Goal: Task Accomplishment & Management: Manage account settings

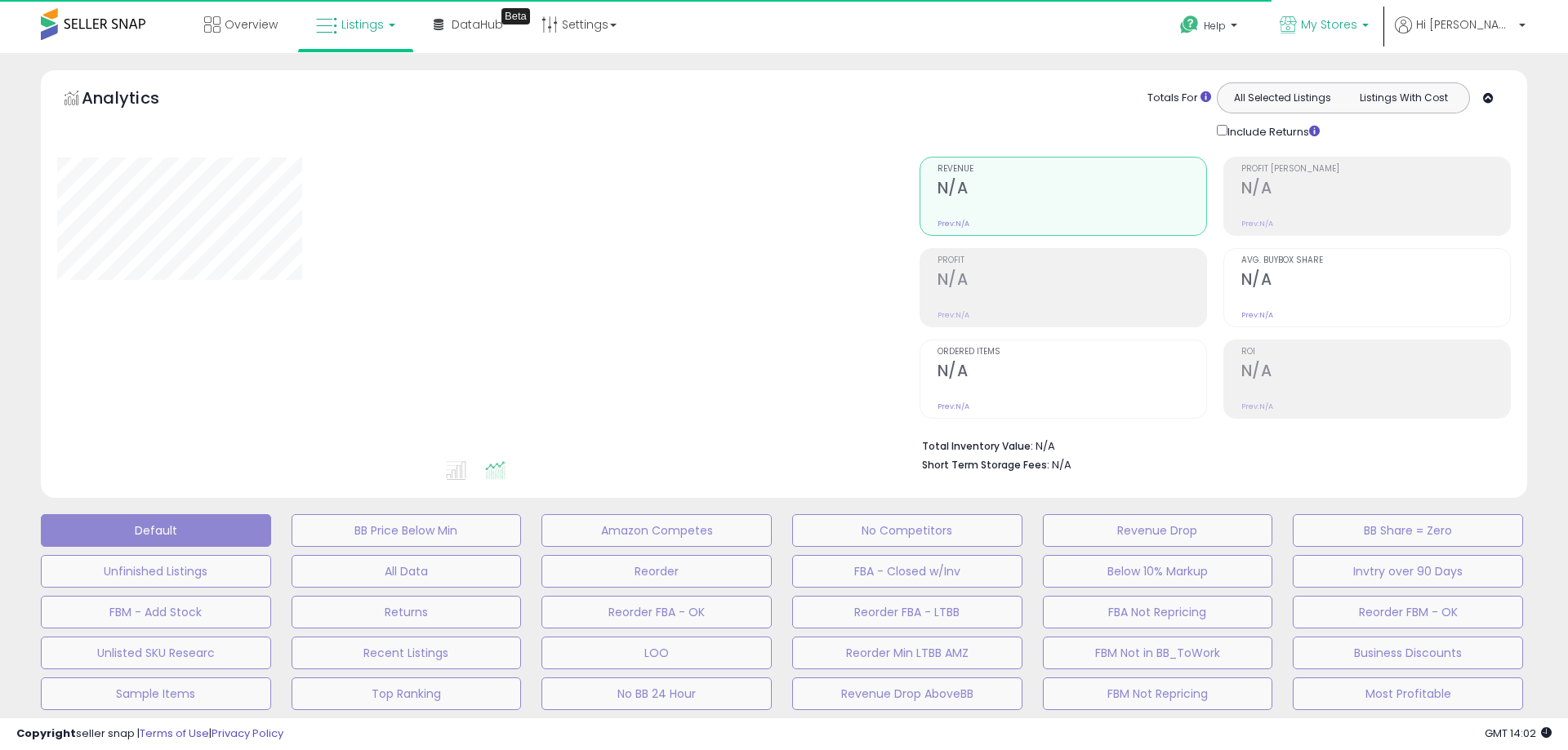
type input "*********"
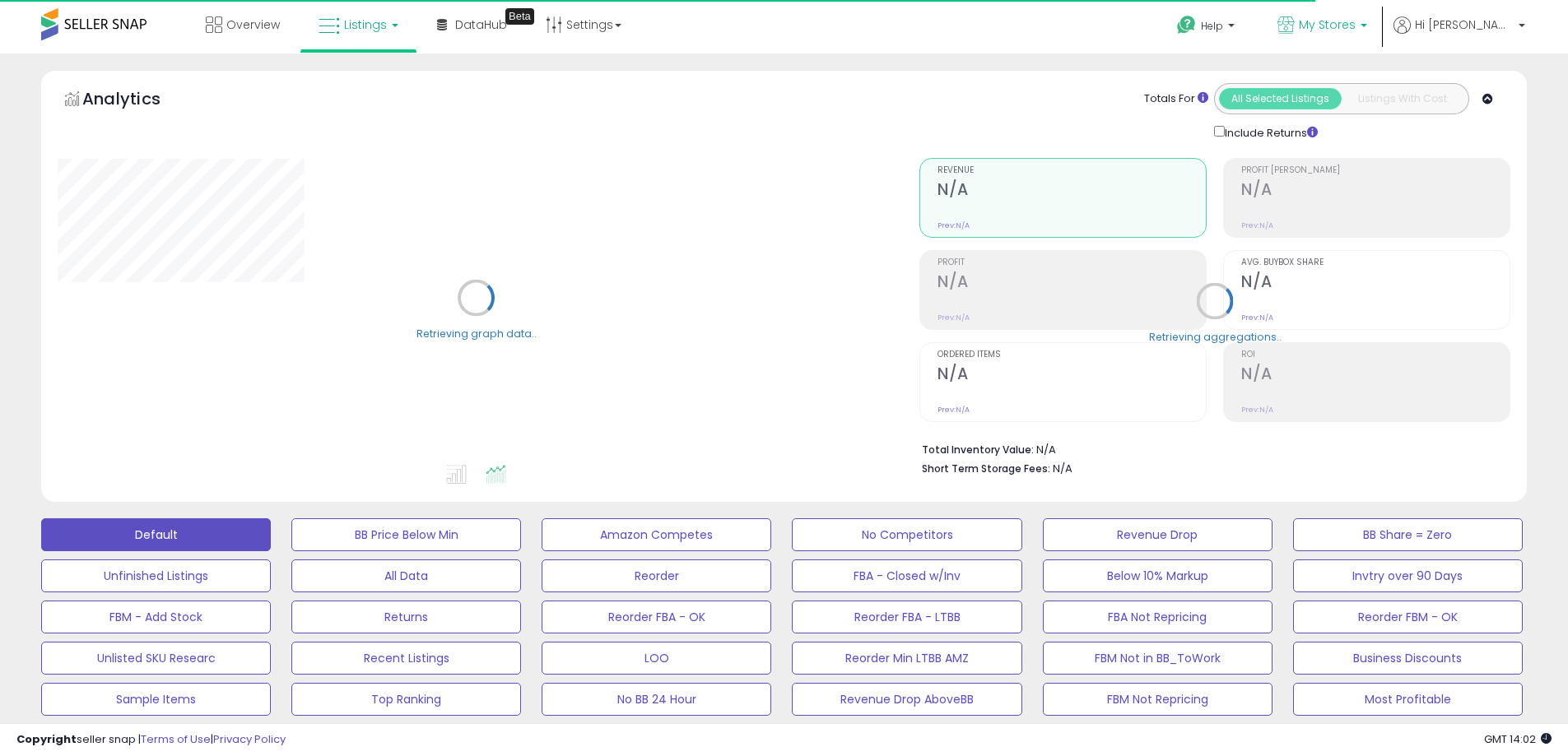
click at [1367, 30] on b at bounding box center [1363, 29] width 7 height 11
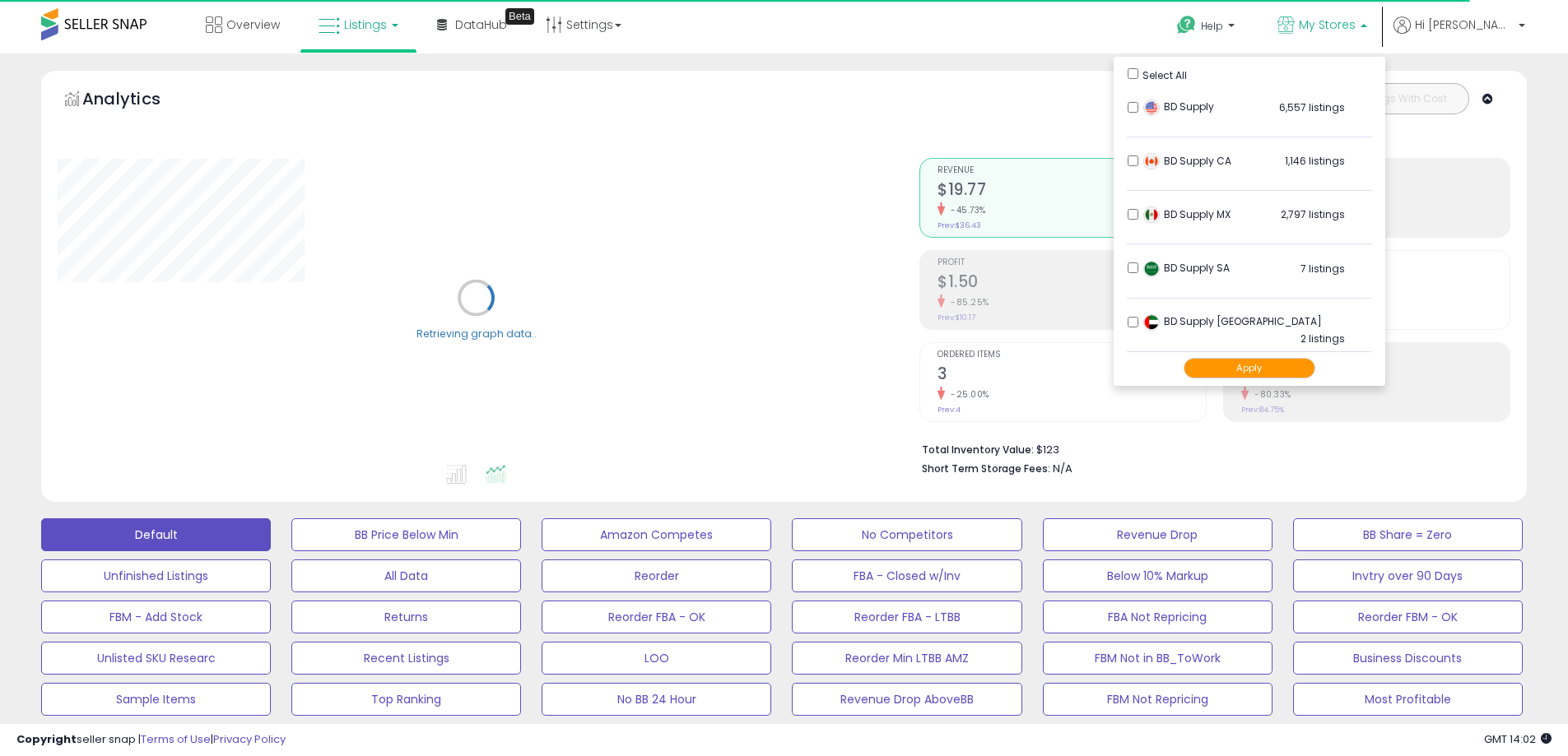
click at [1520, 372] on div "Retrieving aggregations.. Revenue $19.77 -45.73% Prev: $36.43 Profit $1.50" at bounding box center [1215, 313] width 616 height 344
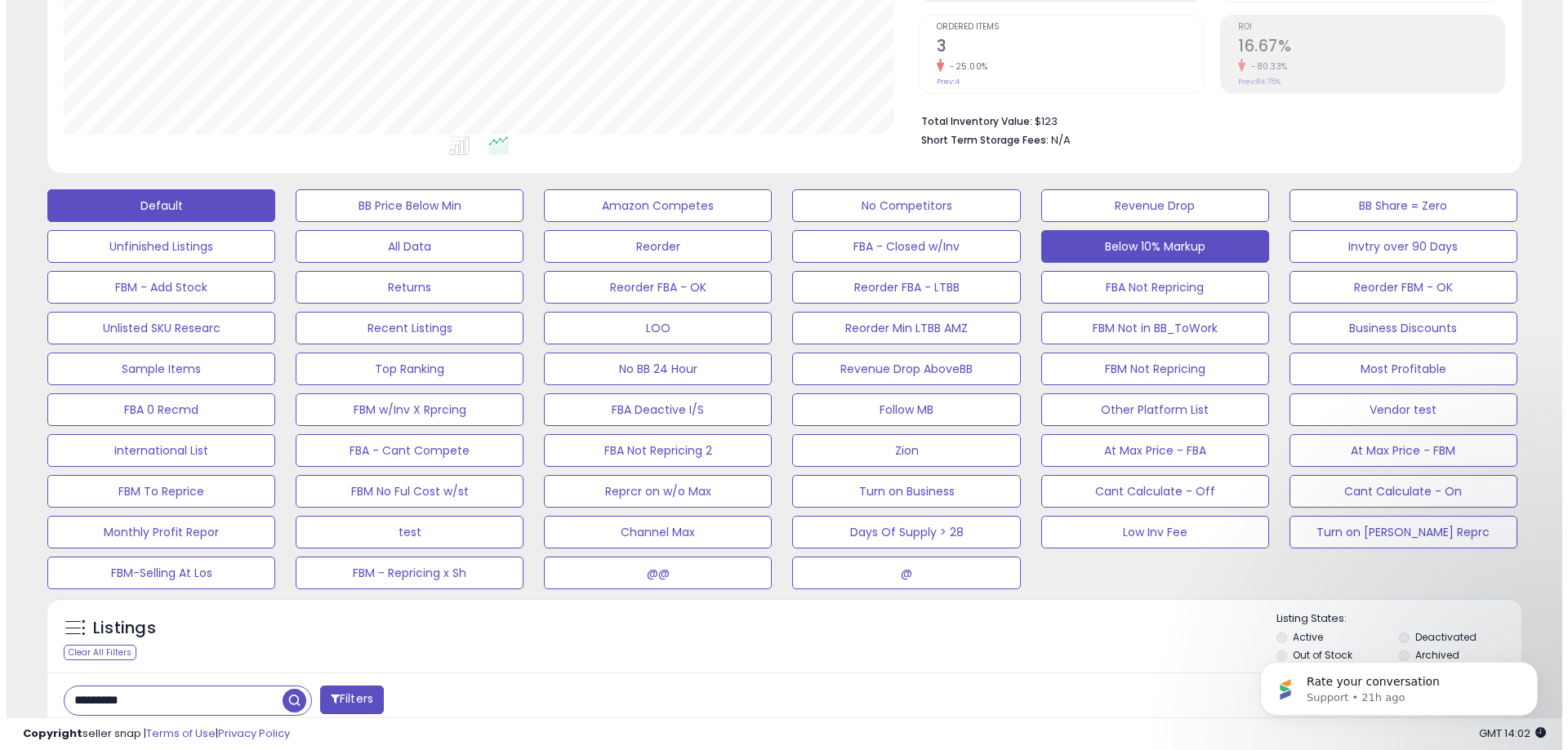
scroll to position [245, 0]
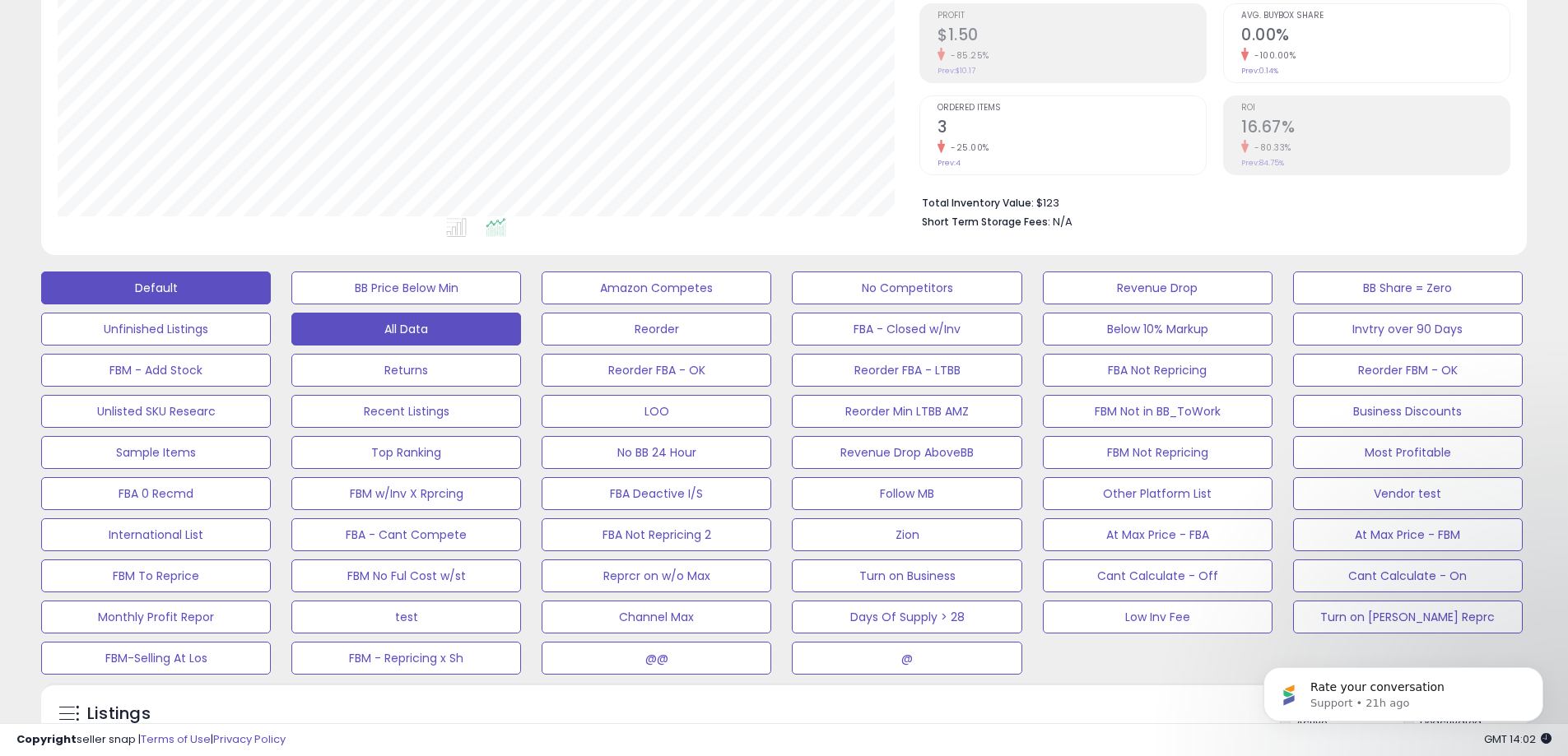
click at [456, 305] on button "All Data" at bounding box center [406, 287] width 230 height 33
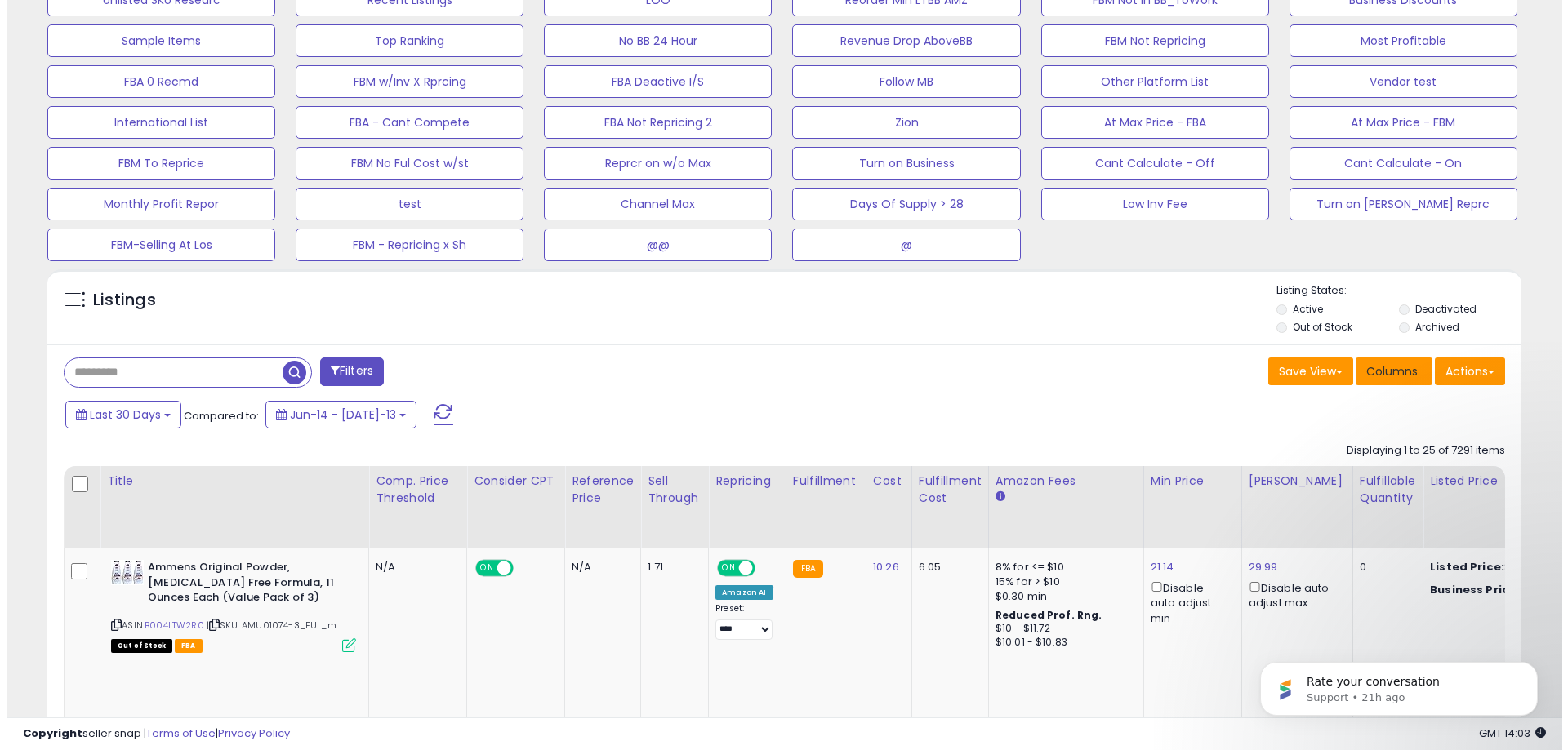
scroll to position [335, 855]
click at [1370, 379] on span "Columns" at bounding box center [1386, 371] width 51 height 17
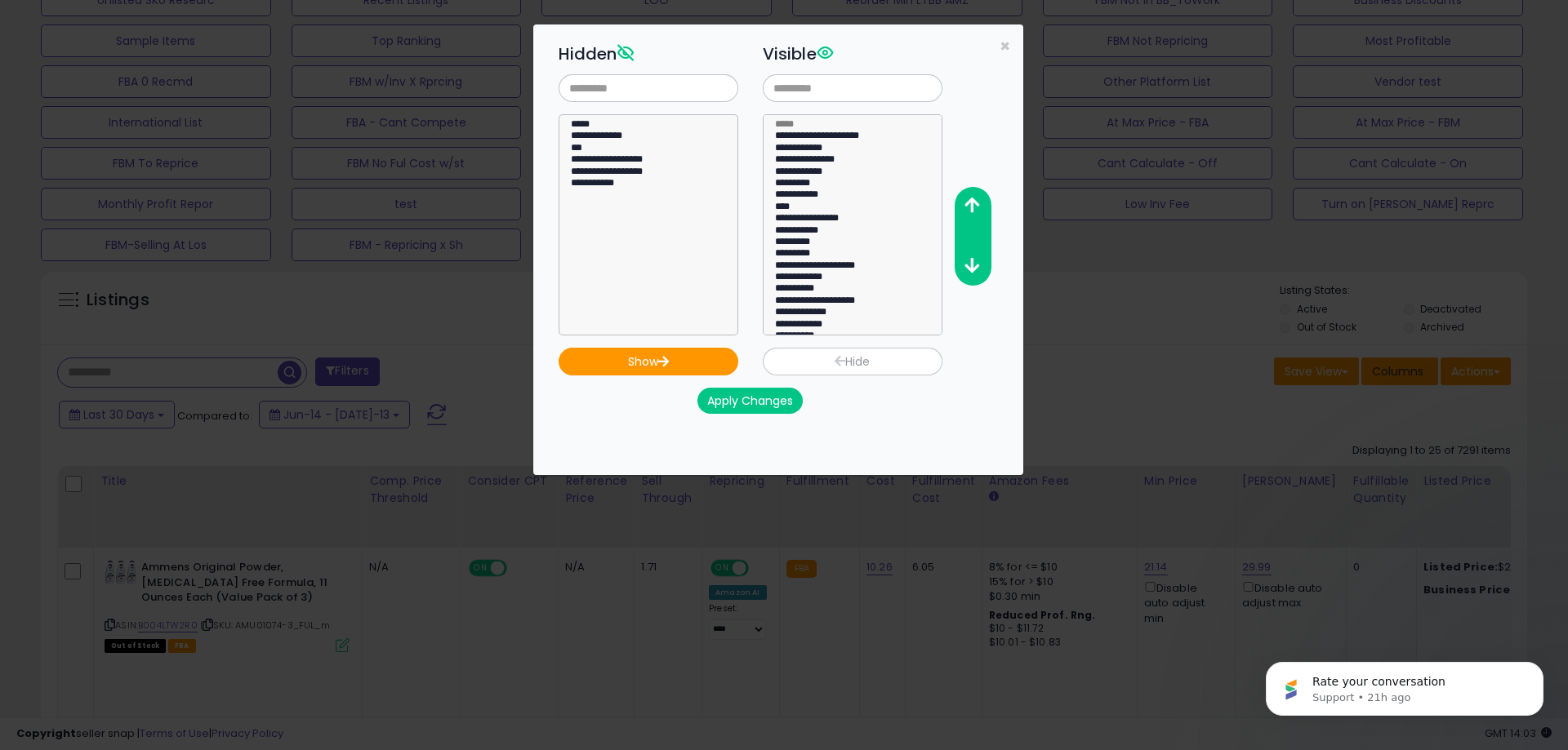
scroll to position [335, 862]
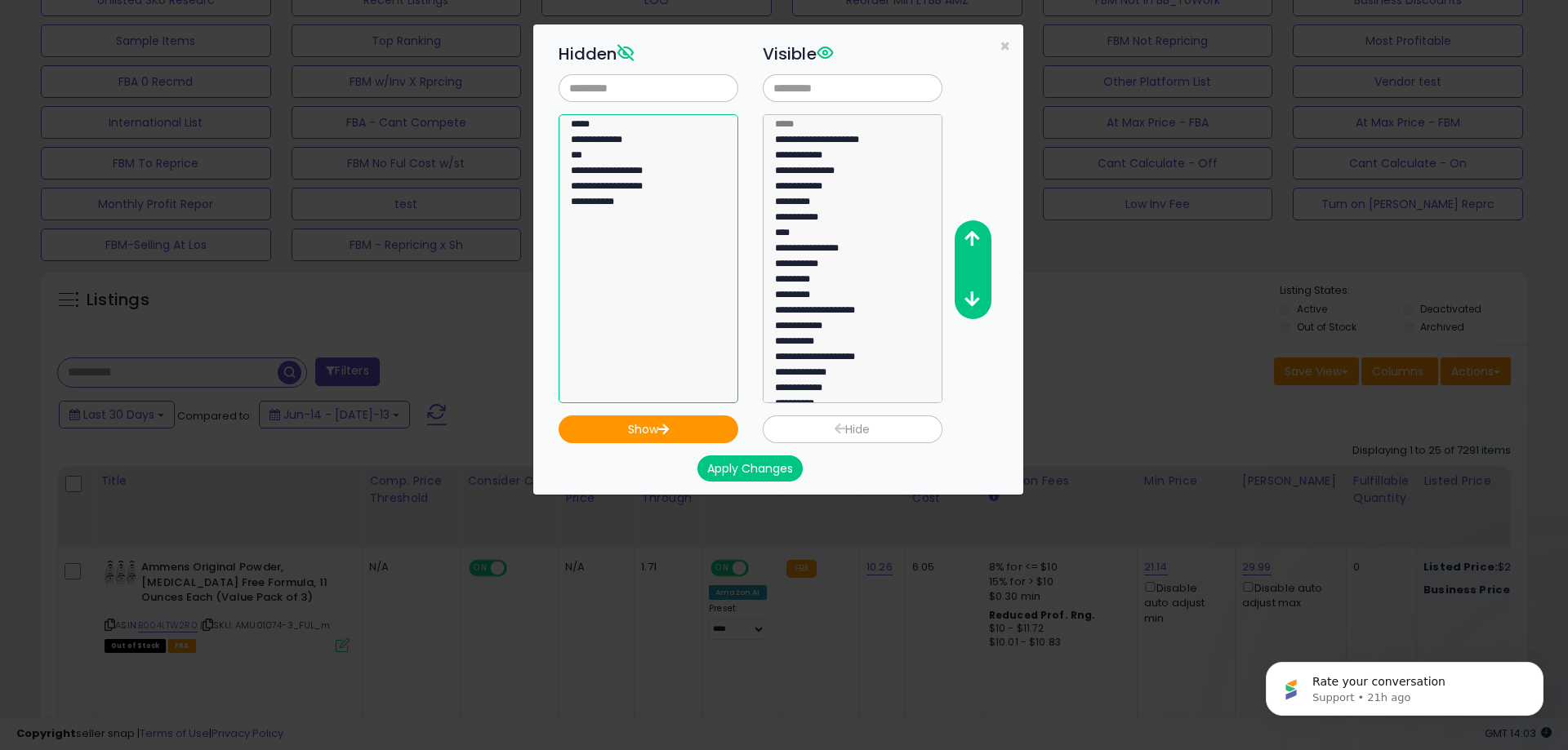
select select "*****"
click at [635, 135] on option "*****" at bounding box center [642, 142] width 146 height 16
click at [688, 429] on button "Show" at bounding box center [648, 430] width 180 height 28
select select
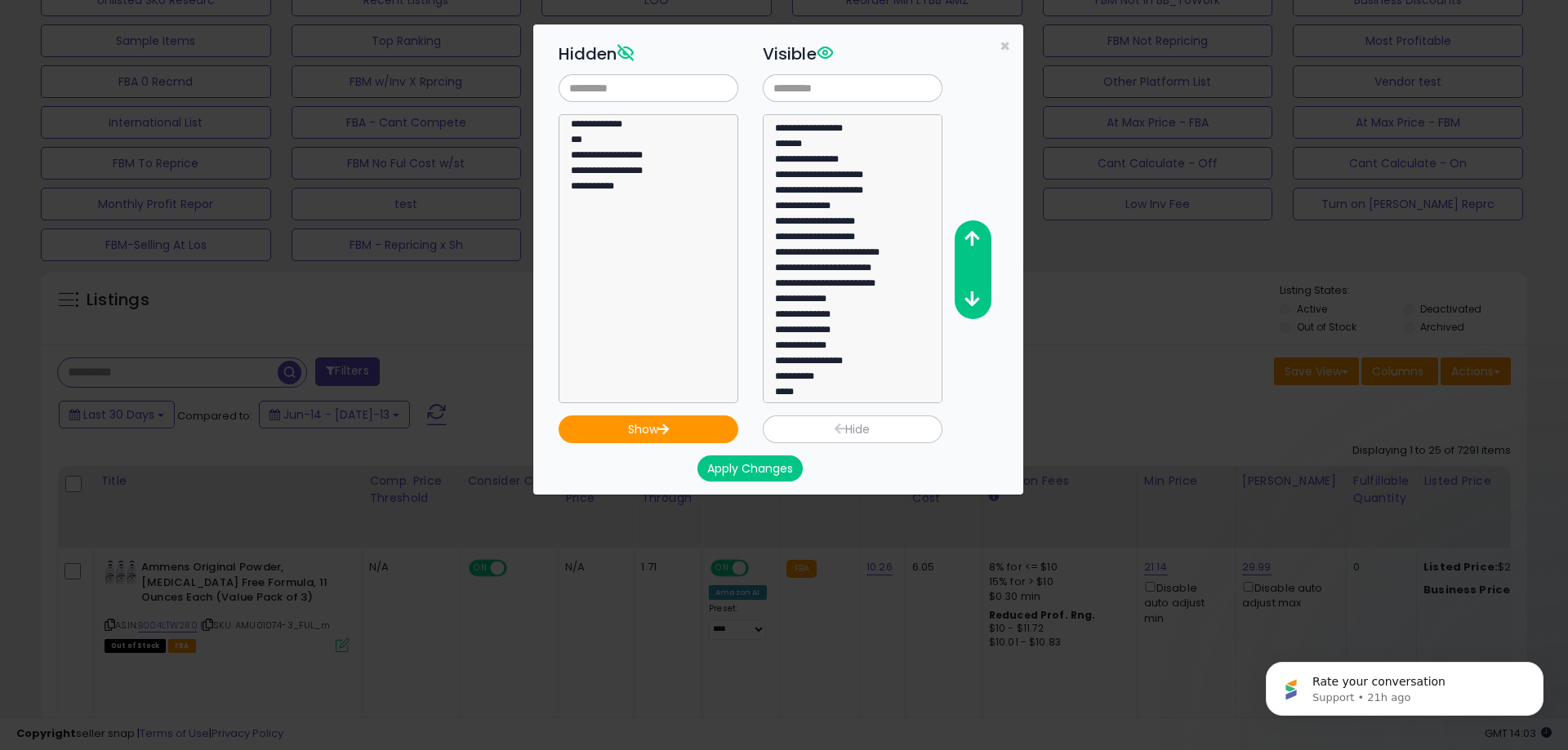
click at [760, 467] on button "Apply Changes" at bounding box center [750, 468] width 105 height 26
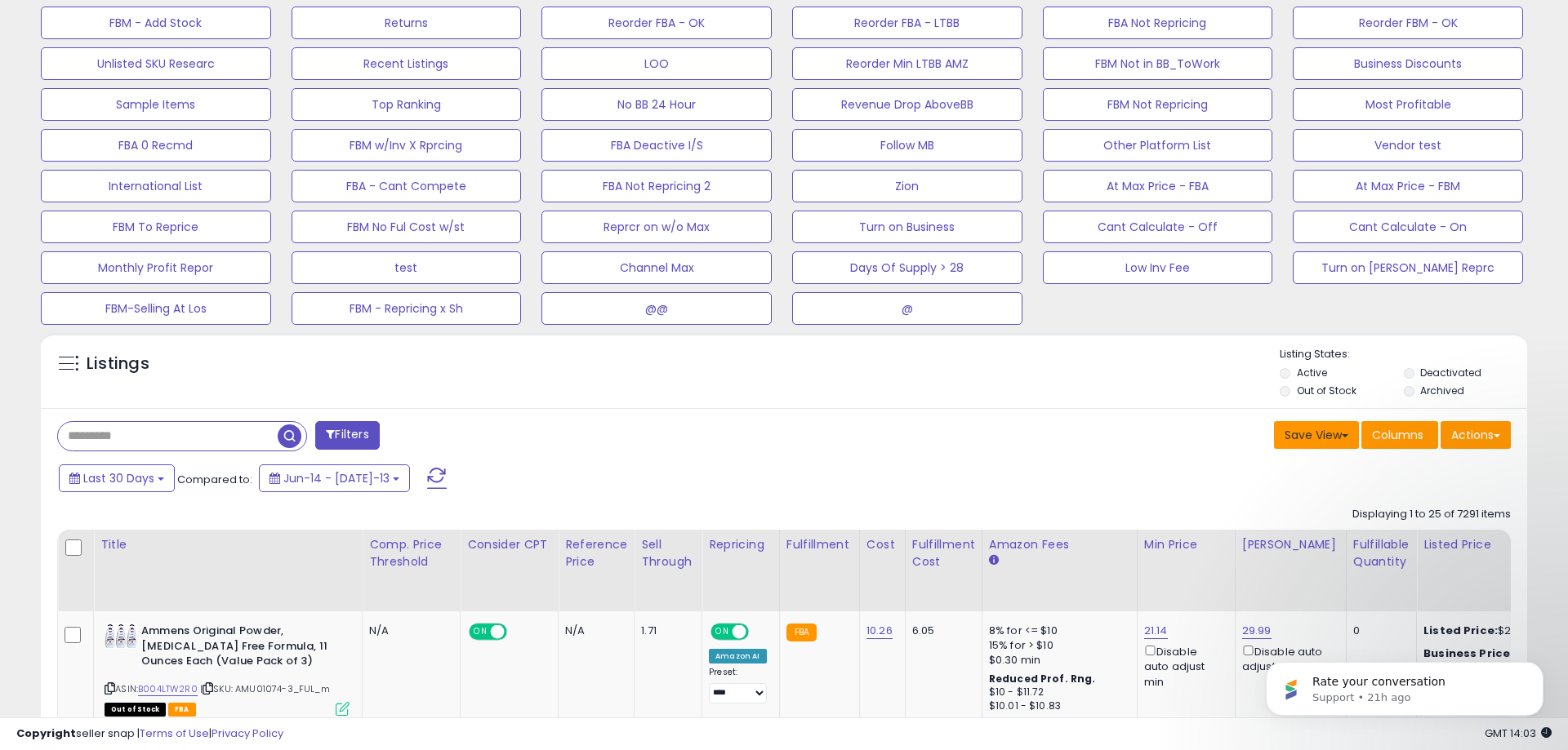
click at [1328, 435] on button "Save View" at bounding box center [1316, 435] width 85 height 28
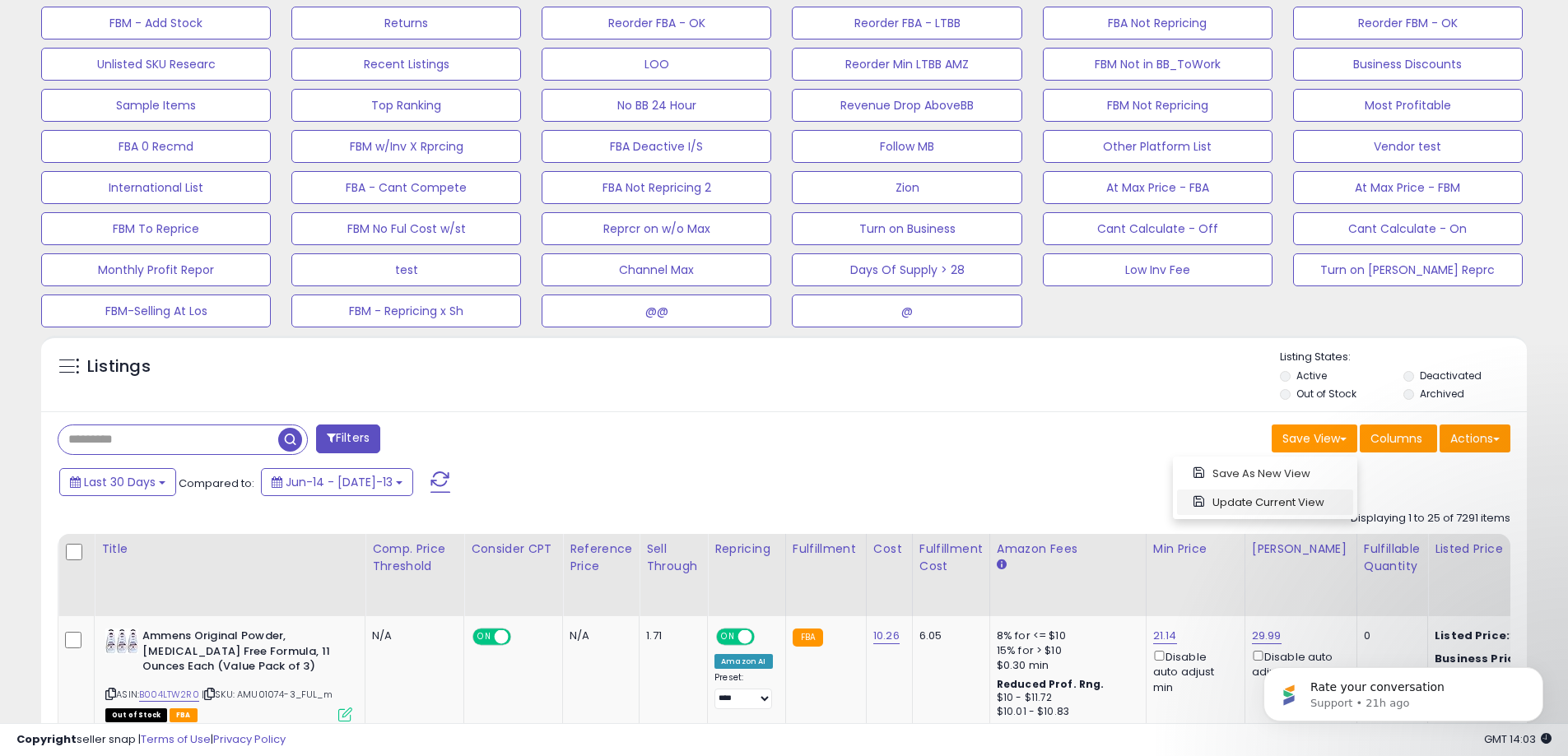
click at [1305, 504] on link "Update Current View" at bounding box center [1265, 502] width 176 height 25
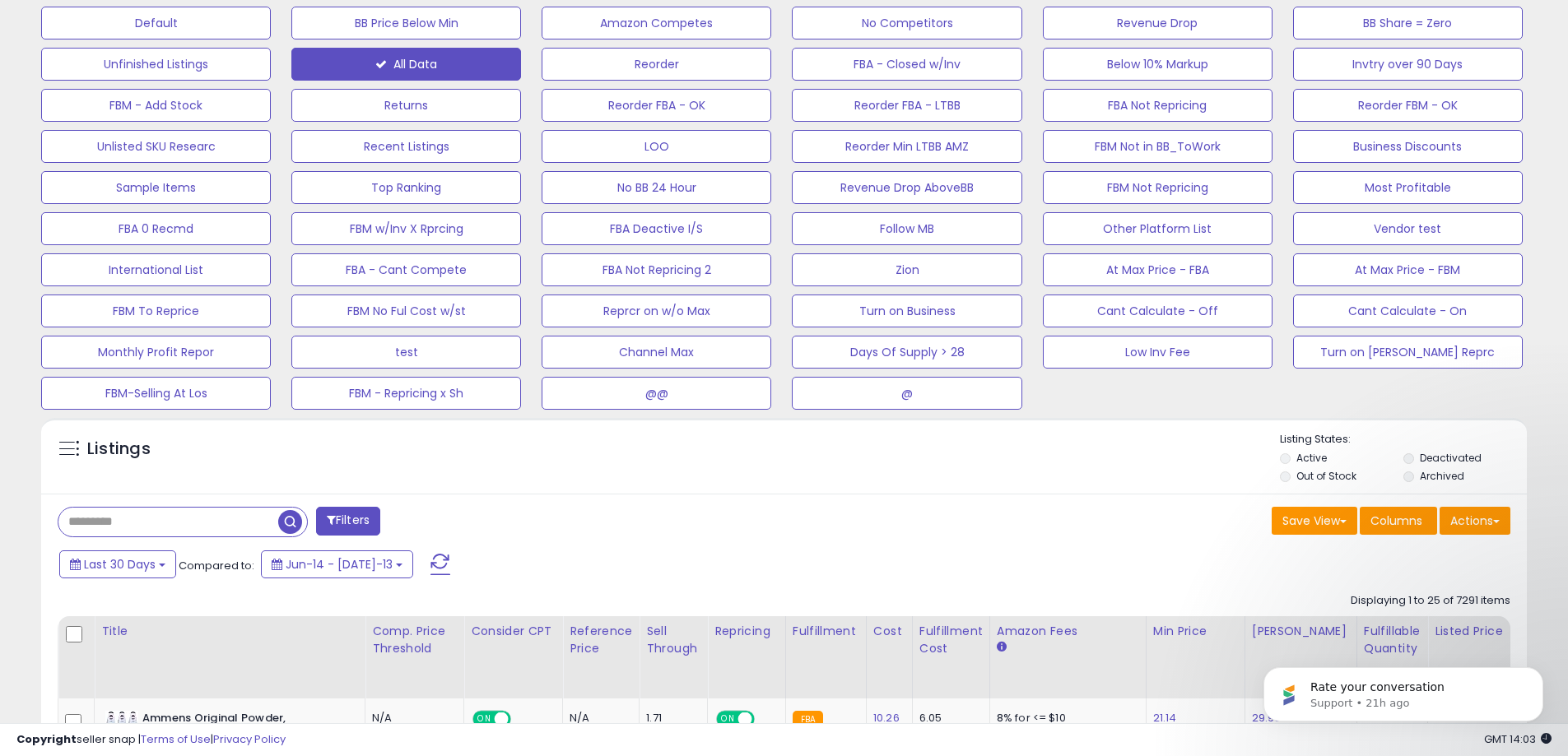
scroll to position [430, 0]
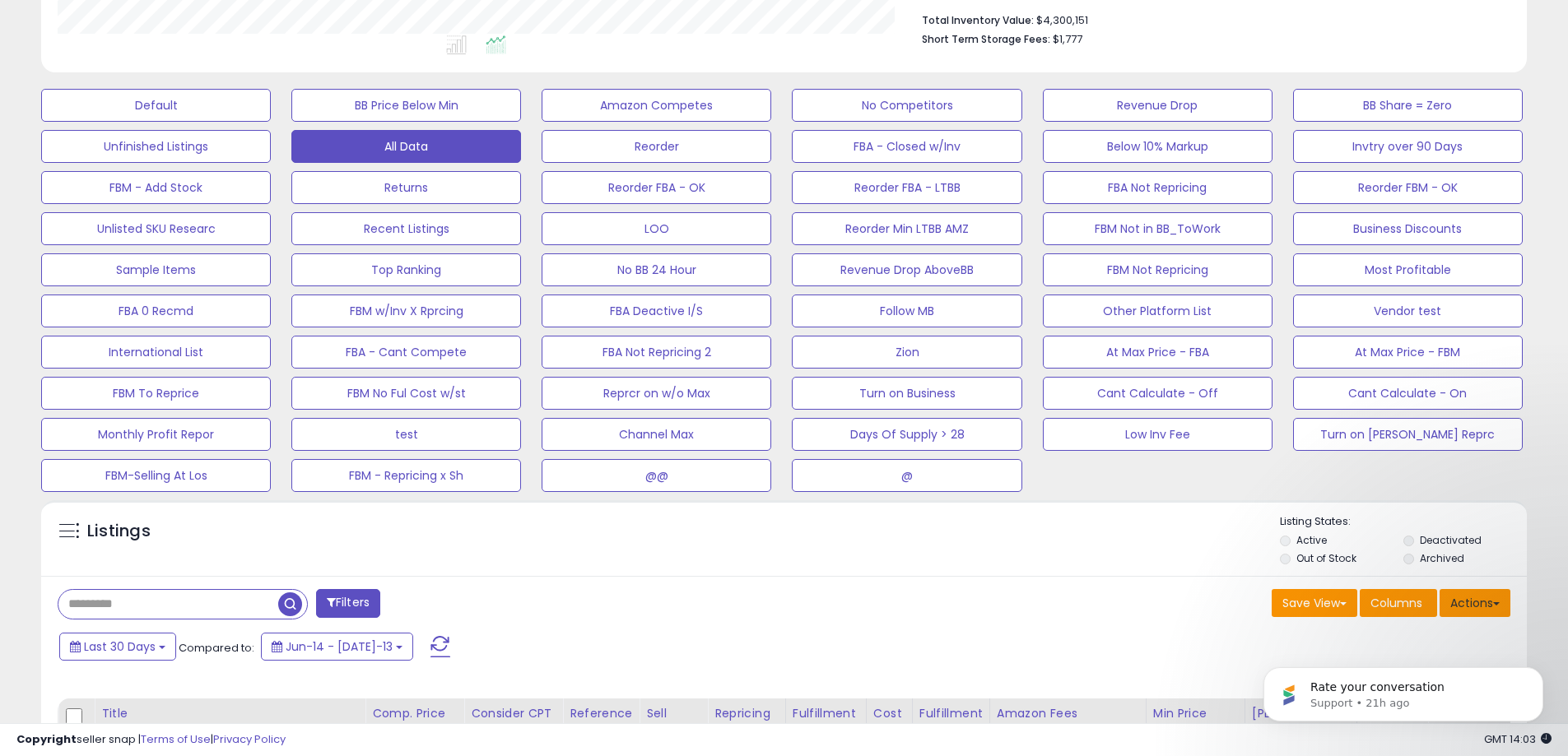
click at [1465, 603] on button "Actions" at bounding box center [1474, 603] width 70 height 28
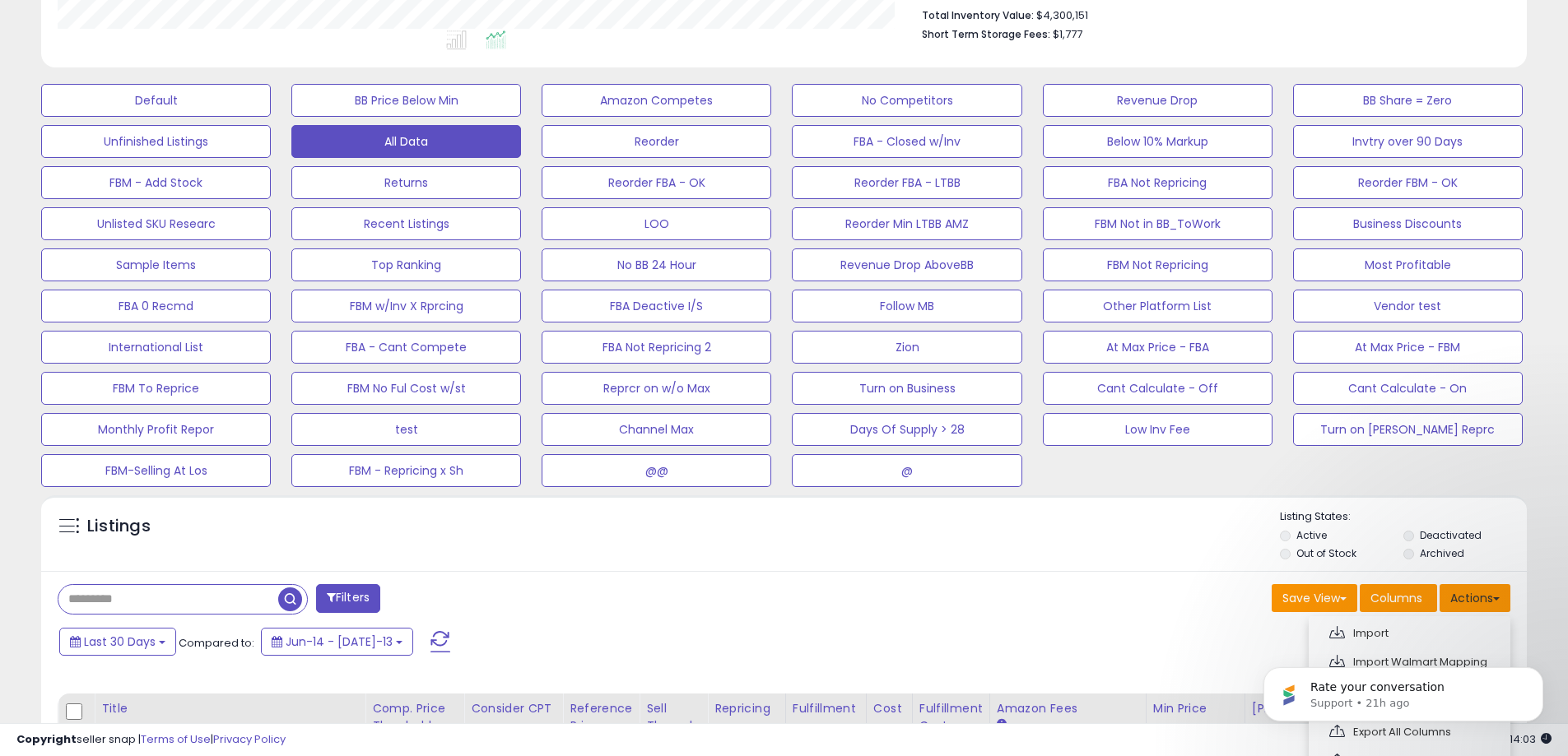
scroll to position [759, 0]
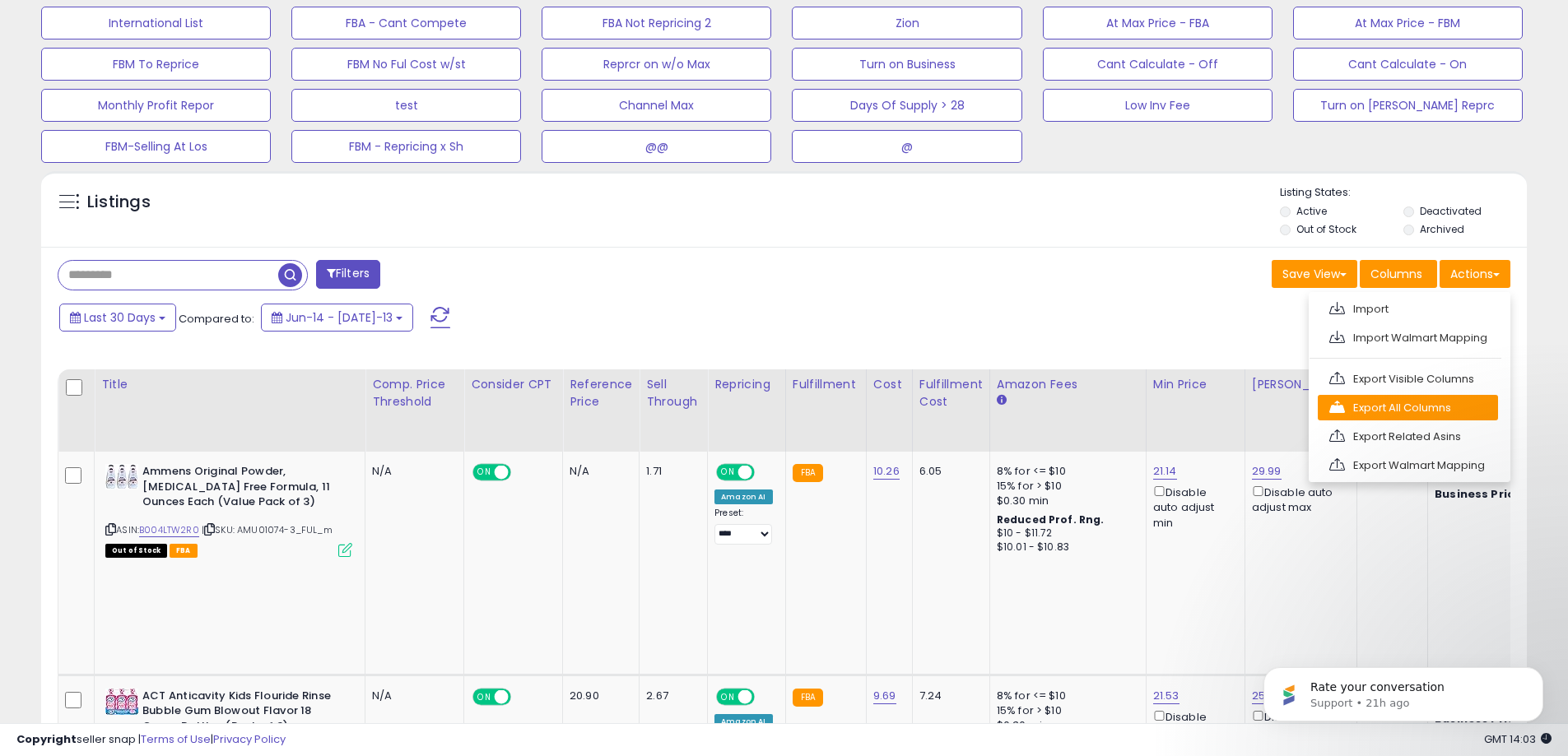
click at [1452, 413] on link "Export All Columns" at bounding box center [1408, 407] width 180 height 25
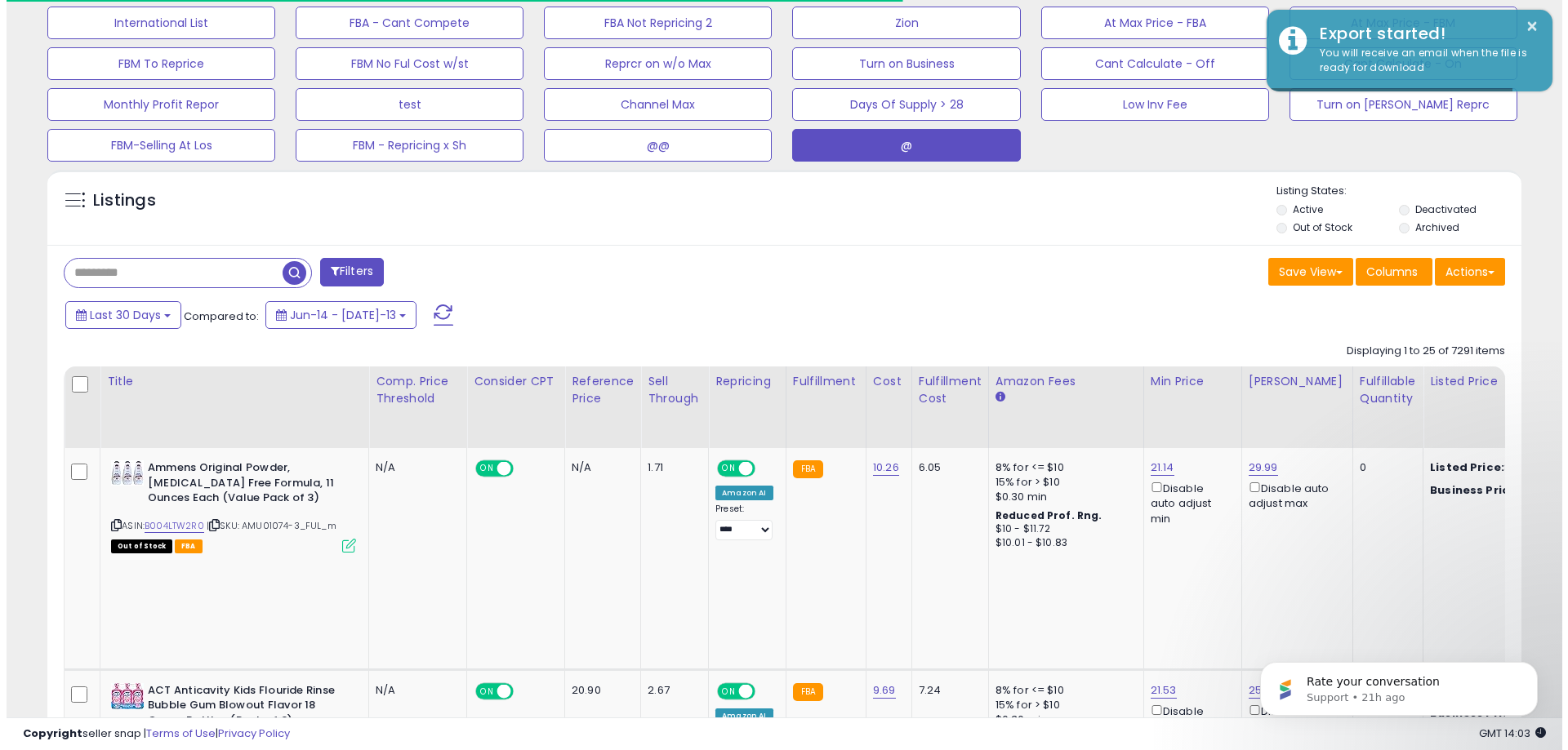
scroll to position [508, 0]
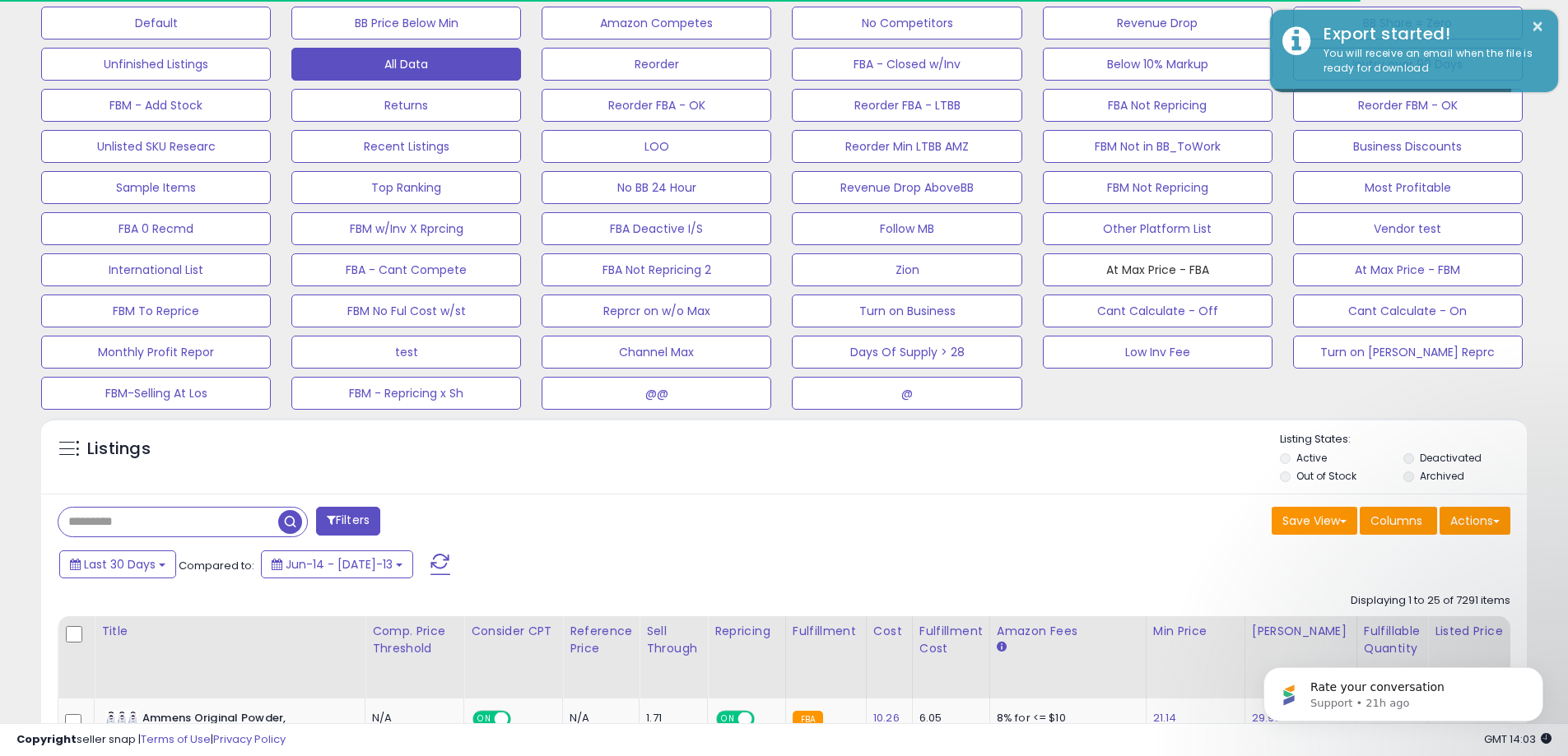
click at [271, 39] on button "At Max Price - FBA" at bounding box center [156, 23] width 230 height 33
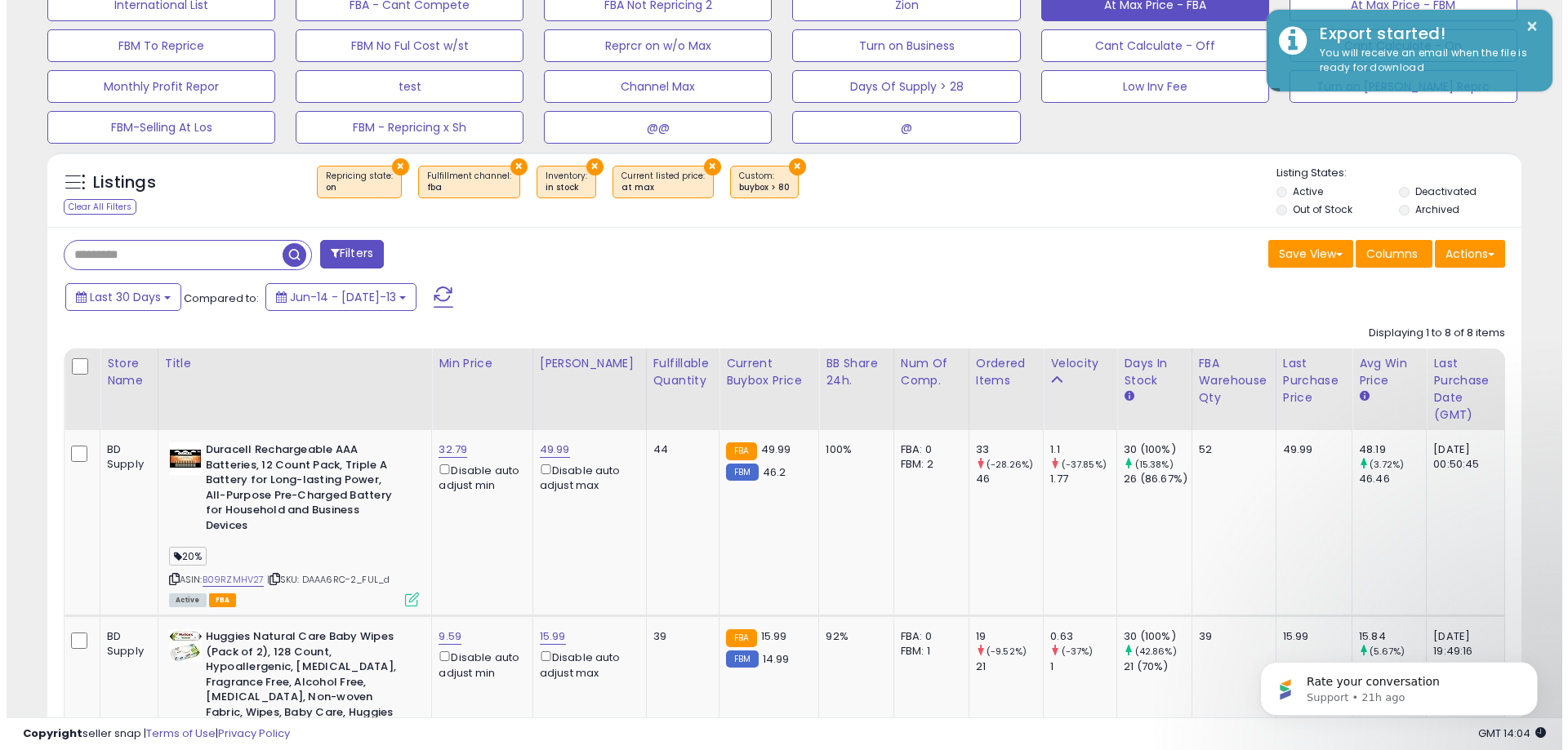
scroll to position [835, 0]
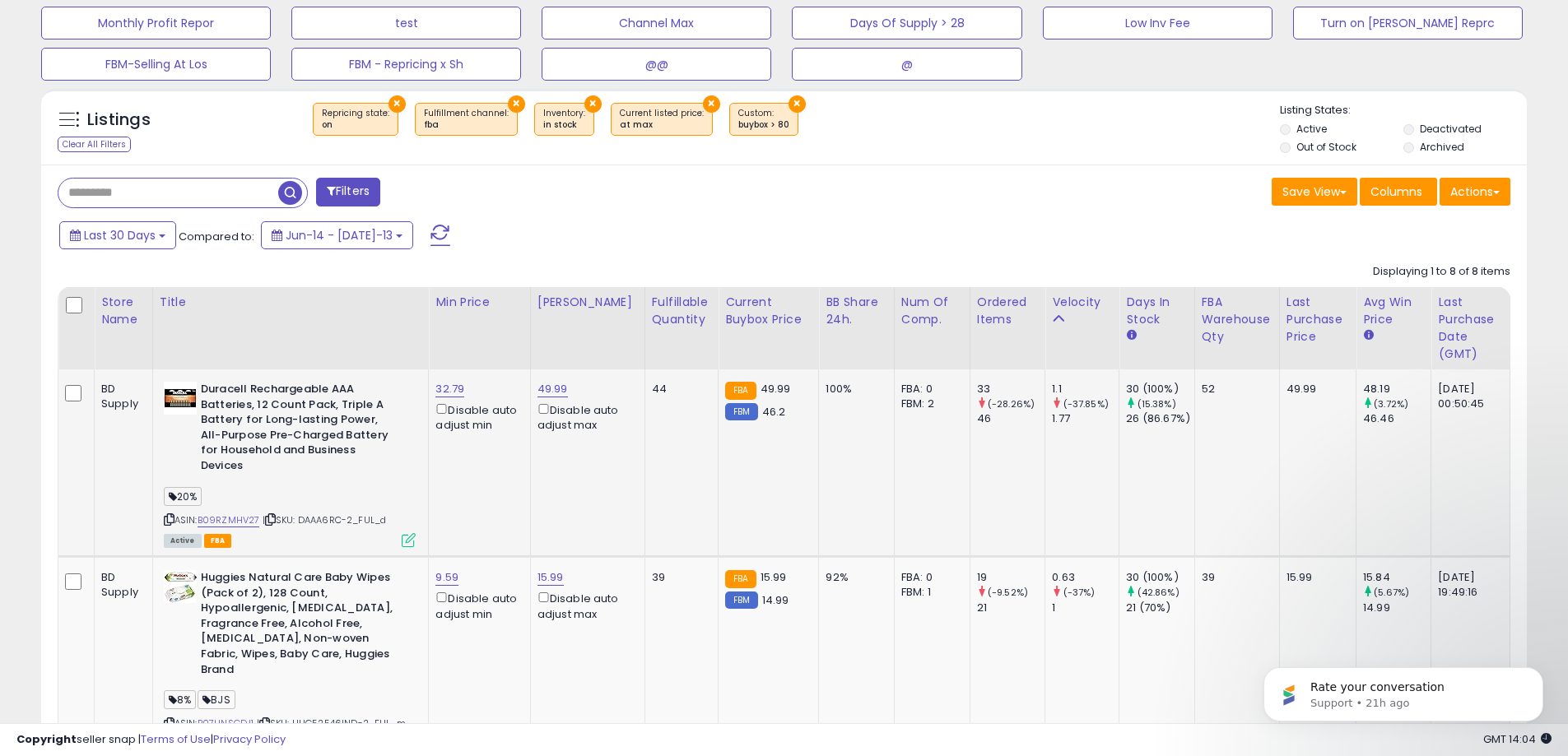
click at [408, 533] on icon at bounding box center [408, 539] width 14 height 14
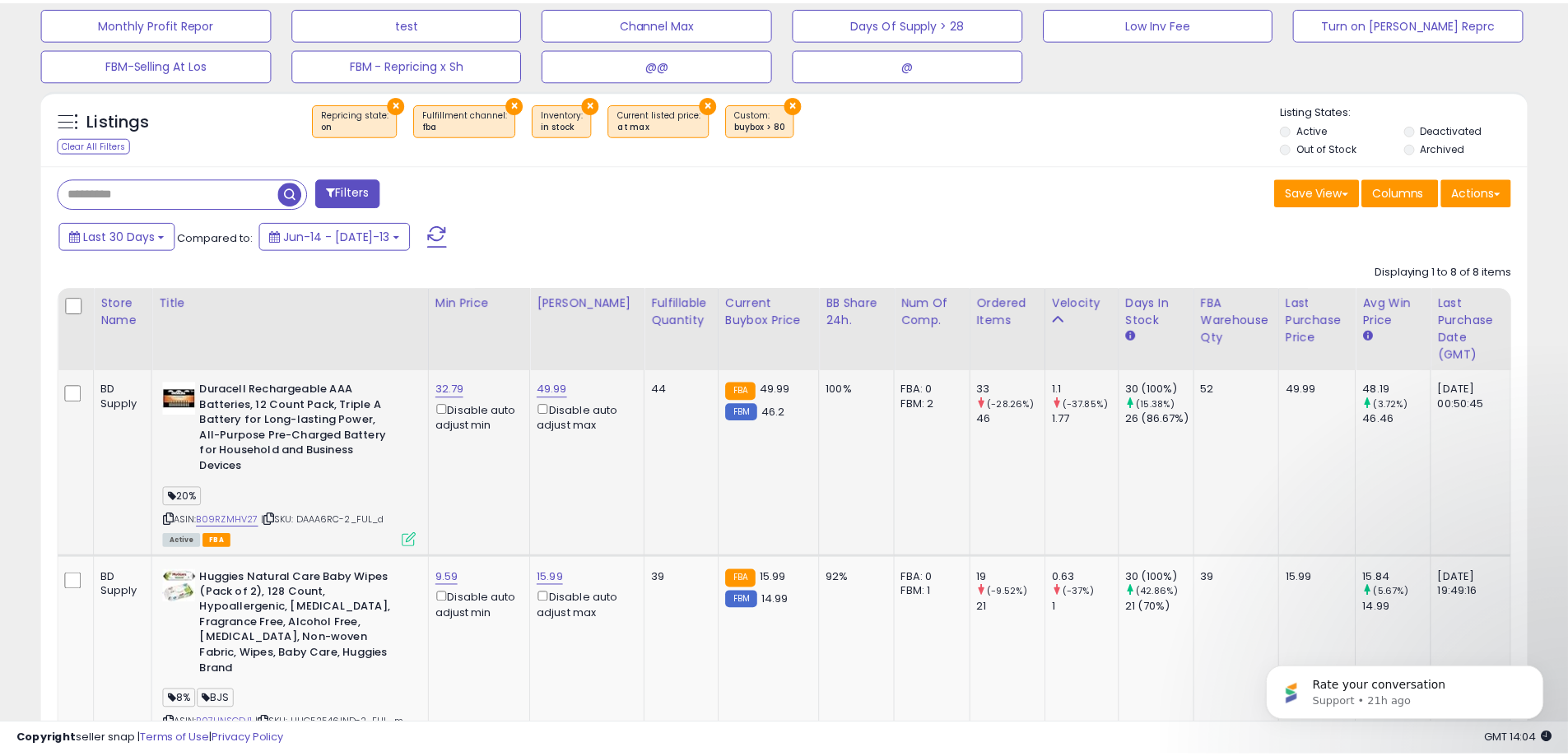
scroll to position [338, 869]
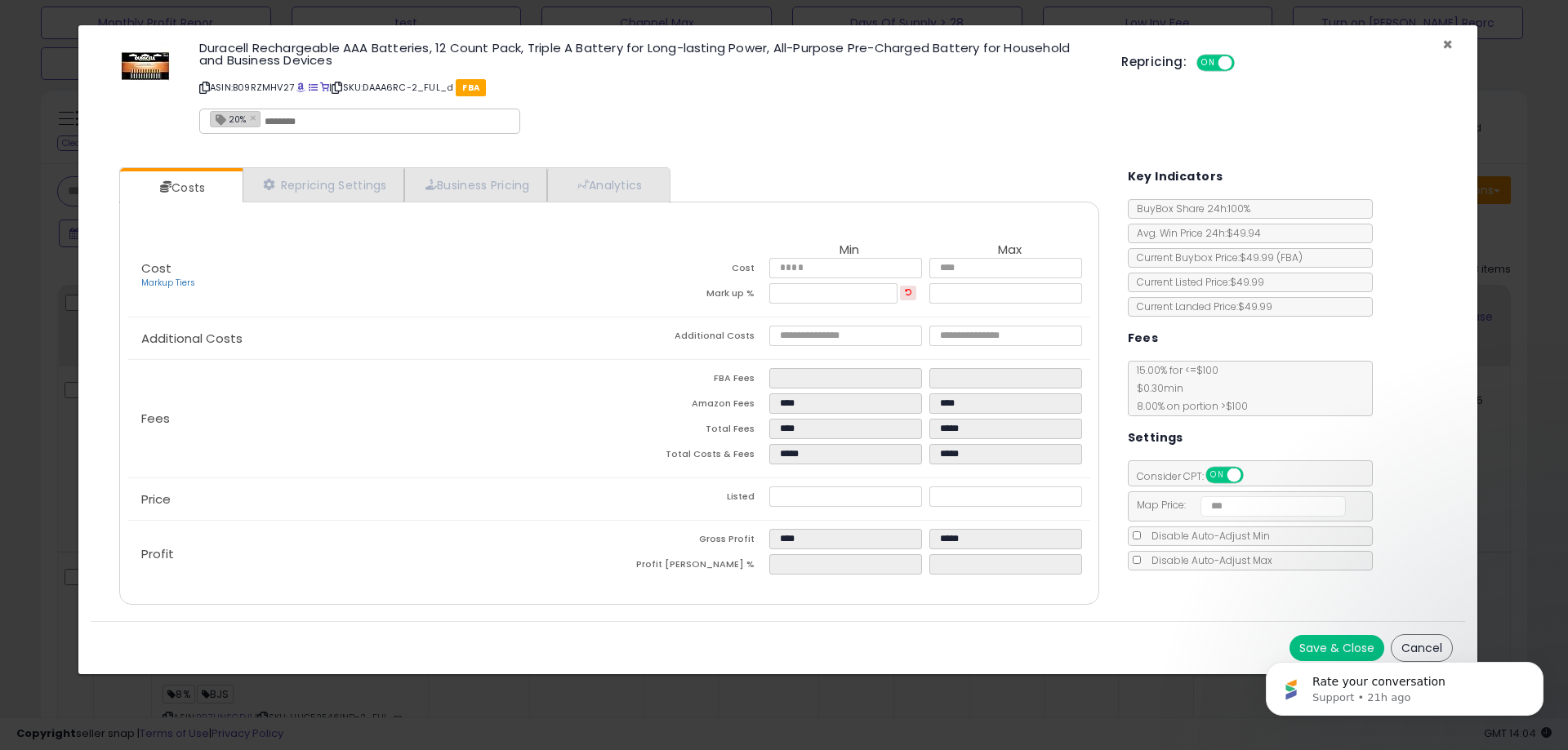
click at [1443, 47] on span "×" at bounding box center [1447, 44] width 10 height 23
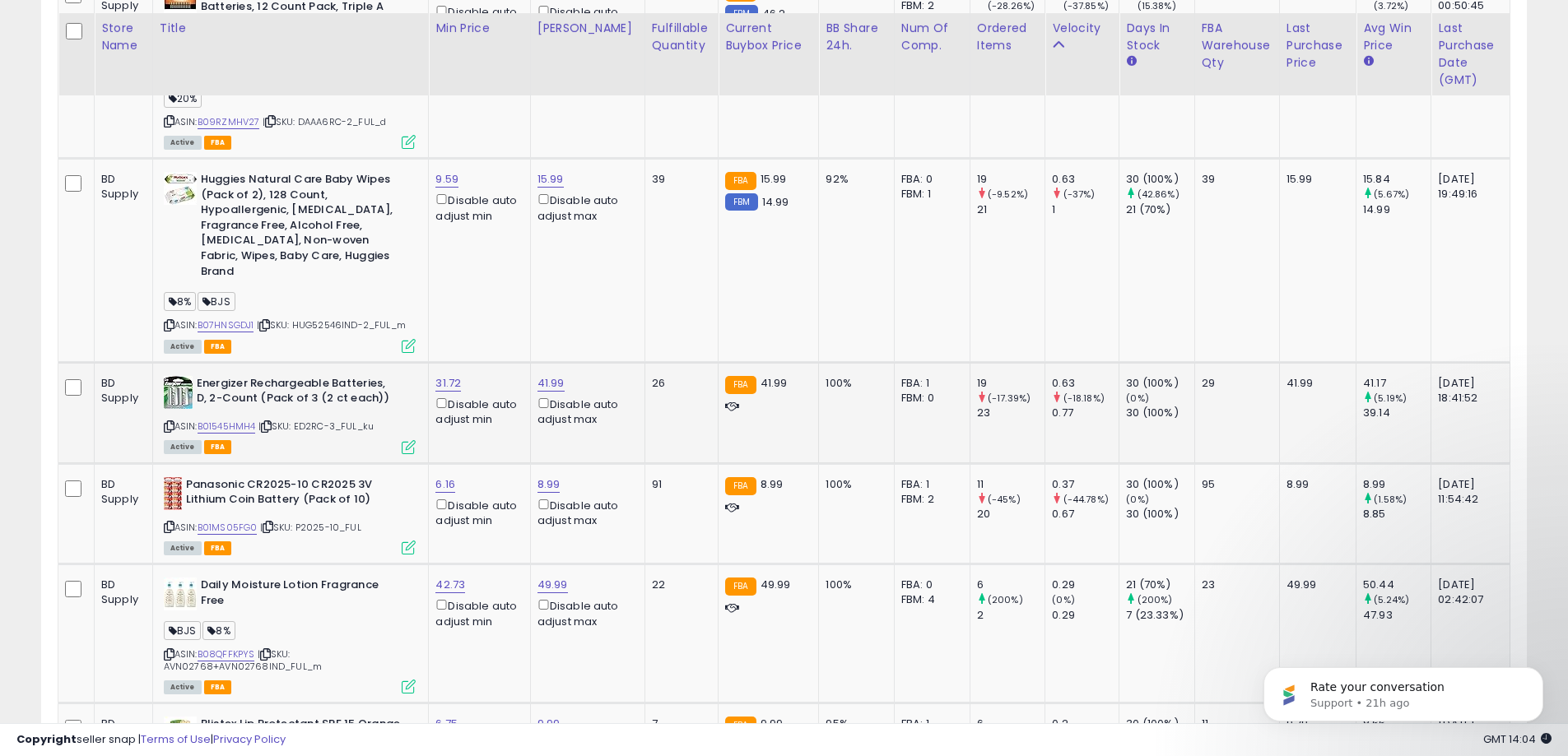
scroll to position [1252, 0]
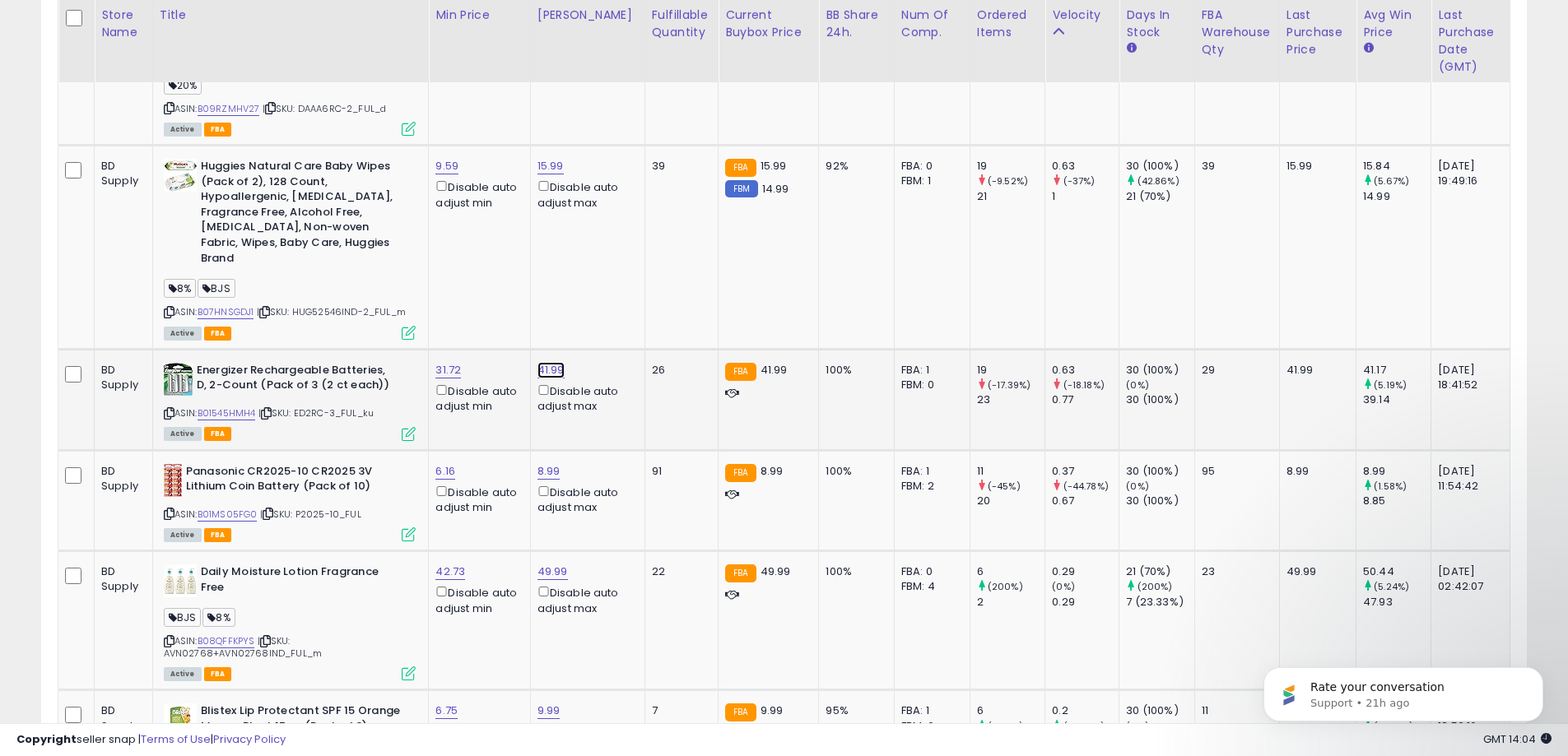
drag, startPoint x: 478, startPoint y: 282, endPoint x: 365, endPoint y: 277, distance: 113.1
click at [367, 278] on tbody "BD Supply Duracell Rechargeable AAA Batteries, 12 Count Pack, Triple A Battery …" at bounding box center [784, 538] width 1452 height 1161
type input "*****"
click button "submit" at bounding box center [601, 281] width 28 height 24
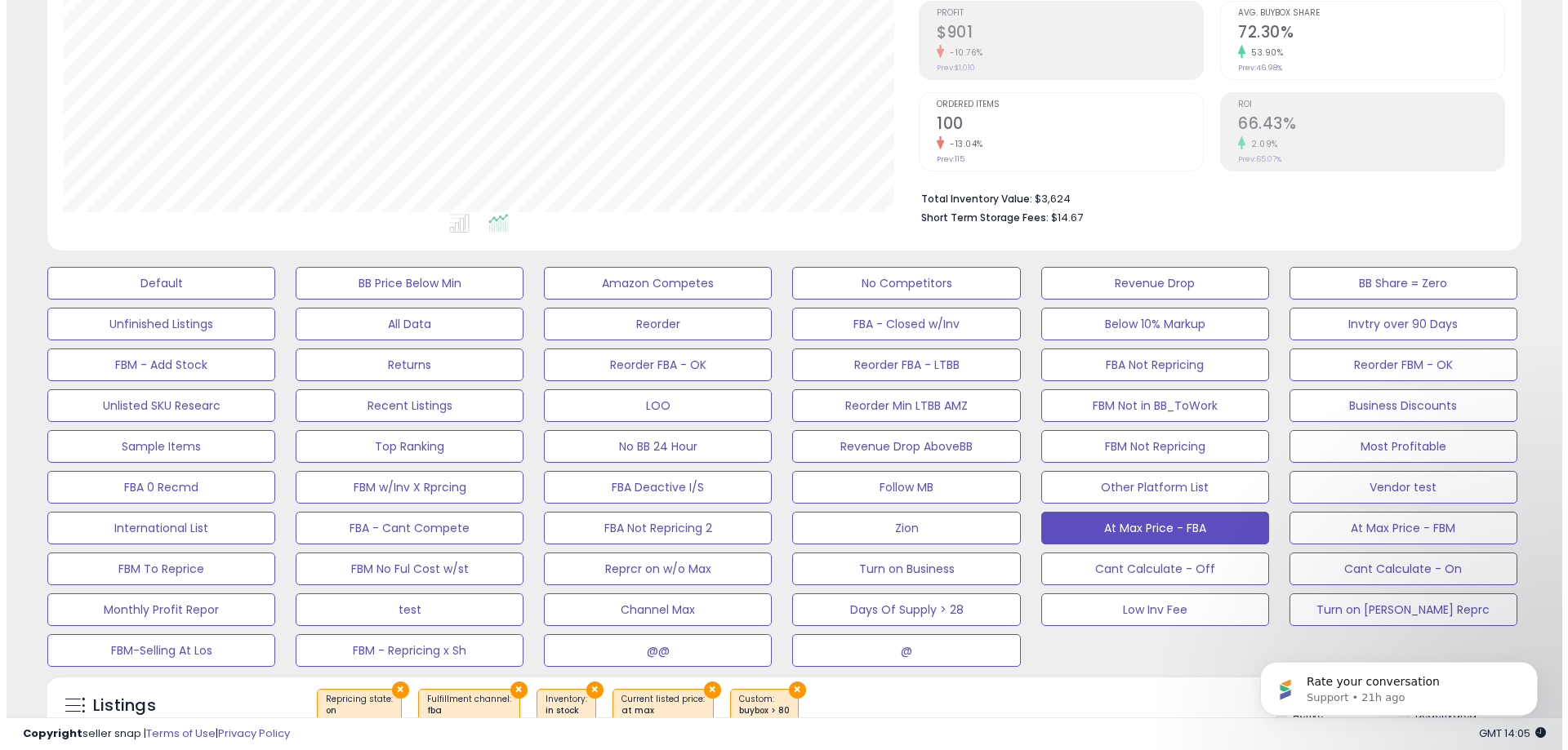
scroll to position [426, 0]
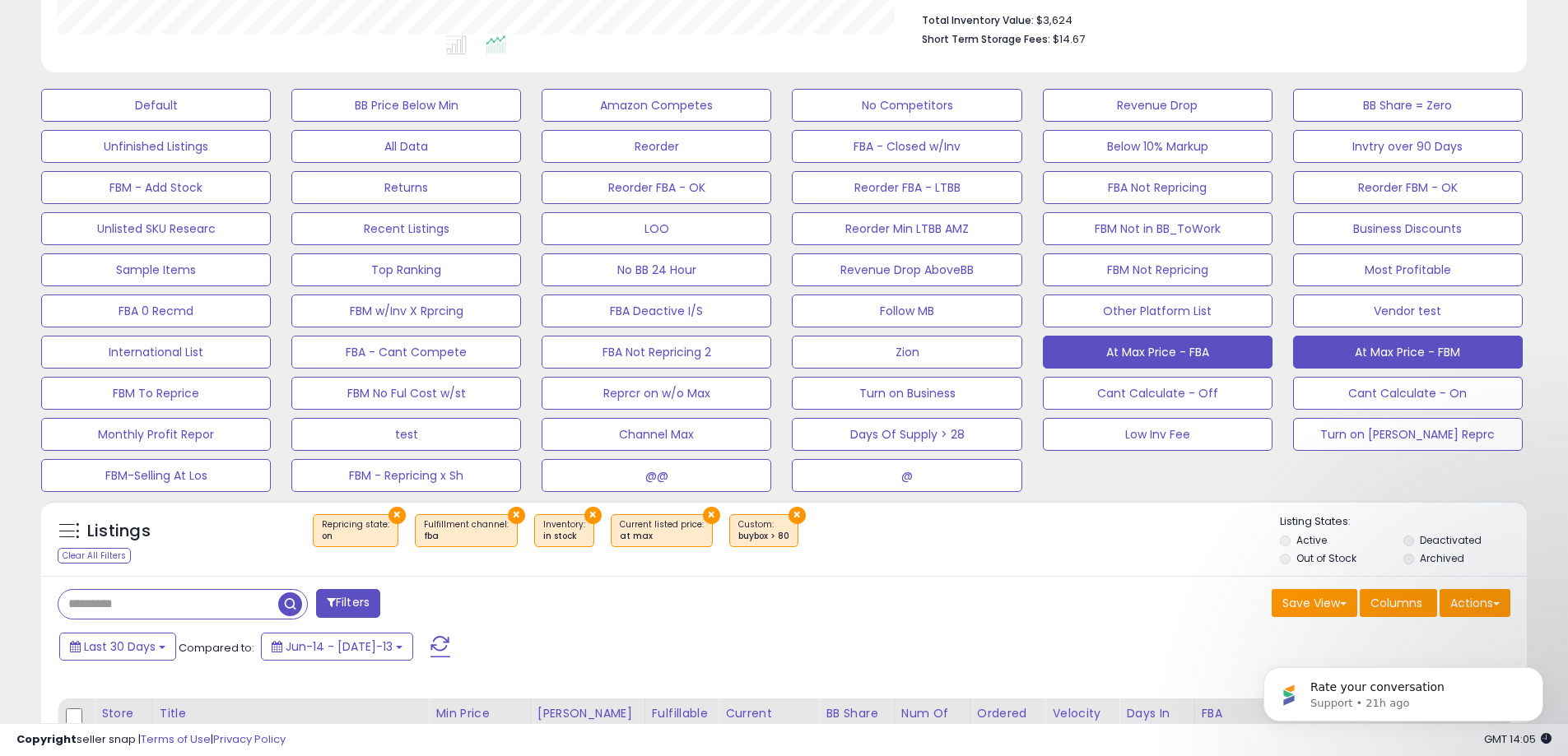
click at [271, 122] on button "At Max Price - FBM" at bounding box center [156, 105] width 230 height 33
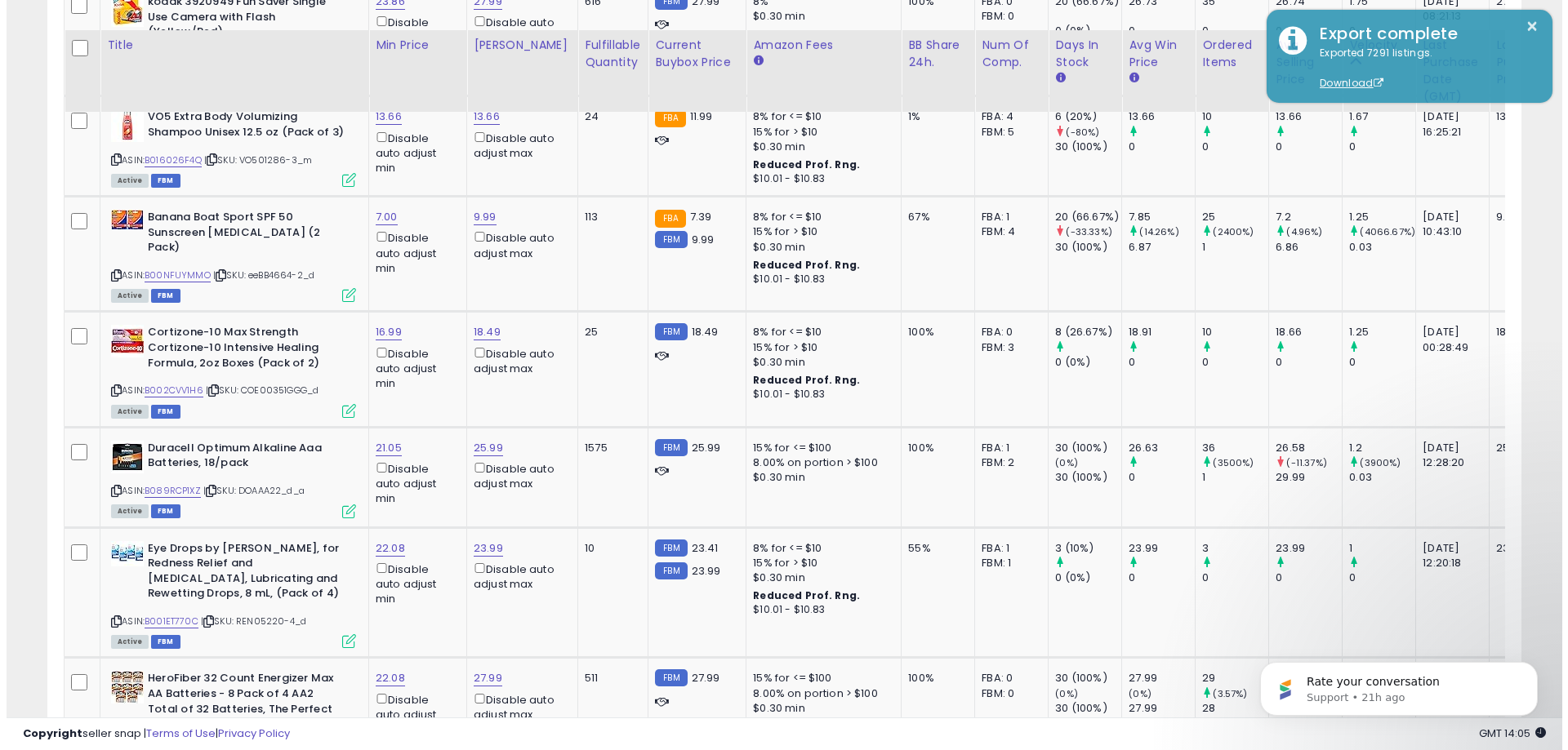
scroll to position [1651, 0]
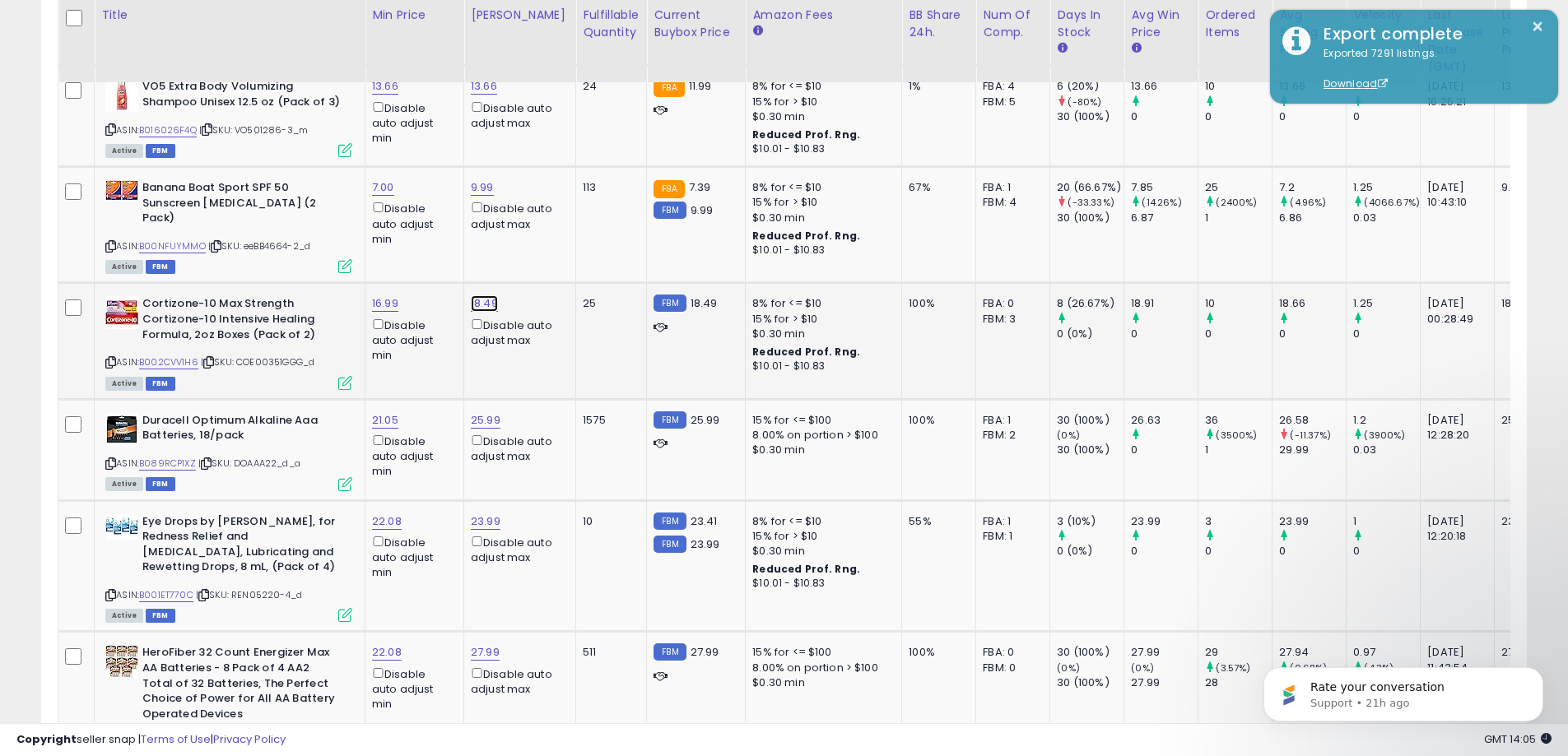
drag, startPoint x: 431, startPoint y: 234, endPoint x: 352, endPoint y: 231, distance: 79.1
click at [352, 231] on div "***** This will override store markup" at bounding box center [472, 241] width 240 height 64
type input "*****"
click button "submit" at bounding box center [531, 230] width 28 height 24
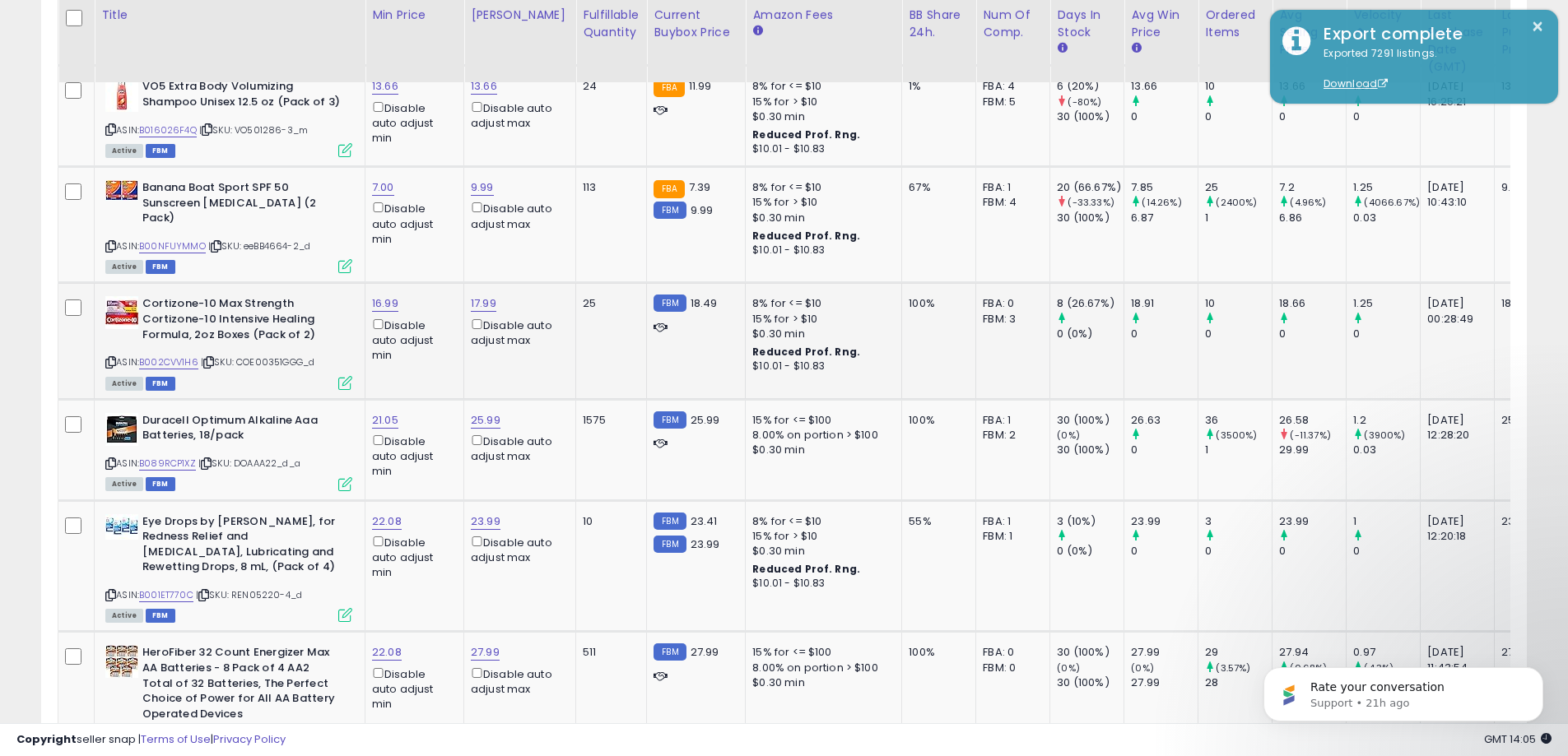
click at [349, 376] on icon at bounding box center [345, 383] width 14 height 14
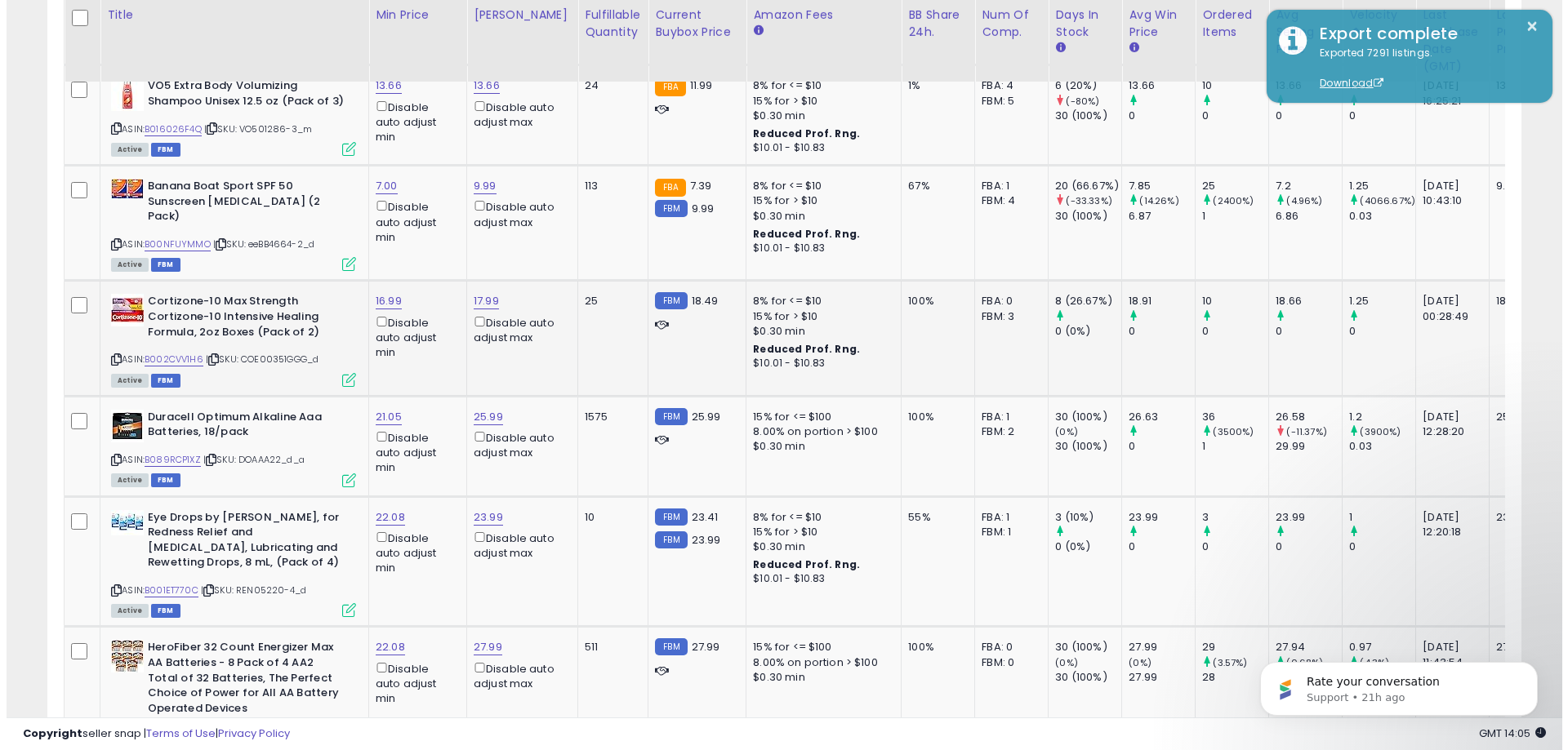
scroll to position [335, 862]
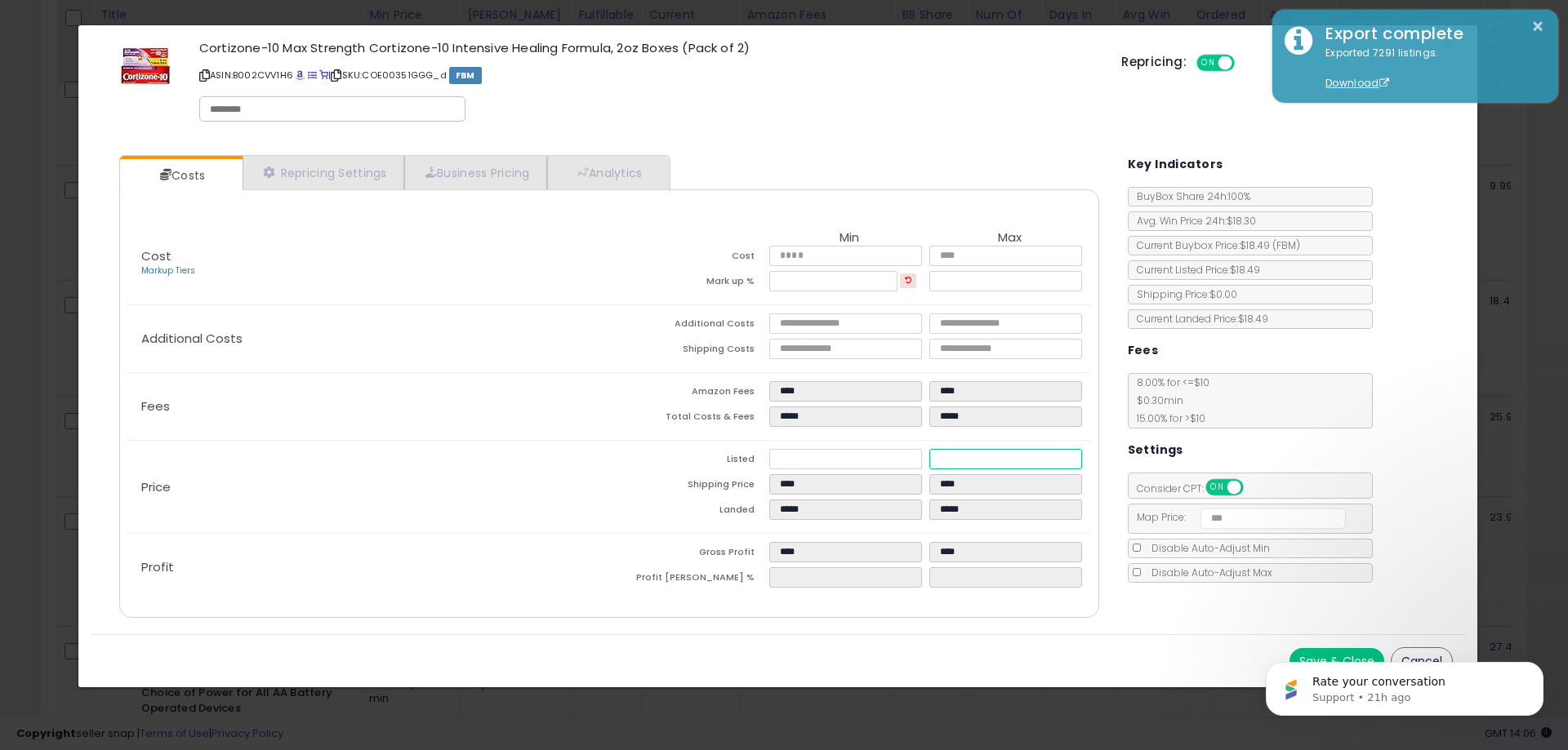
drag, startPoint x: 968, startPoint y: 465, endPoint x: 858, endPoint y: 457, distance: 110.3
click at [892, 457] on tr "Listed ***** *****" at bounding box center [849, 461] width 481 height 25
click at [439, 459] on div "Price Listed ***** ***** Shipping Price **** **** Landed ***** *****" at bounding box center [609, 487] width 962 height 92
click at [1420, 655] on body "Rate your conversation Support • 21h ago" at bounding box center [1404, 685] width 314 height 101
click at [1399, 659] on div "Rate your conversation Support • 21h ago" at bounding box center [1404, 613] width 301 height 204
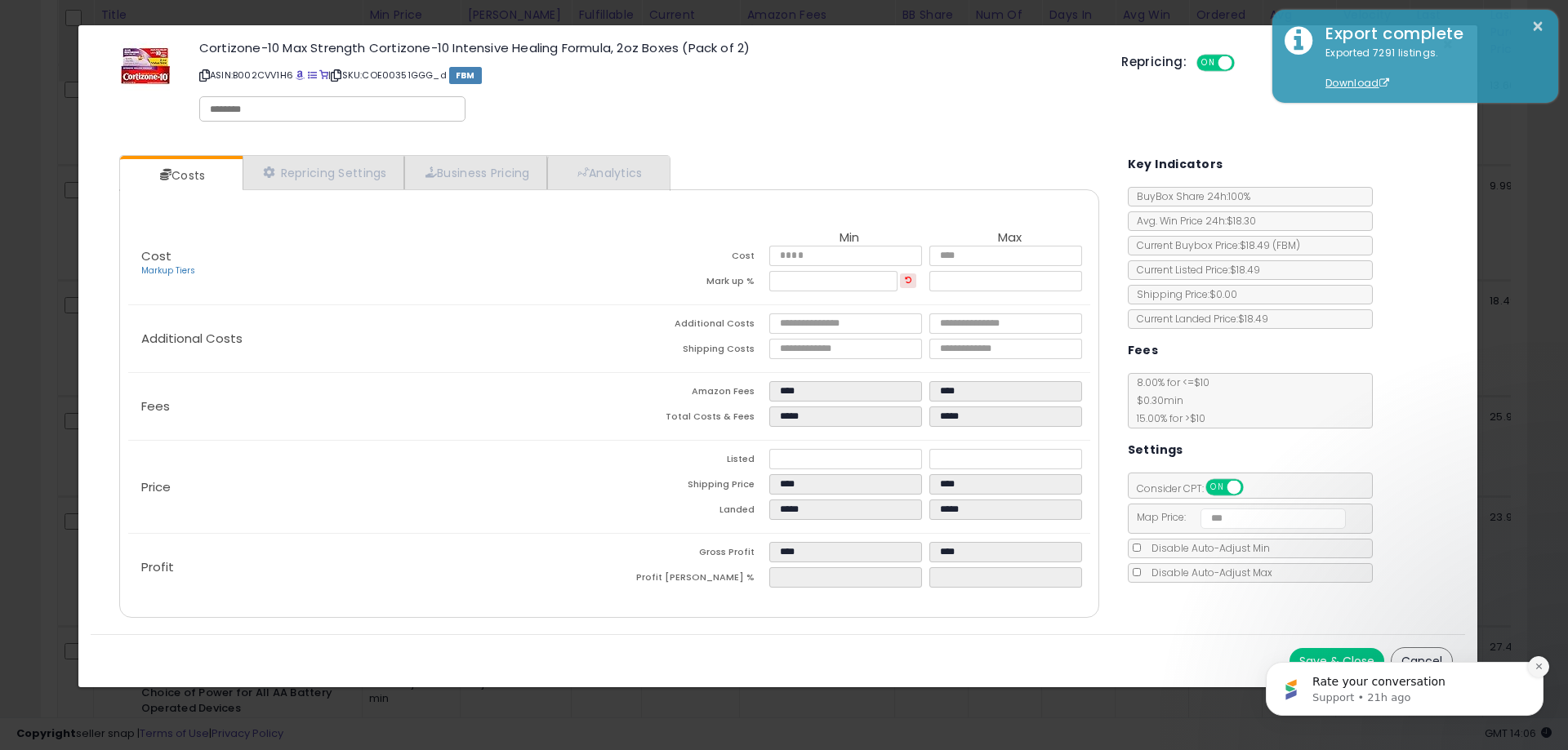
click at [1541, 668] on icon "Dismiss notification" at bounding box center [1539, 666] width 9 height 9
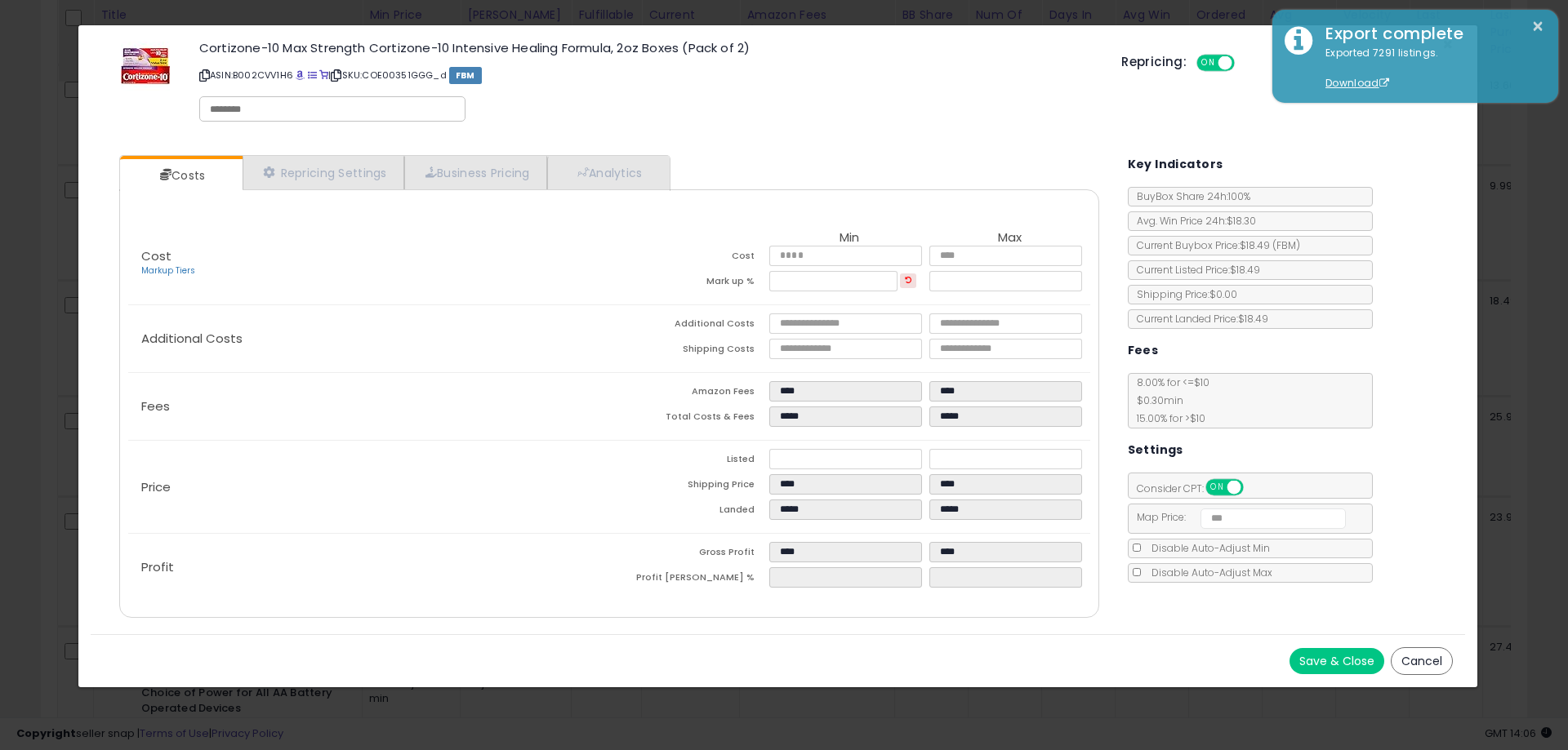
click at [1391, 647] on div "Save & Close Cancel" at bounding box center [777, 661] width 1374 height 53
click at [1408, 662] on button "Cancel" at bounding box center [1422, 662] width 62 height 28
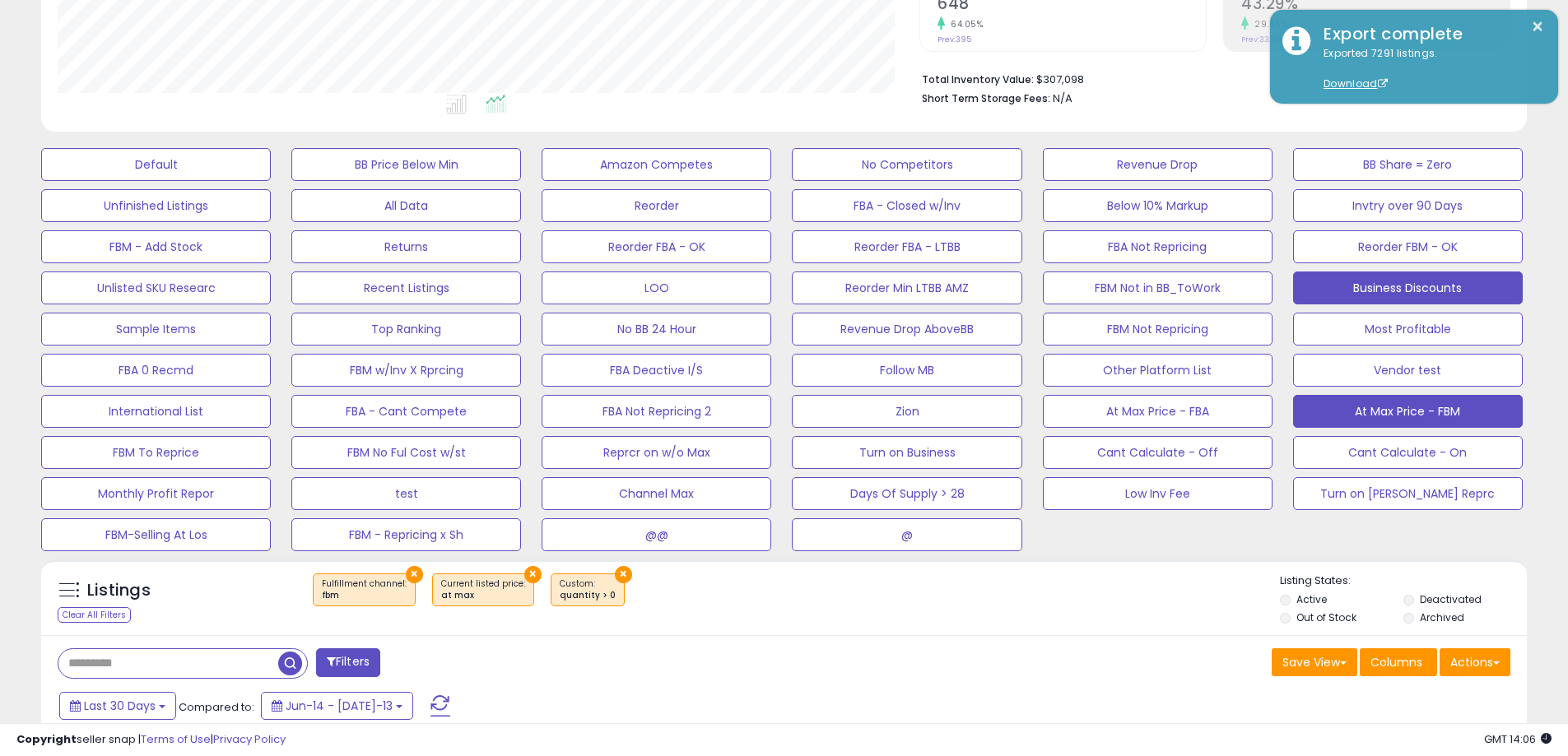
scroll to position [265, 0]
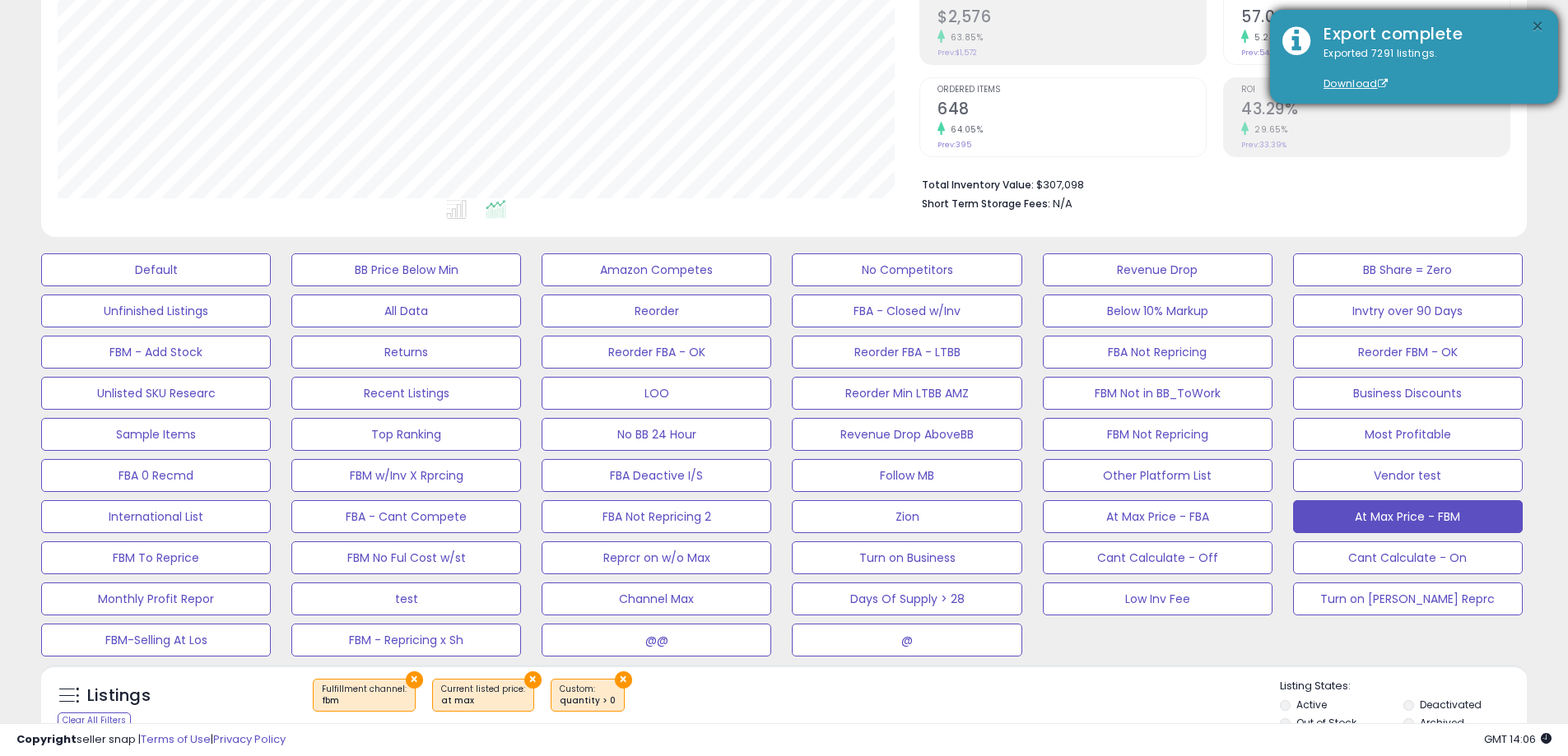
click at [1540, 29] on button "×" at bounding box center [1538, 27] width 13 height 21
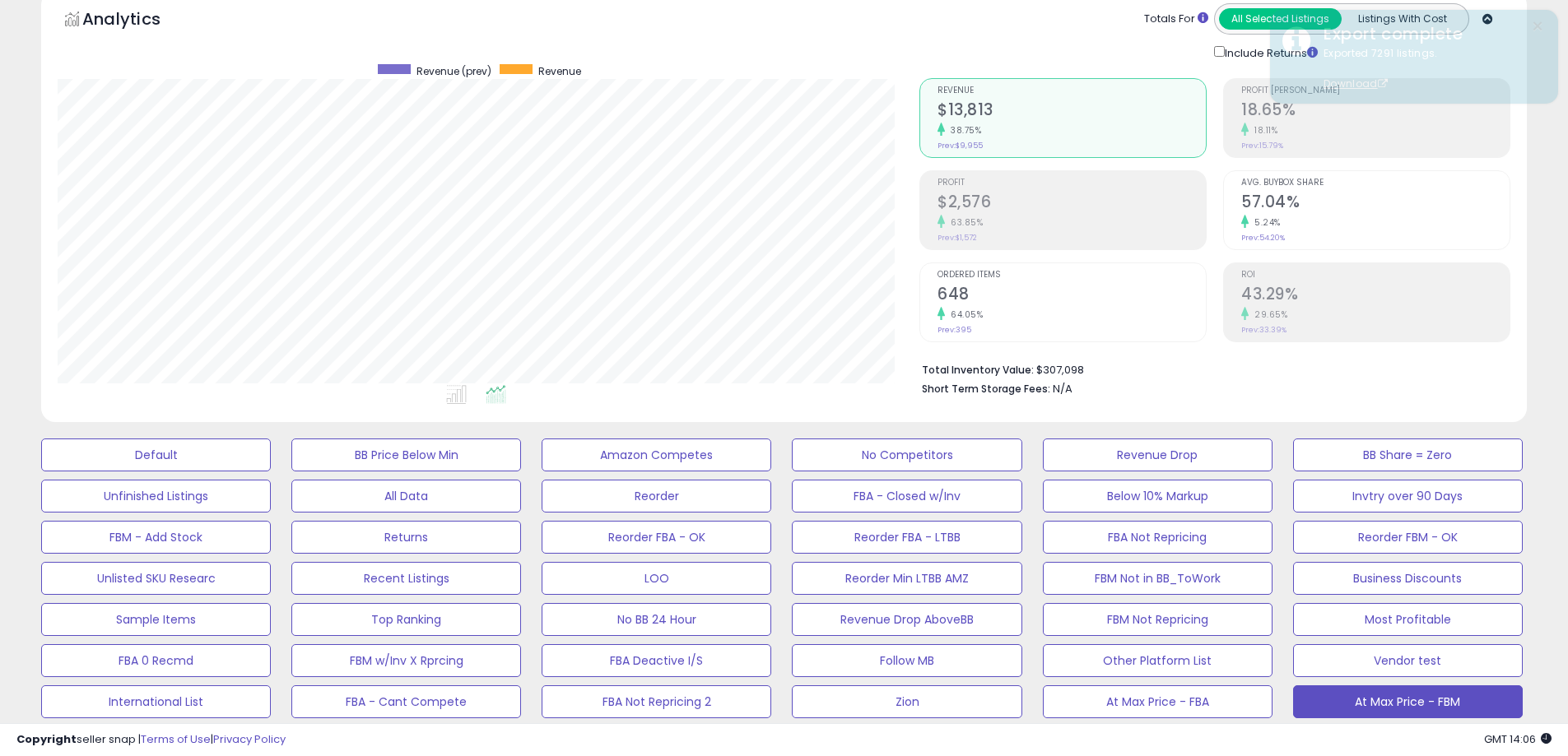
scroll to position [0, 0]
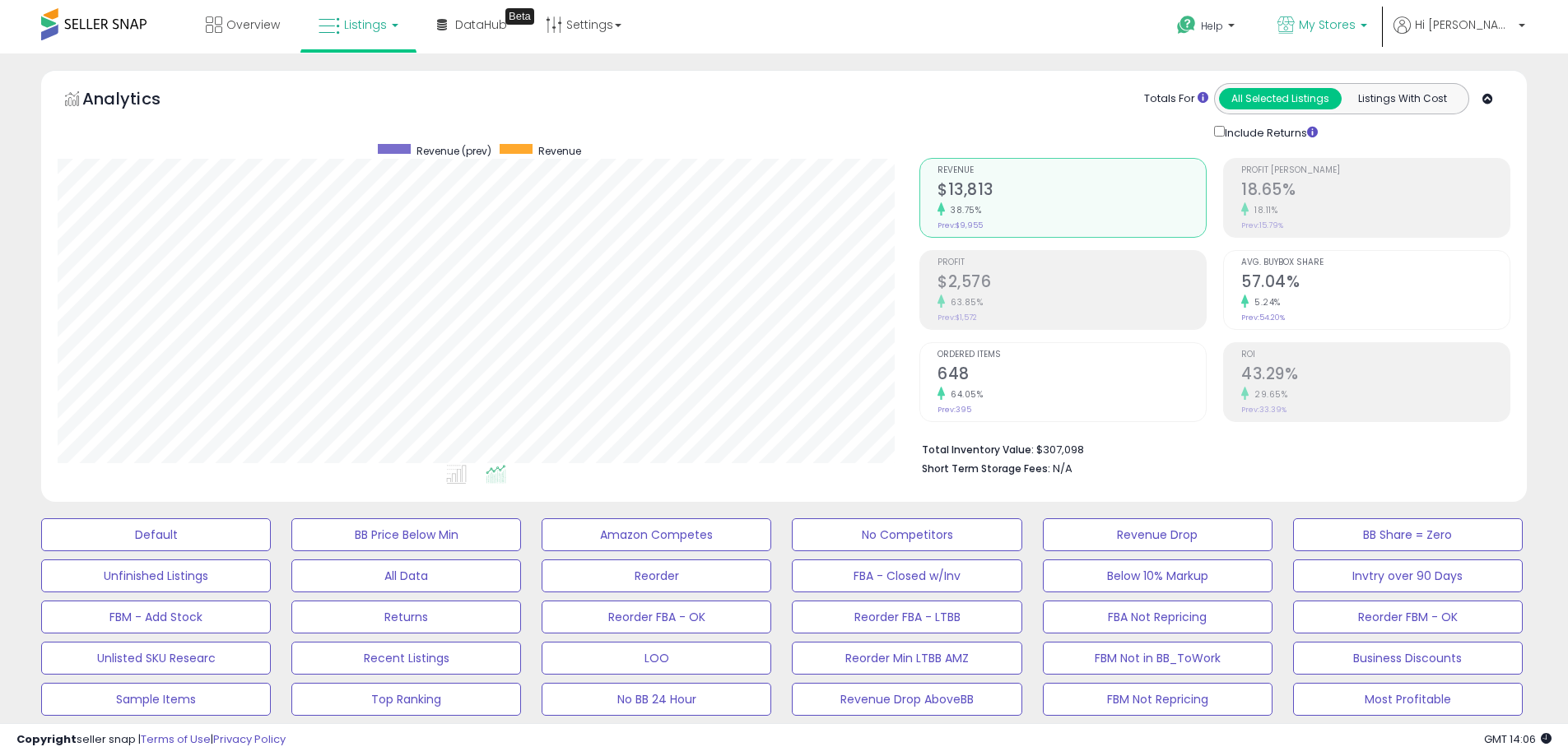
click at [1356, 25] on span "My Stores" at bounding box center [1327, 25] width 57 height 17
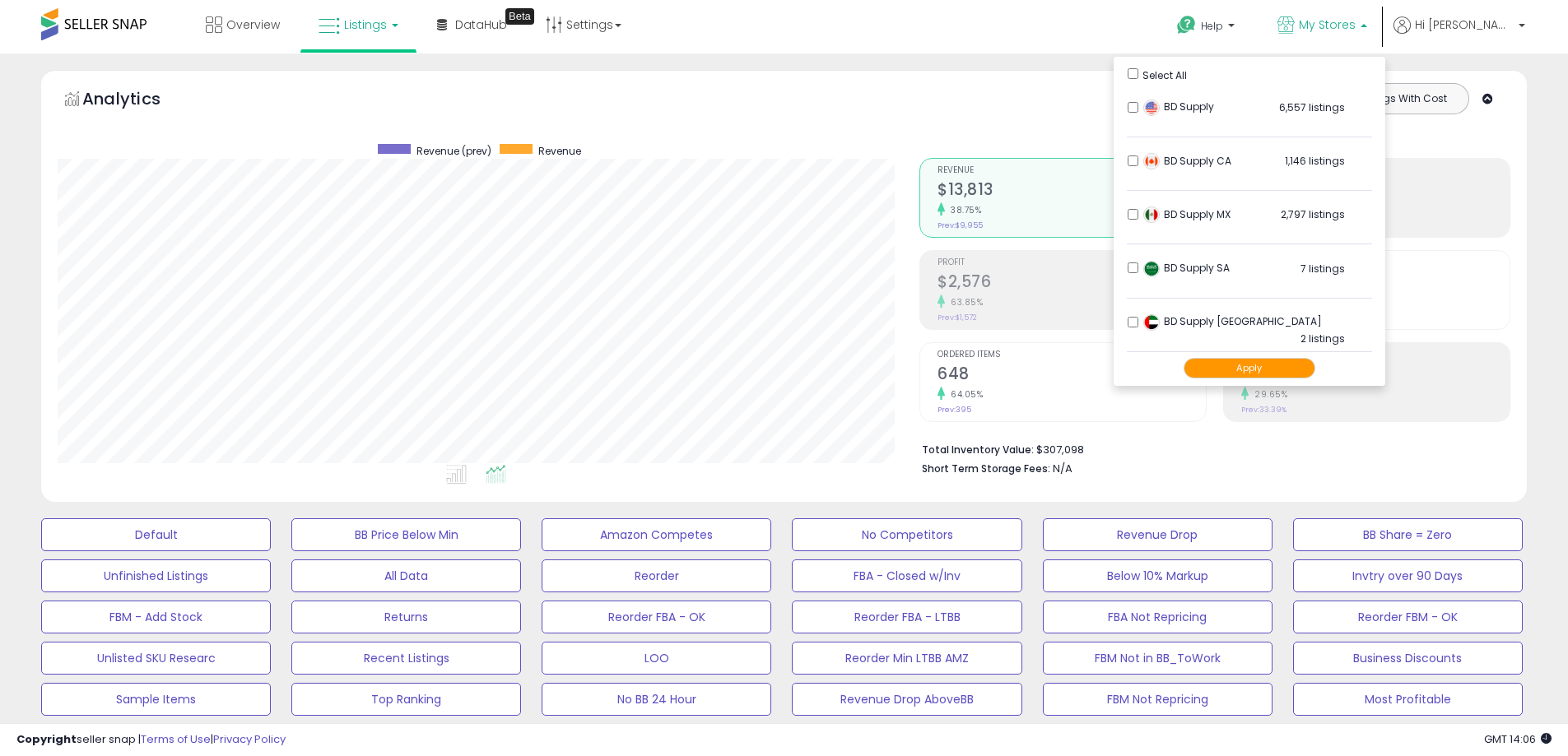
click at [1522, 281] on div "Retrieving aggregations.. Revenue $13,813 38.75% Prev: $9,955 Profit $2,576" at bounding box center [1215, 313] width 616 height 344
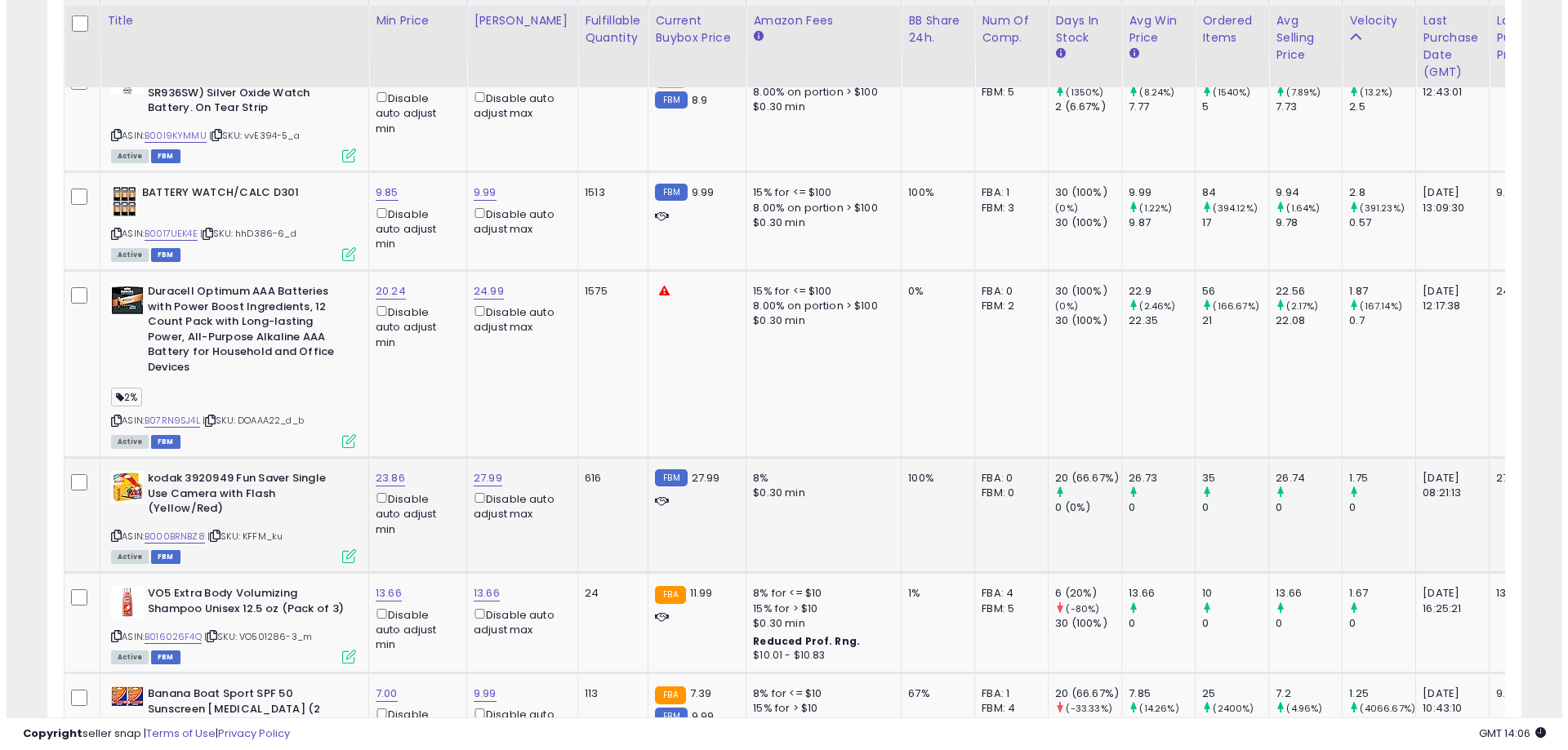
scroll to position [1225, 0]
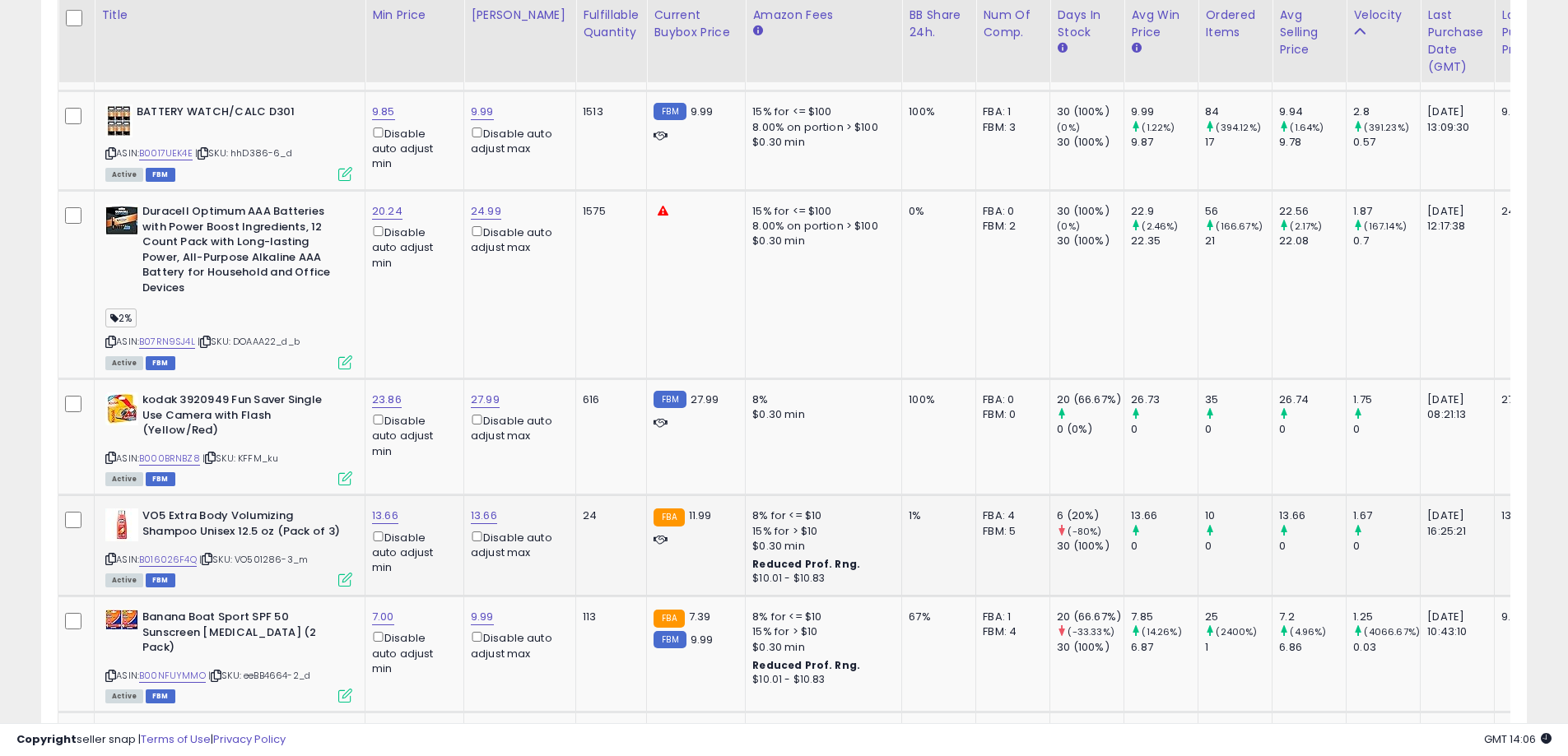
click at [343, 585] on icon at bounding box center [345, 580] width 14 height 14
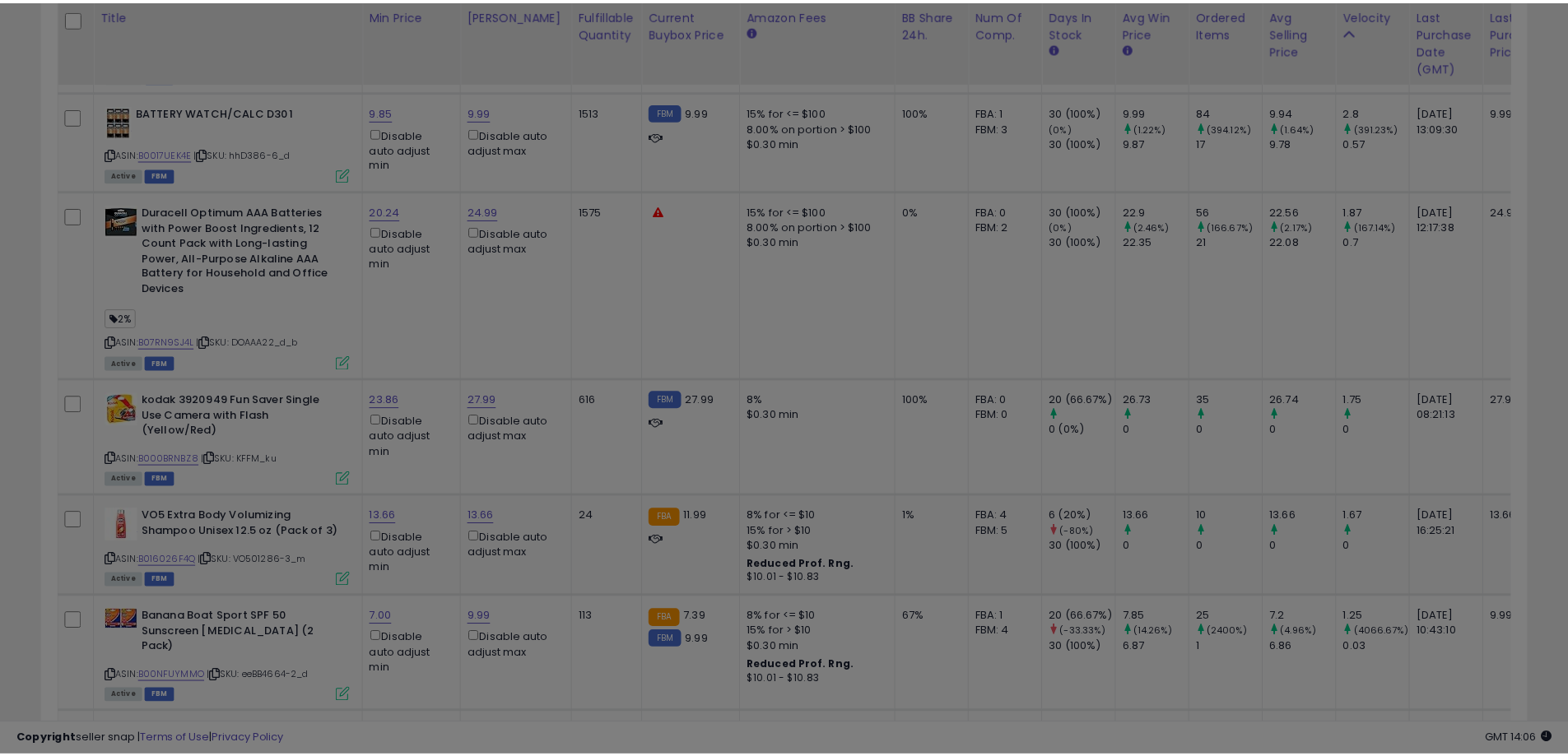
scroll to position [338, 869]
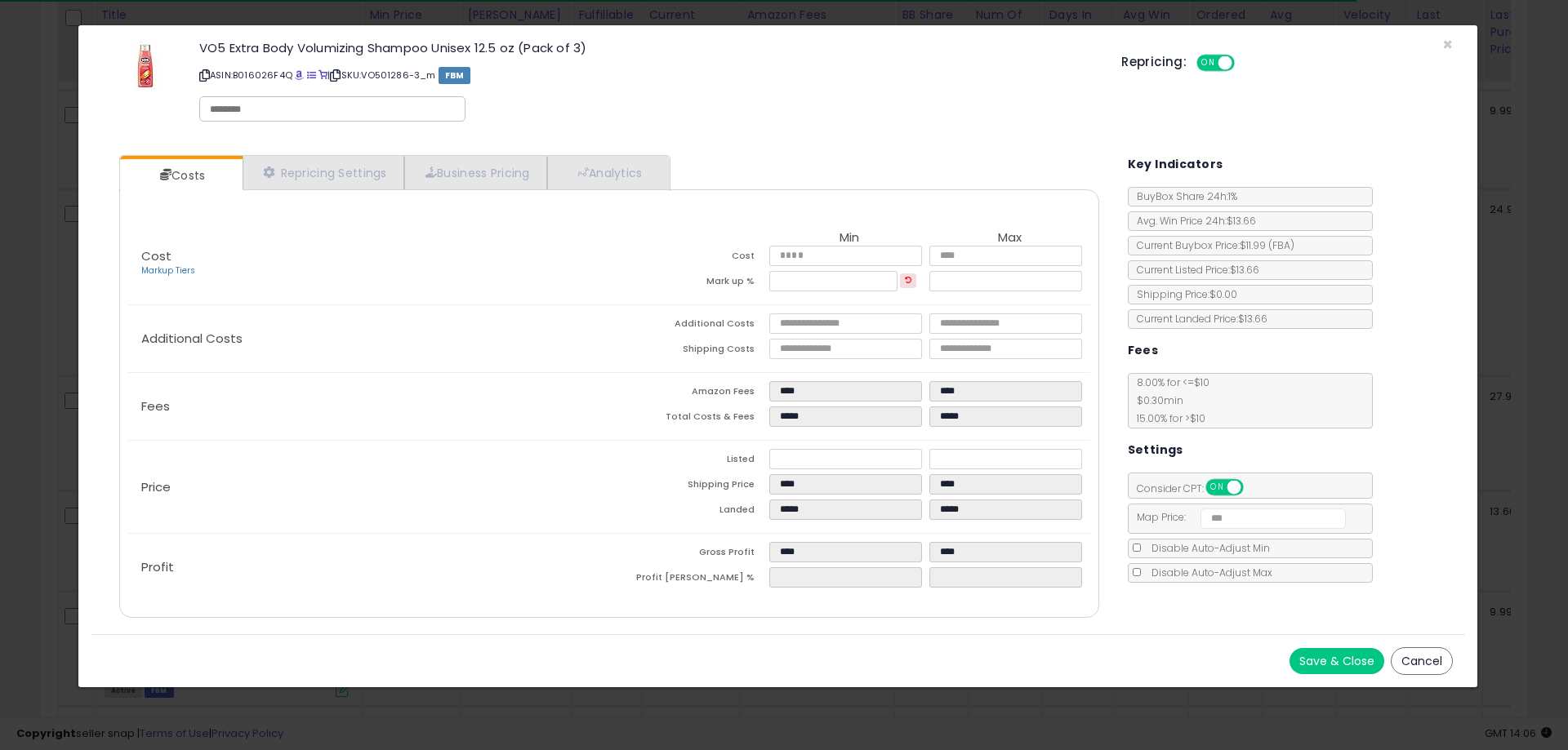
click at [1445, 660] on button "Cancel" at bounding box center [1422, 662] width 62 height 28
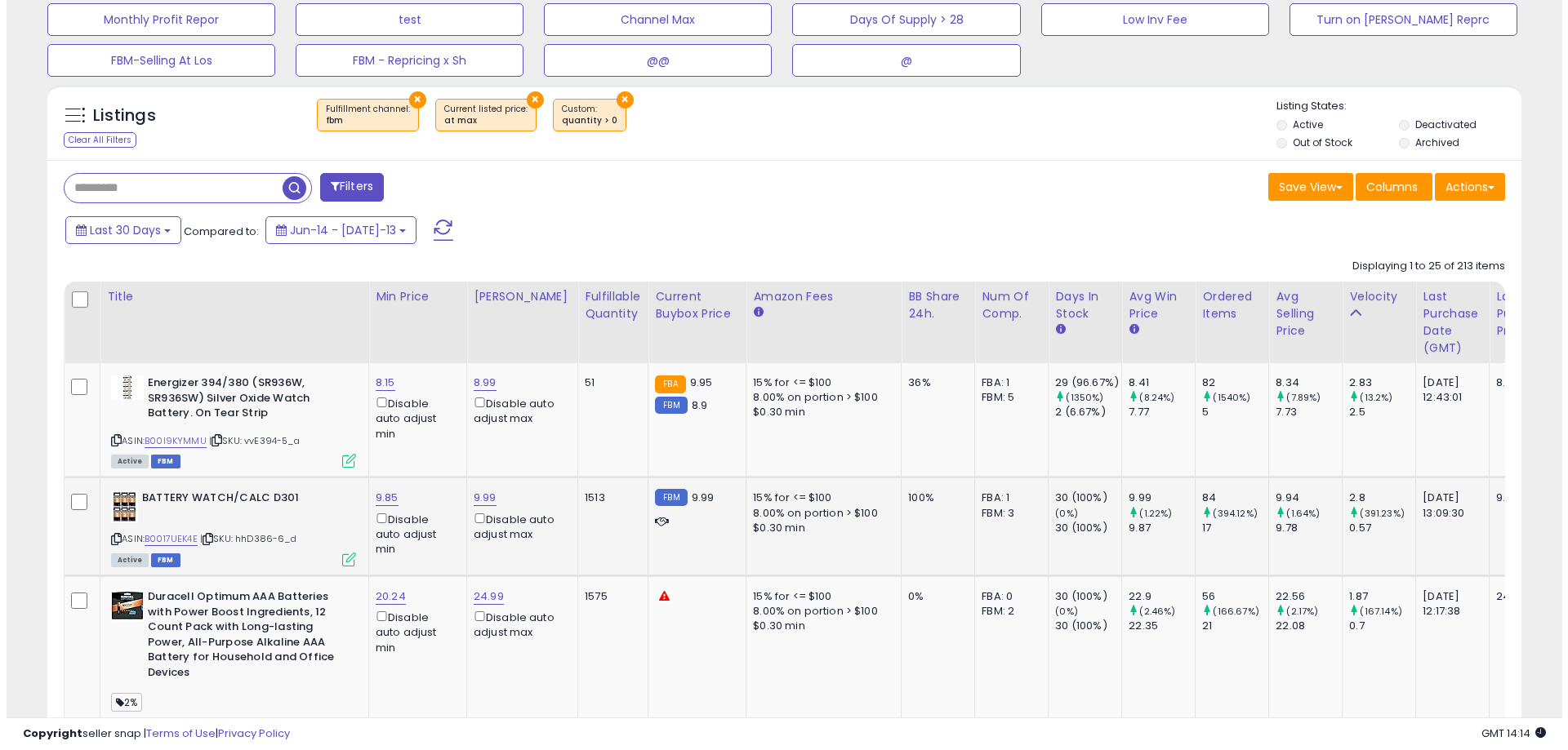
scroll to position [327, 0]
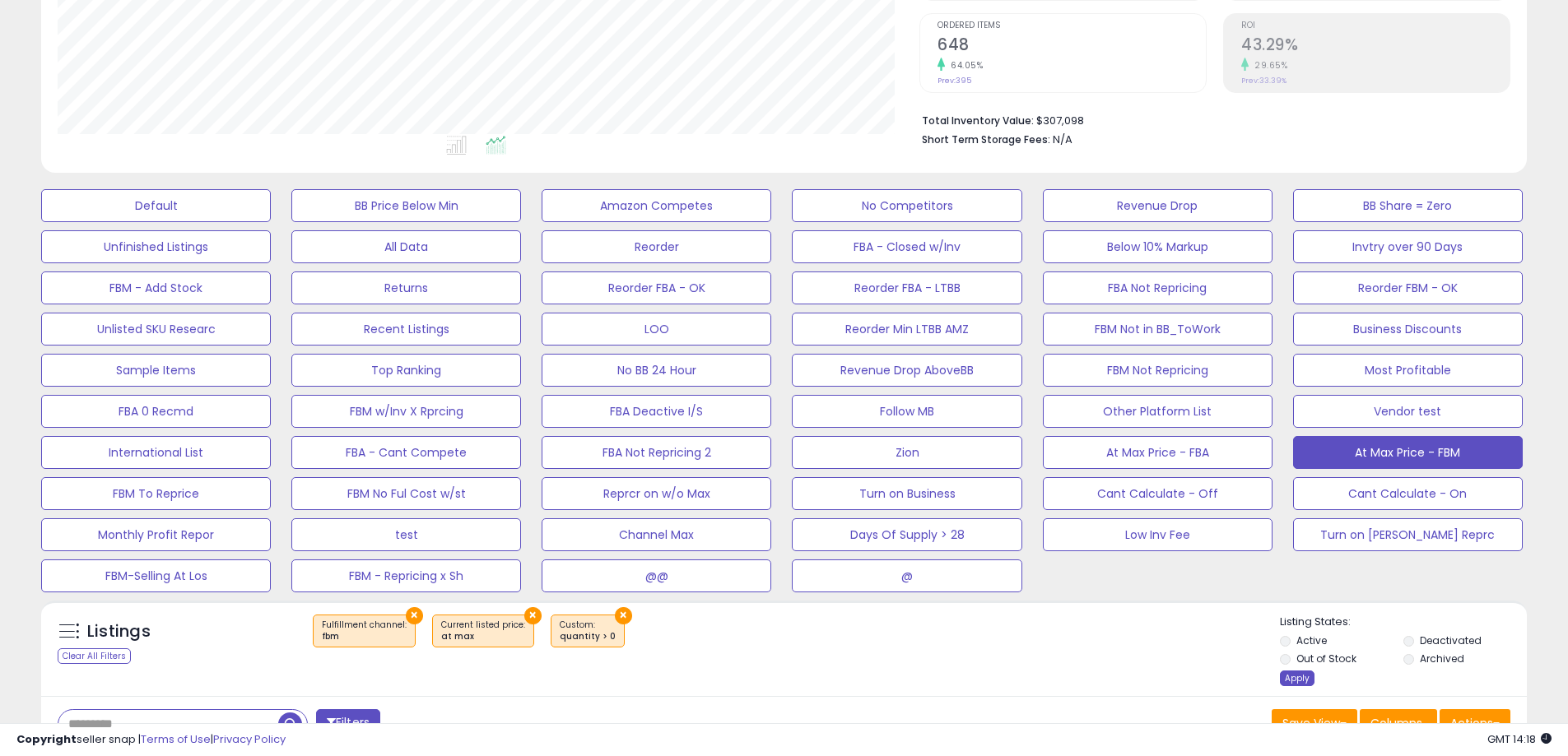
click at [1309, 677] on div "Apply" at bounding box center [1297, 678] width 35 height 16
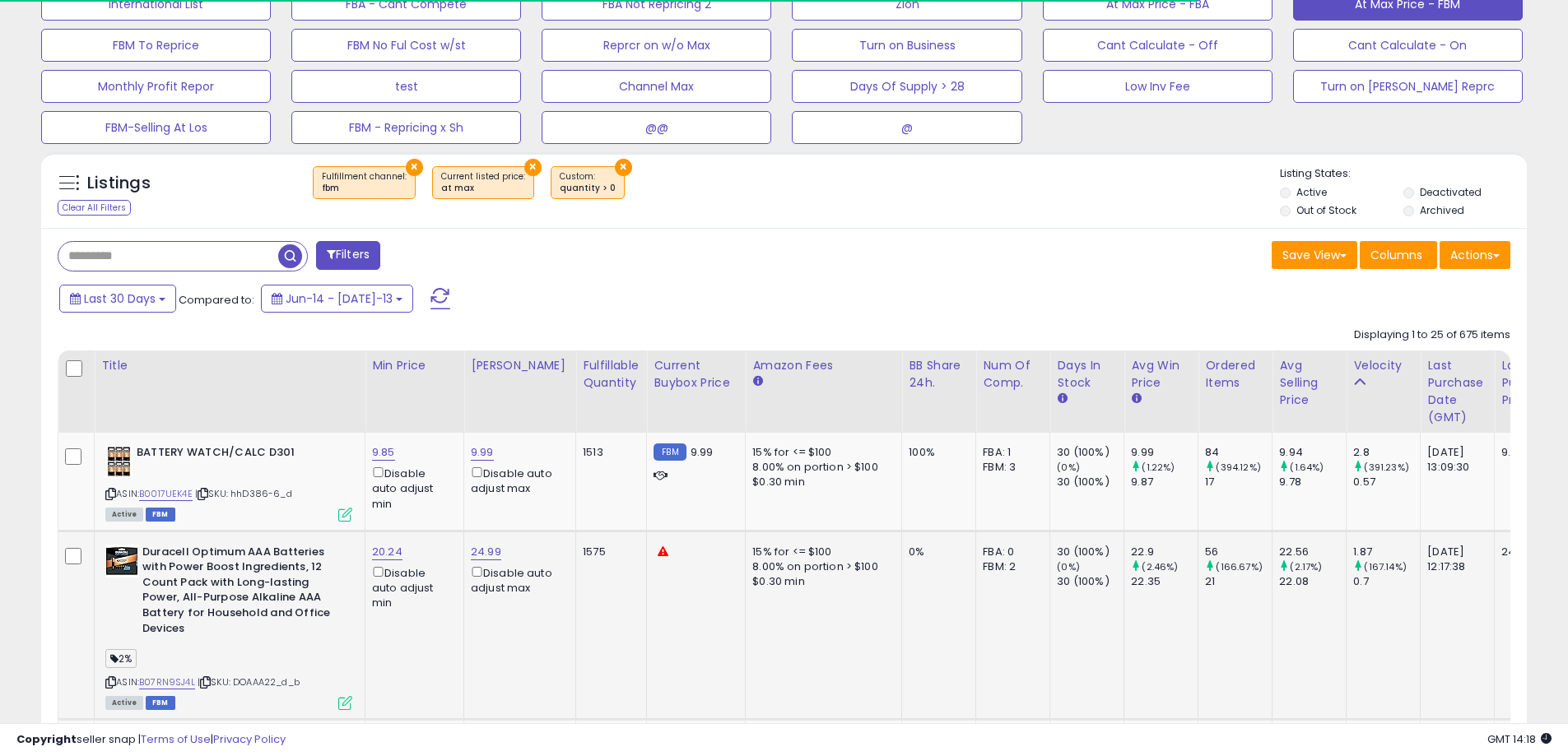
scroll to position [823, 0]
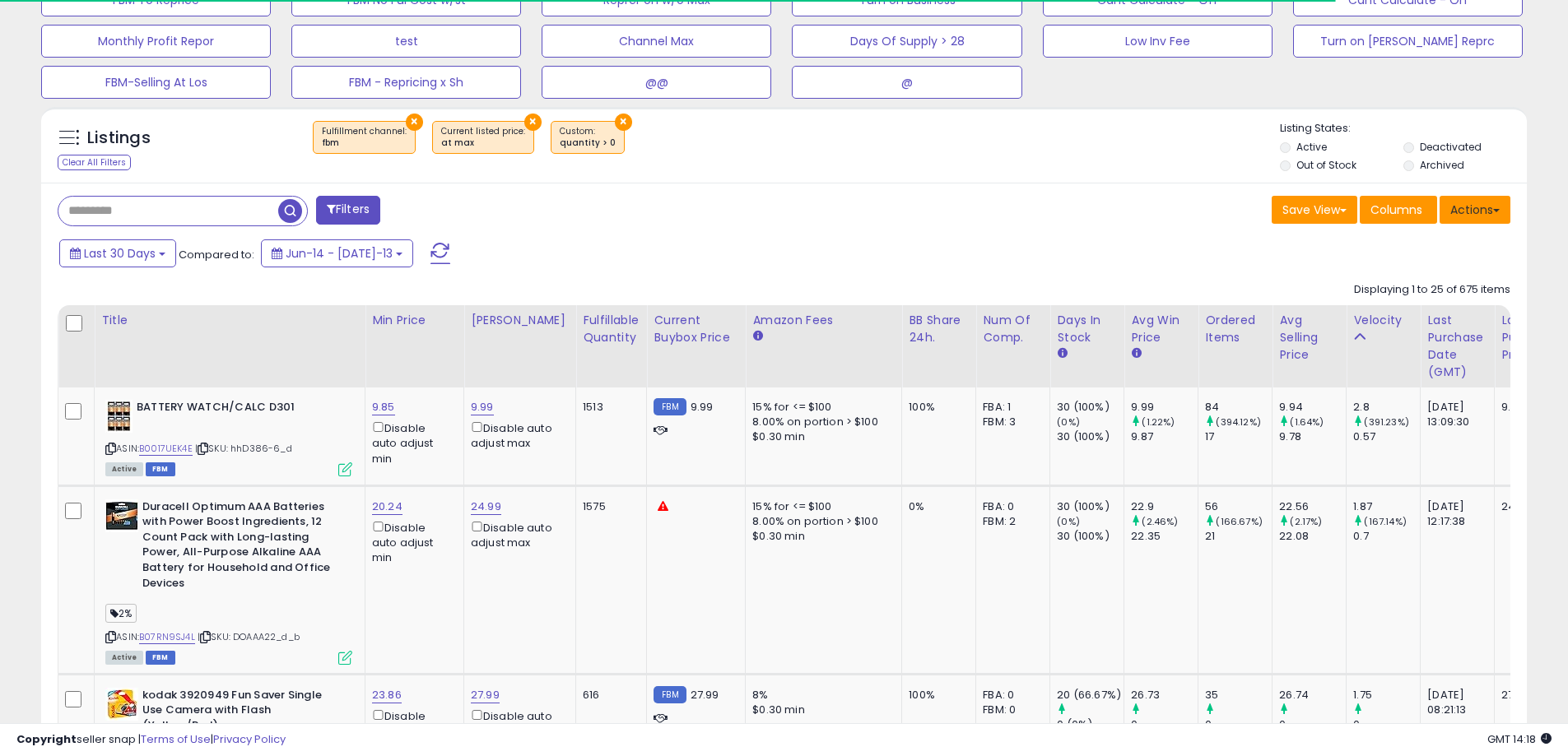
click at [1468, 208] on button "Actions" at bounding box center [1474, 210] width 70 height 28
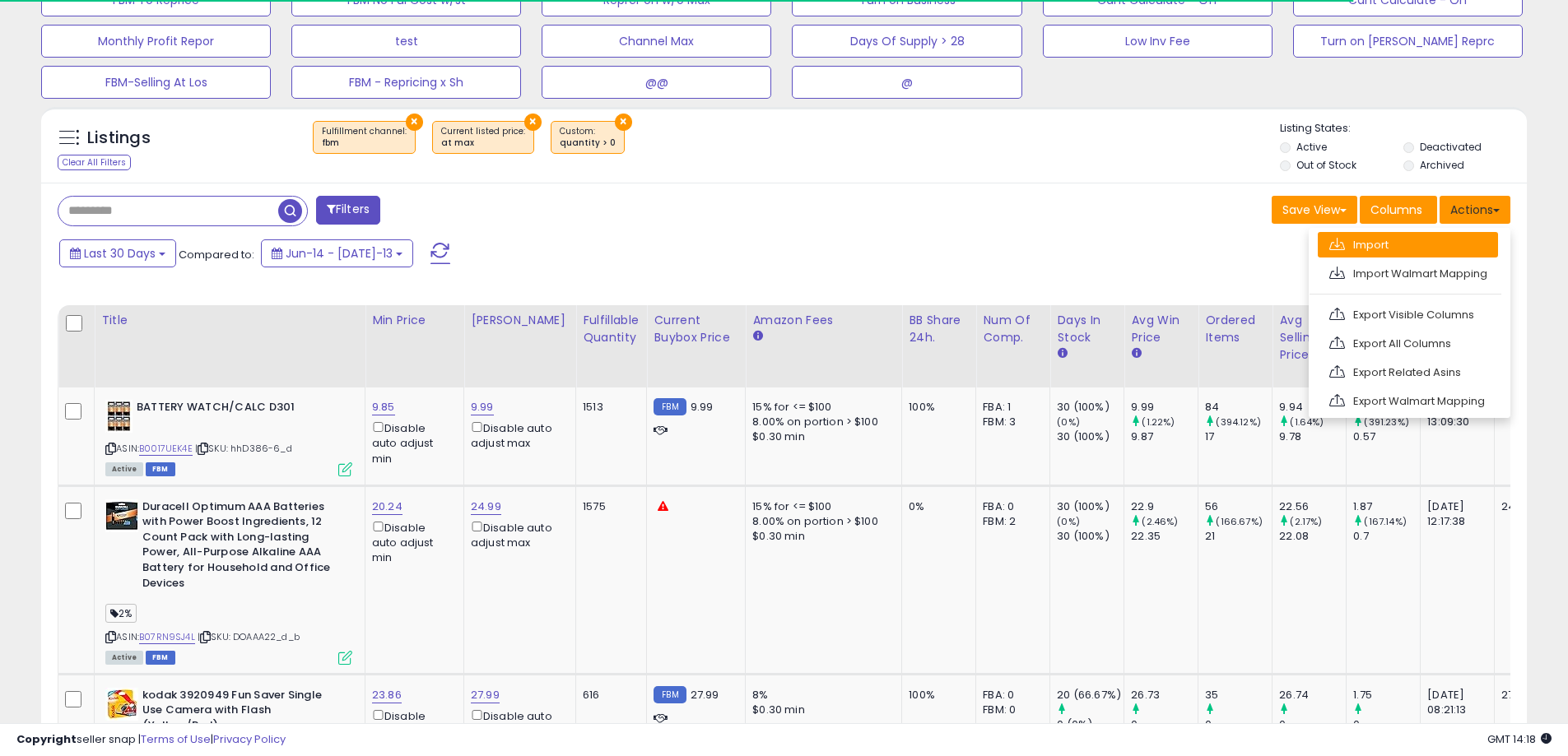
scroll to position [338, 861]
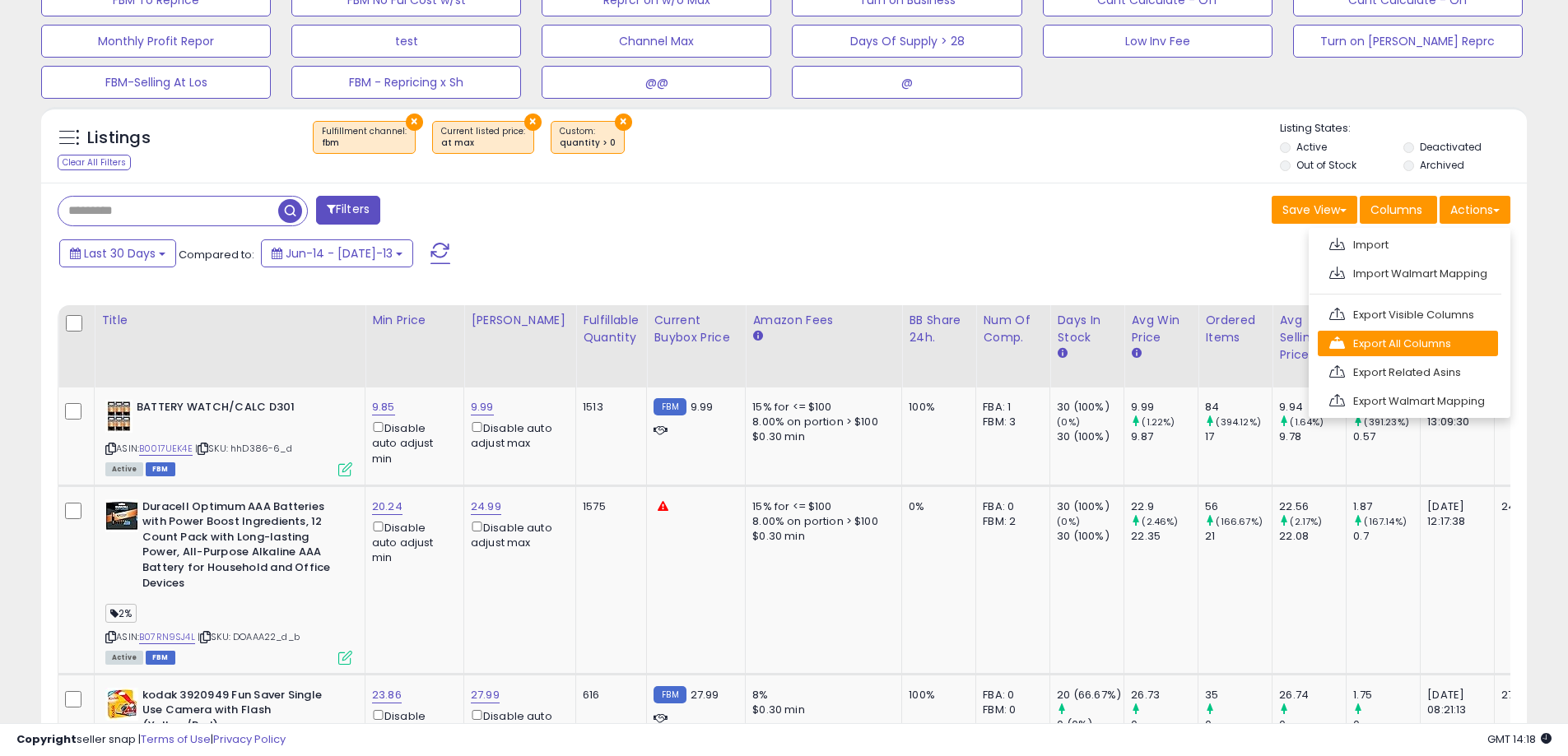
click at [1368, 340] on link "Export All Columns" at bounding box center [1408, 343] width 180 height 25
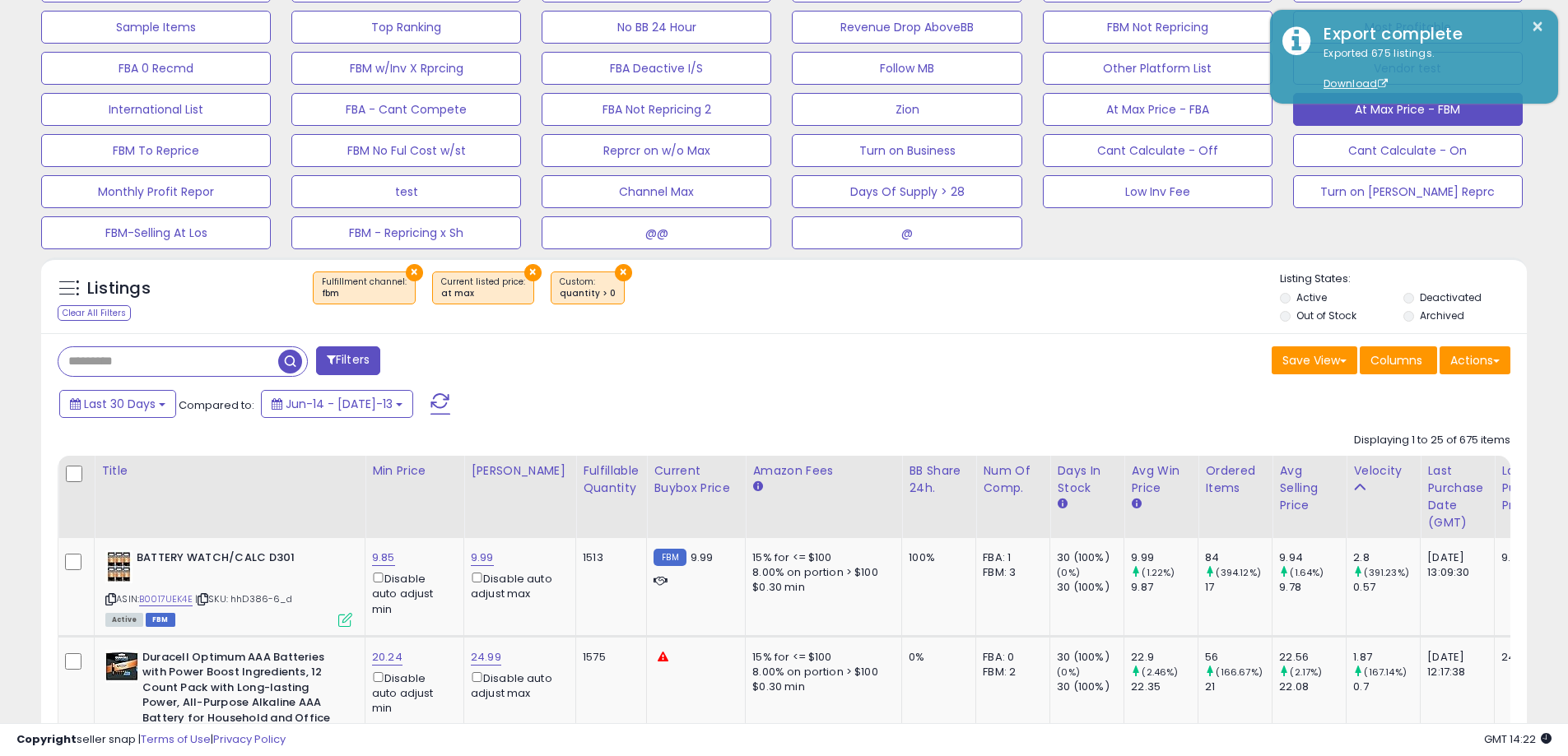
scroll to position [658, 0]
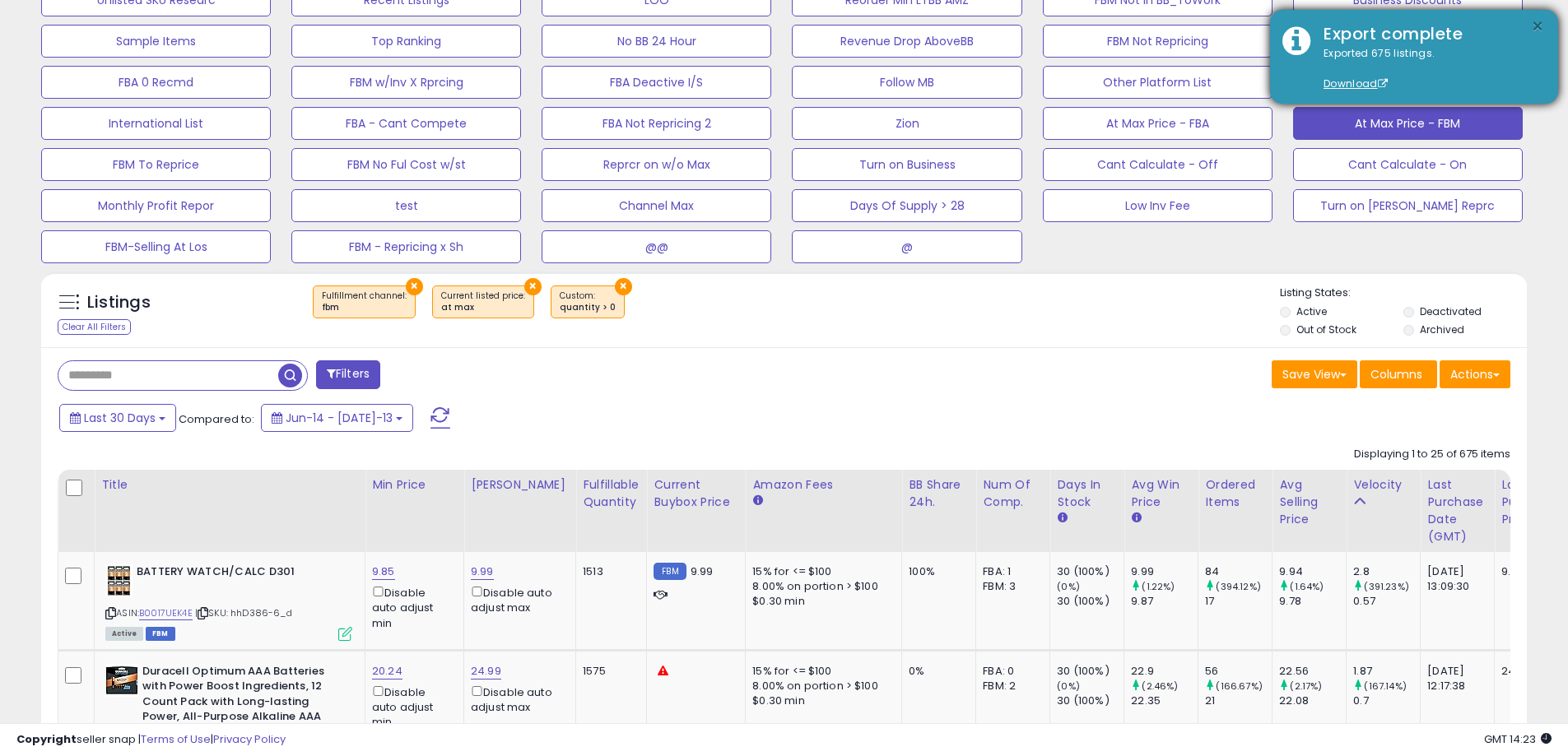
click at [1532, 23] on button "×" at bounding box center [1538, 27] width 13 height 21
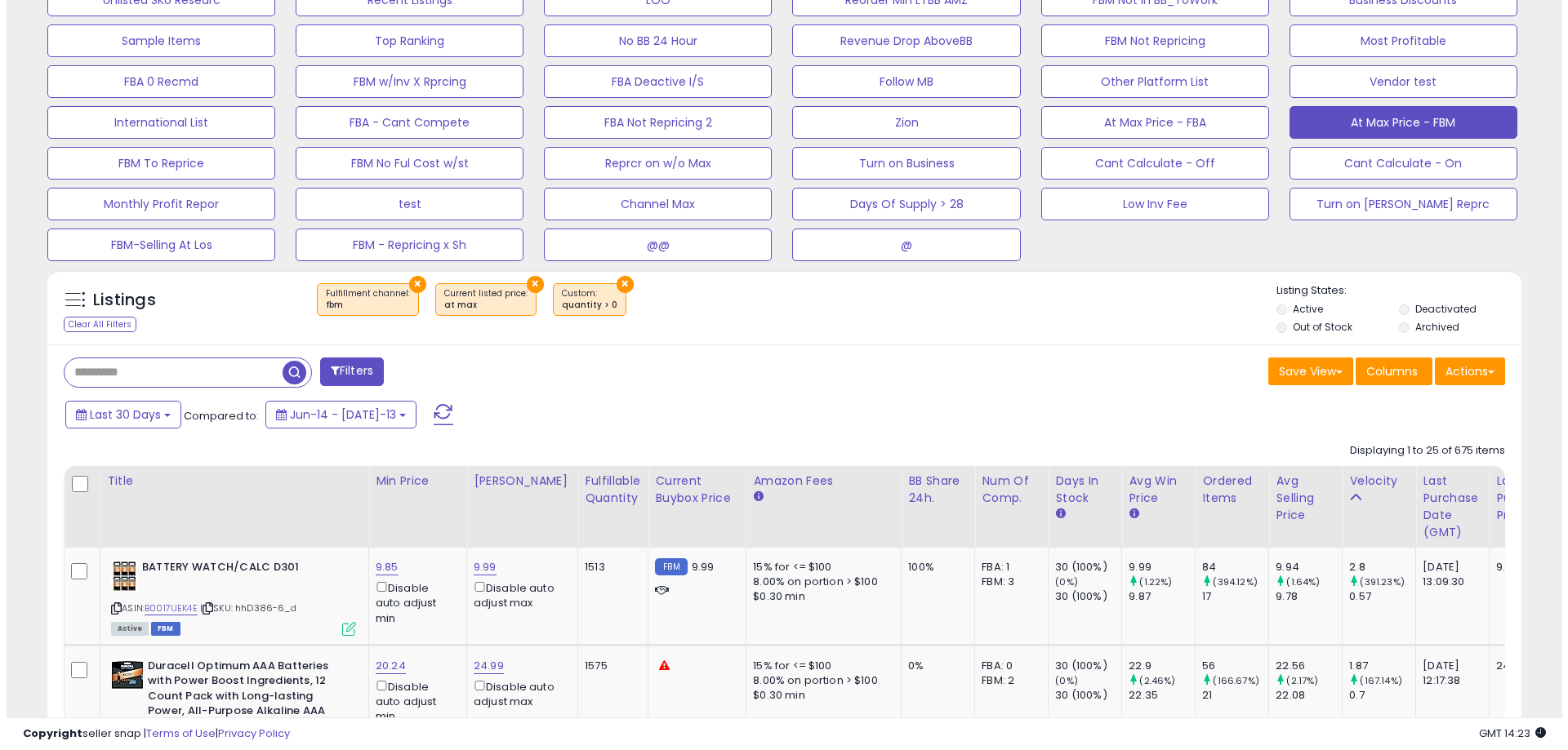
scroll to position [245, 0]
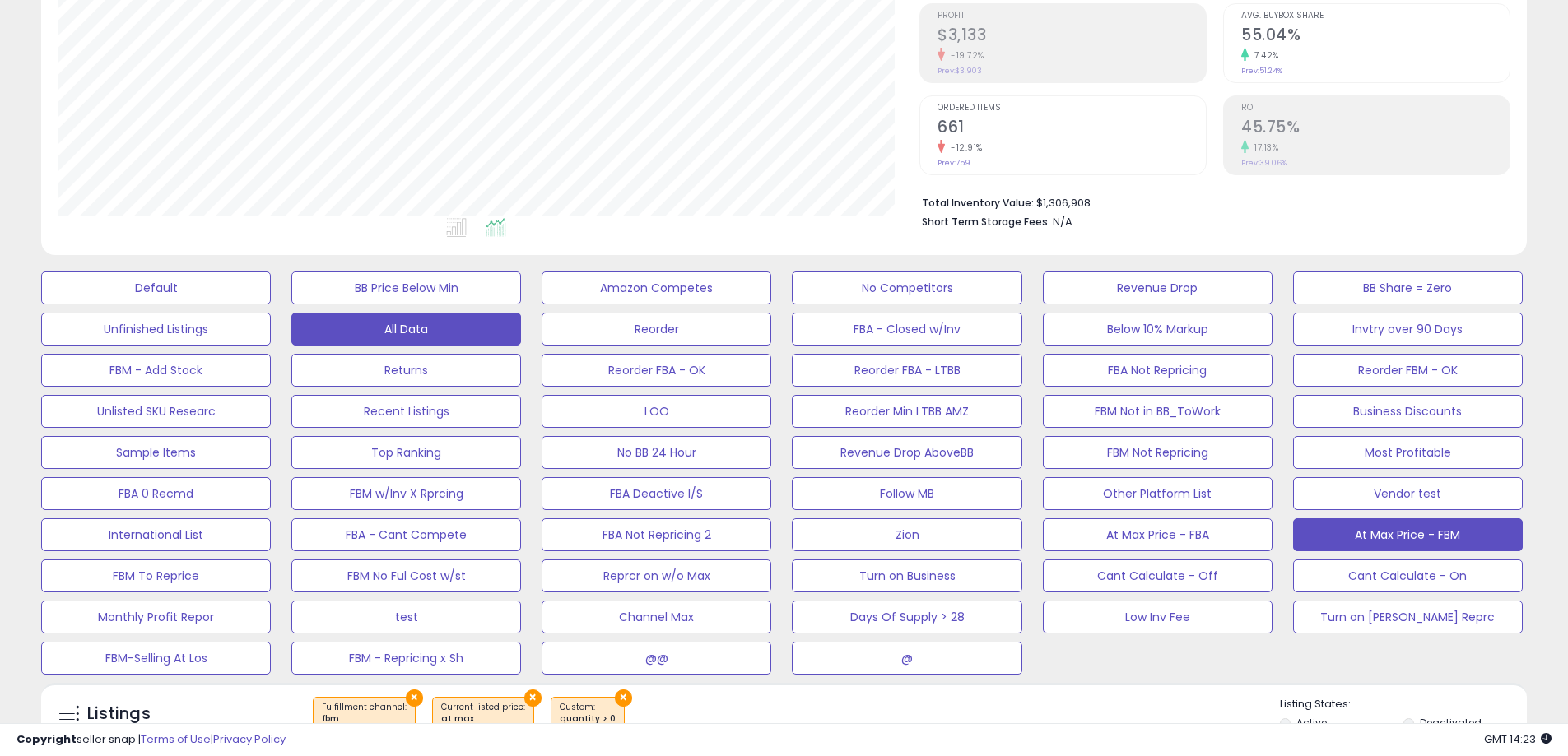
click at [271, 305] on button "All Data" at bounding box center [156, 287] width 230 height 33
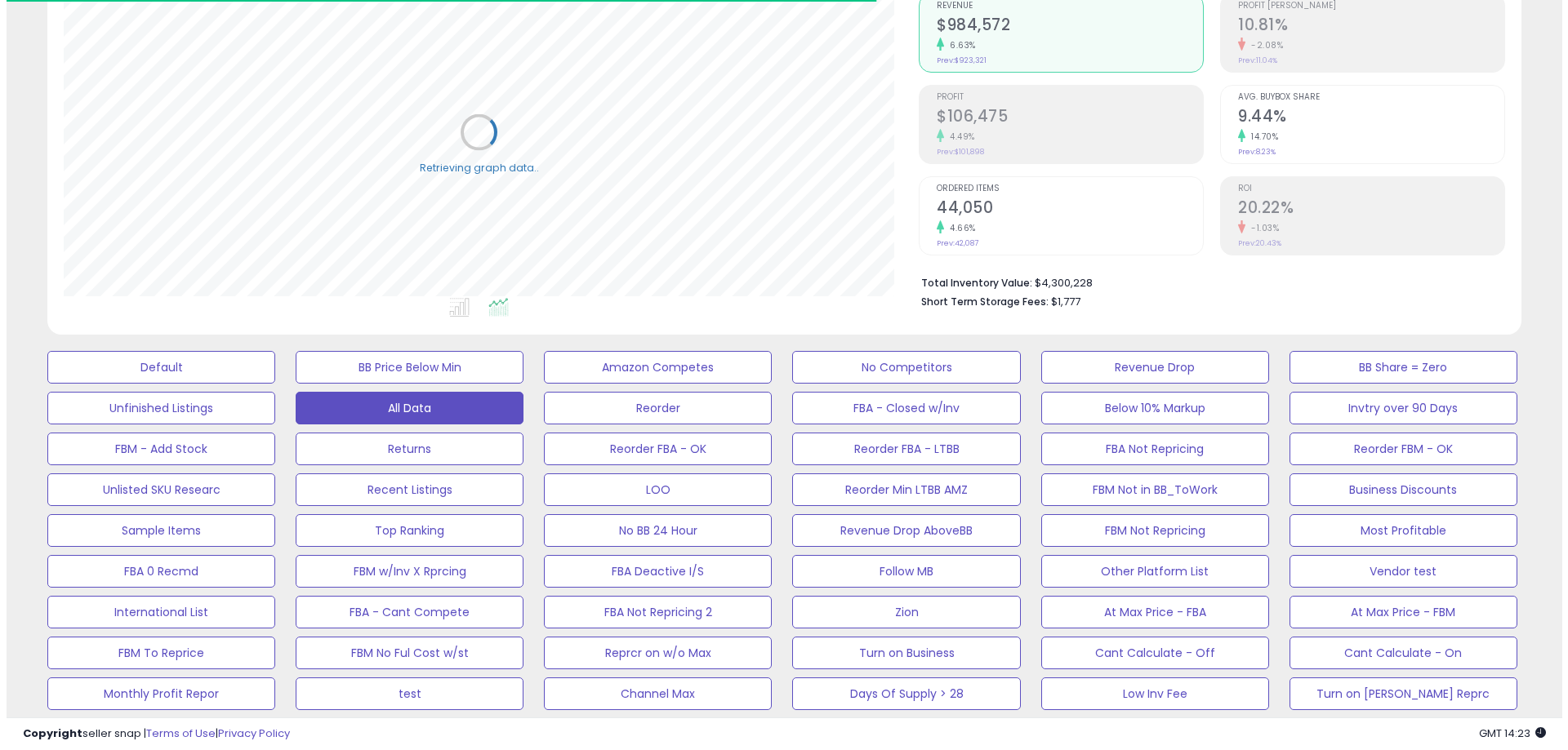
scroll to position [571, 0]
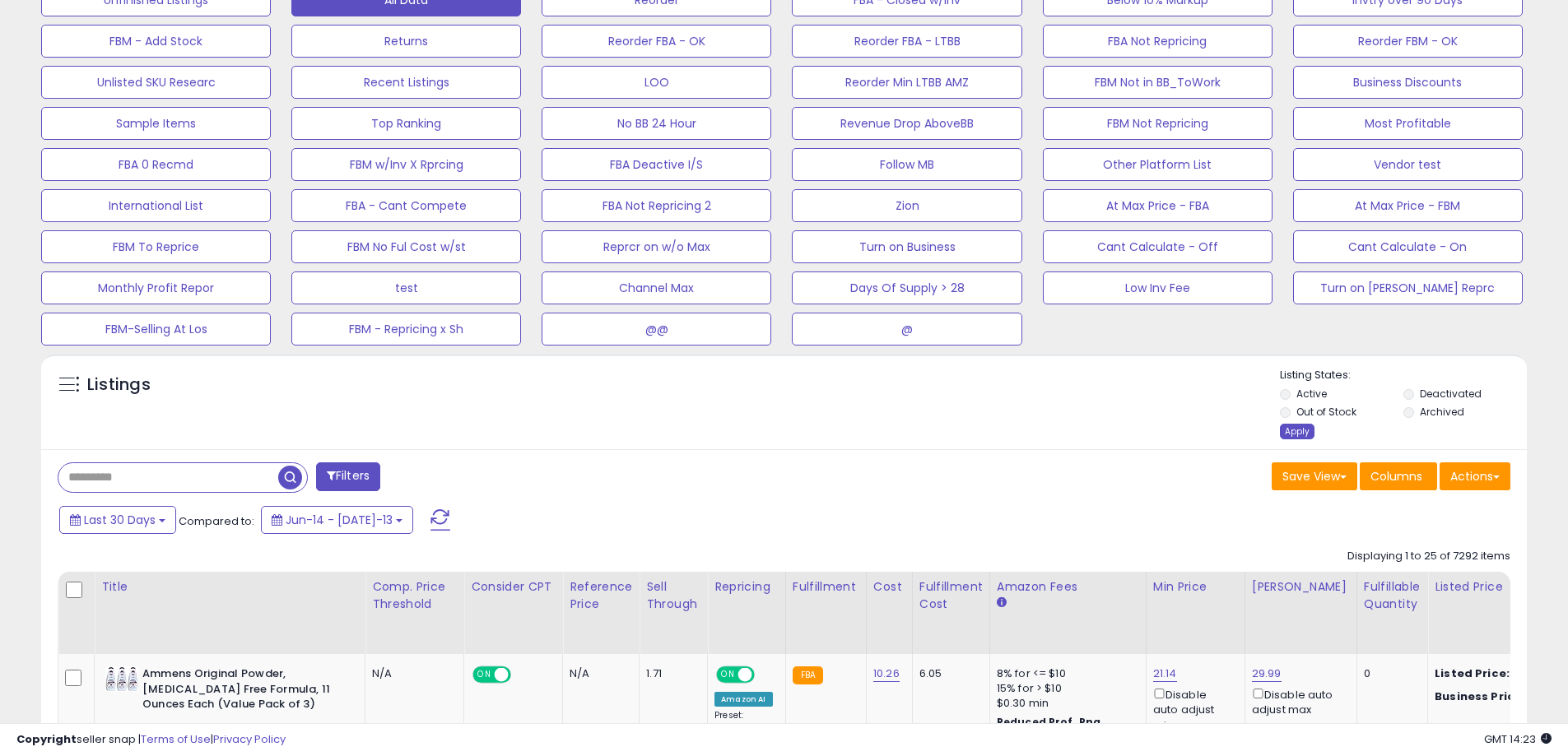
click at [1291, 432] on div "Apply" at bounding box center [1297, 431] width 35 height 16
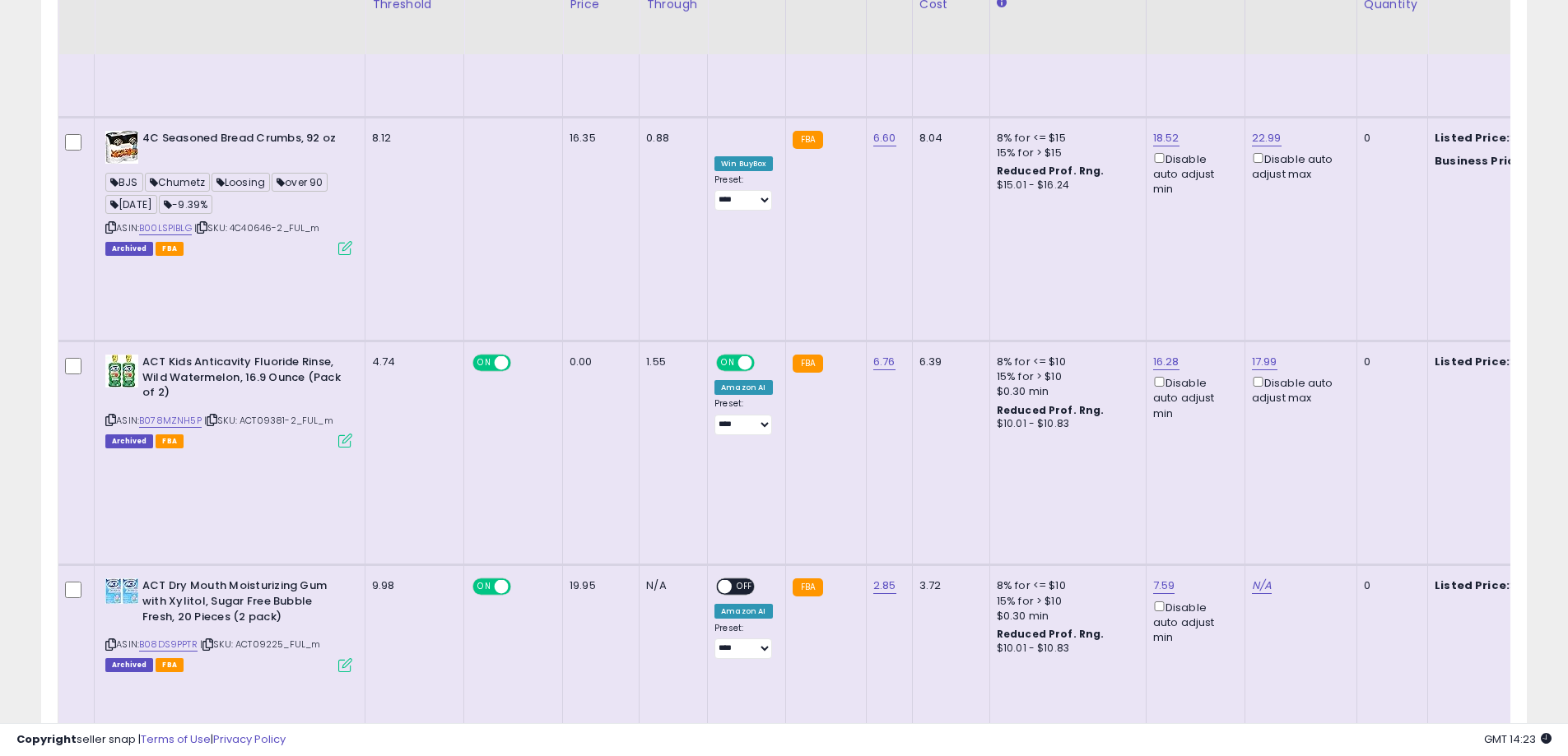
scroll to position [658, 0]
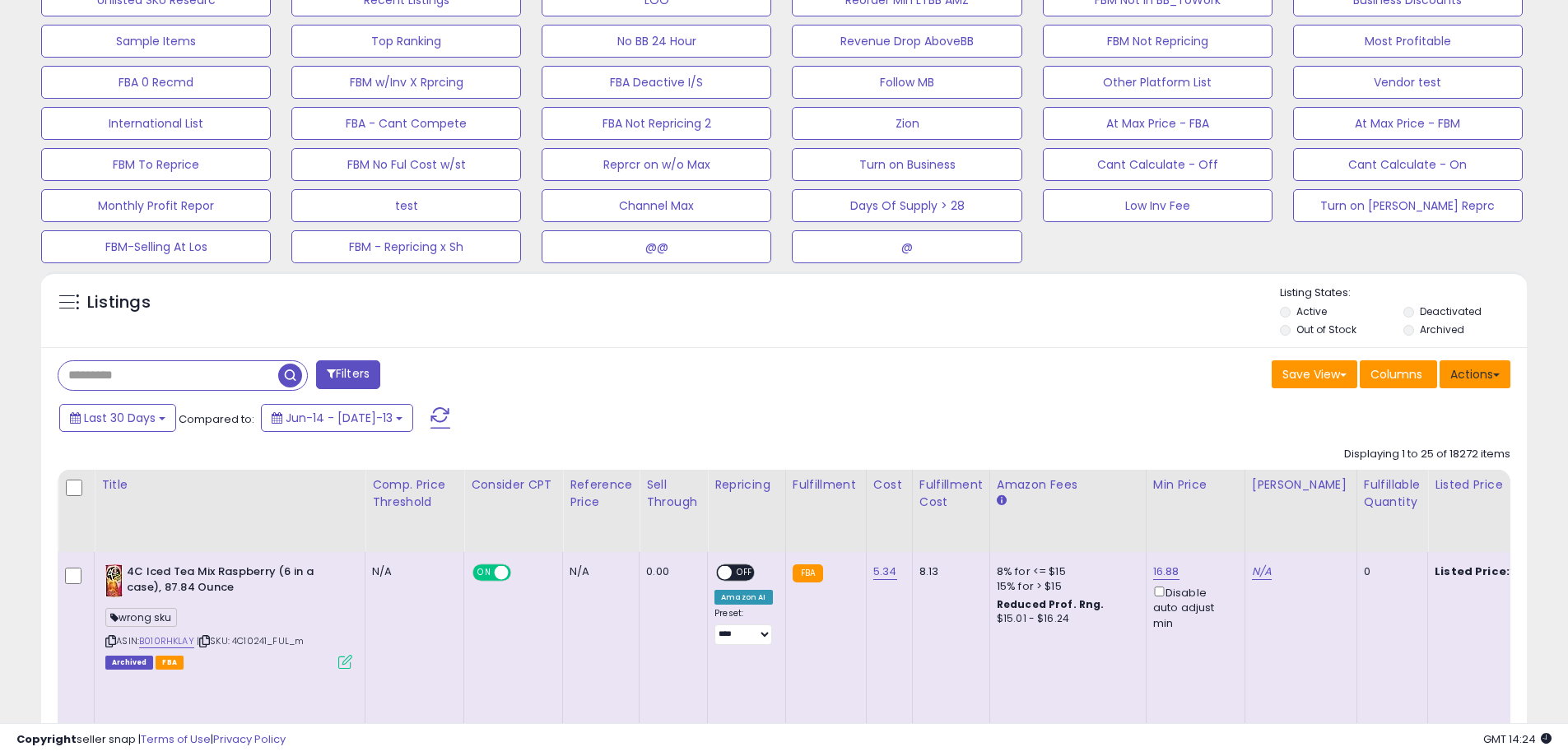
click at [1489, 379] on button "Actions" at bounding box center [1474, 374] width 70 height 28
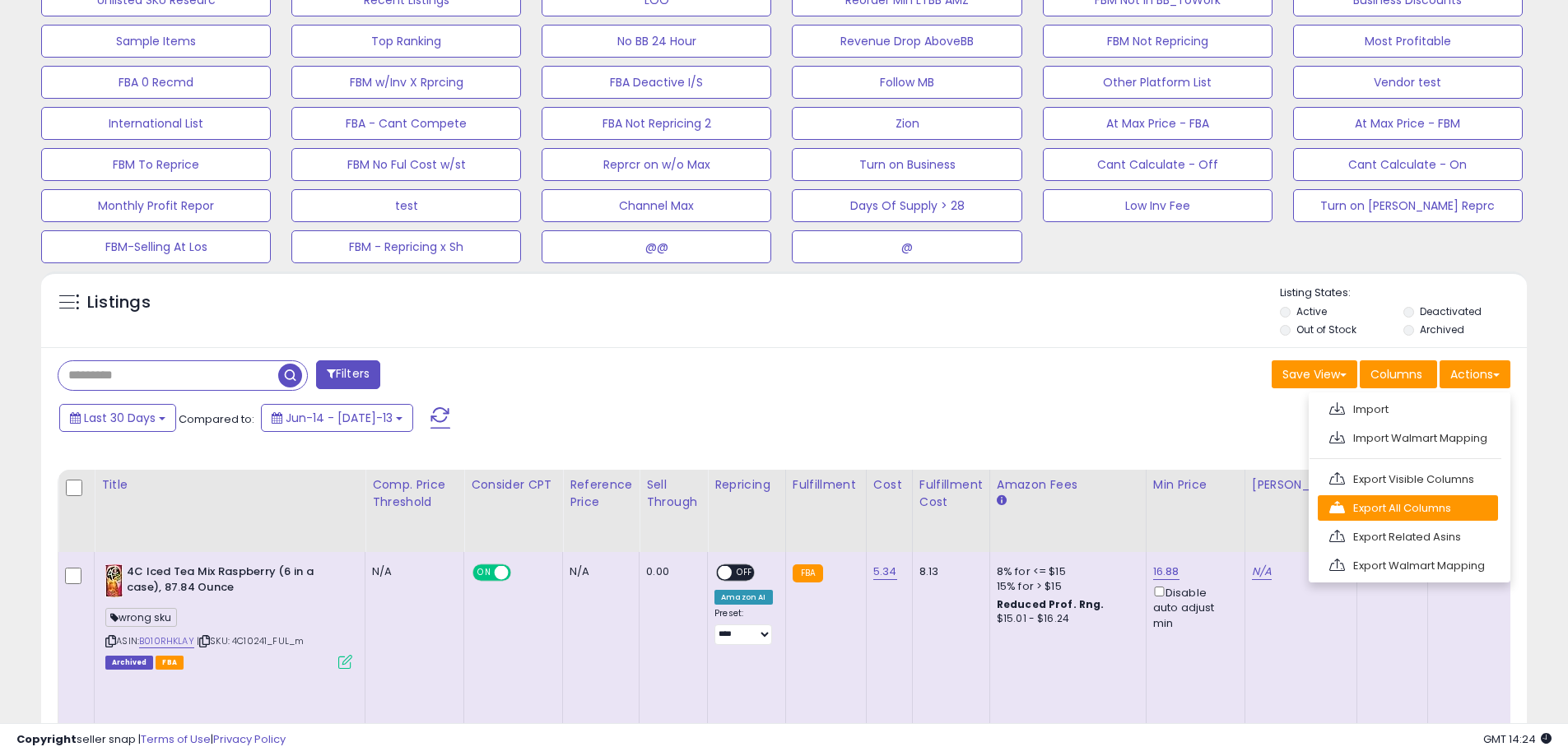
click at [1434, 509] on link "Export All Columns" at bounding box center [1408, 507] width 180 height 25
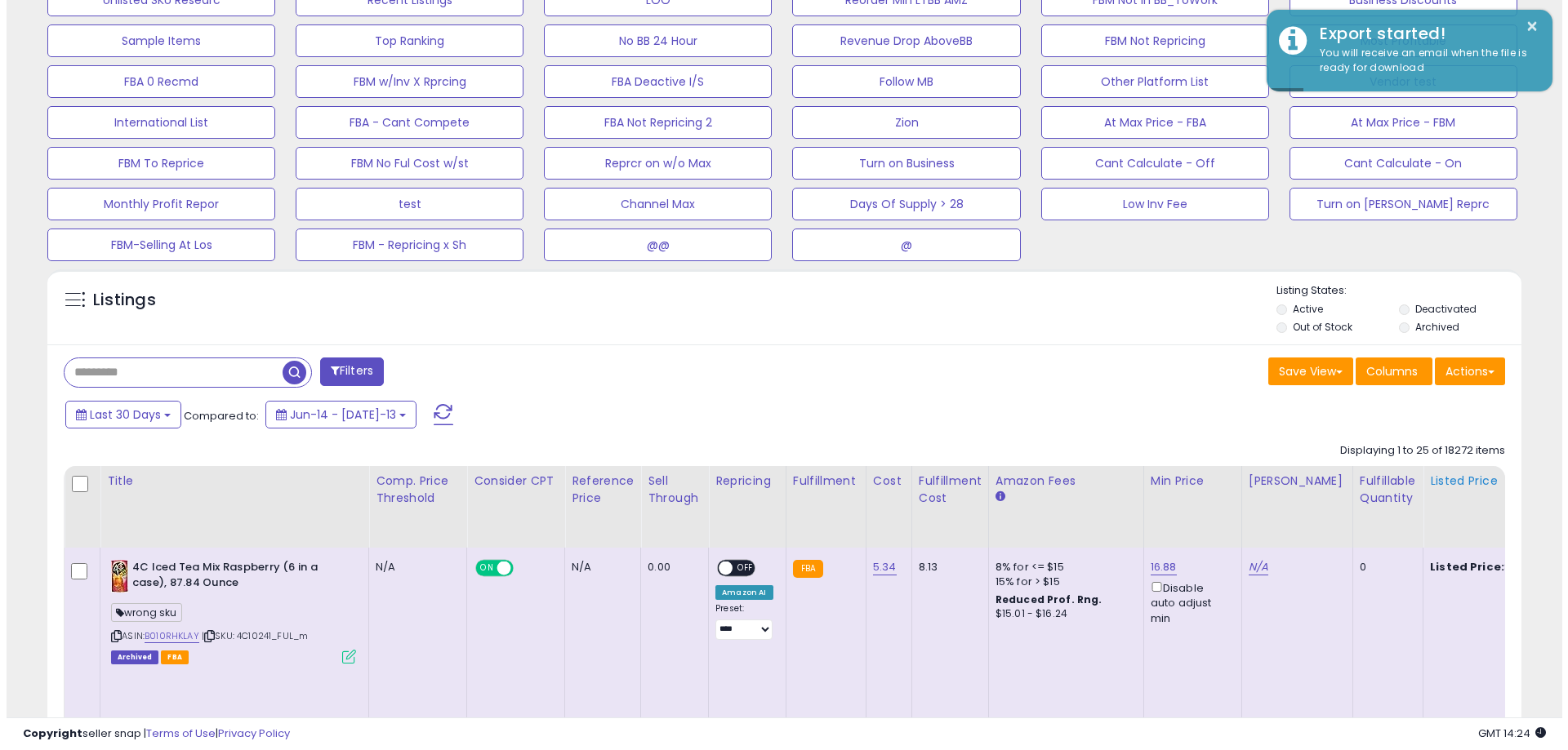
scroll to position [335, 855]
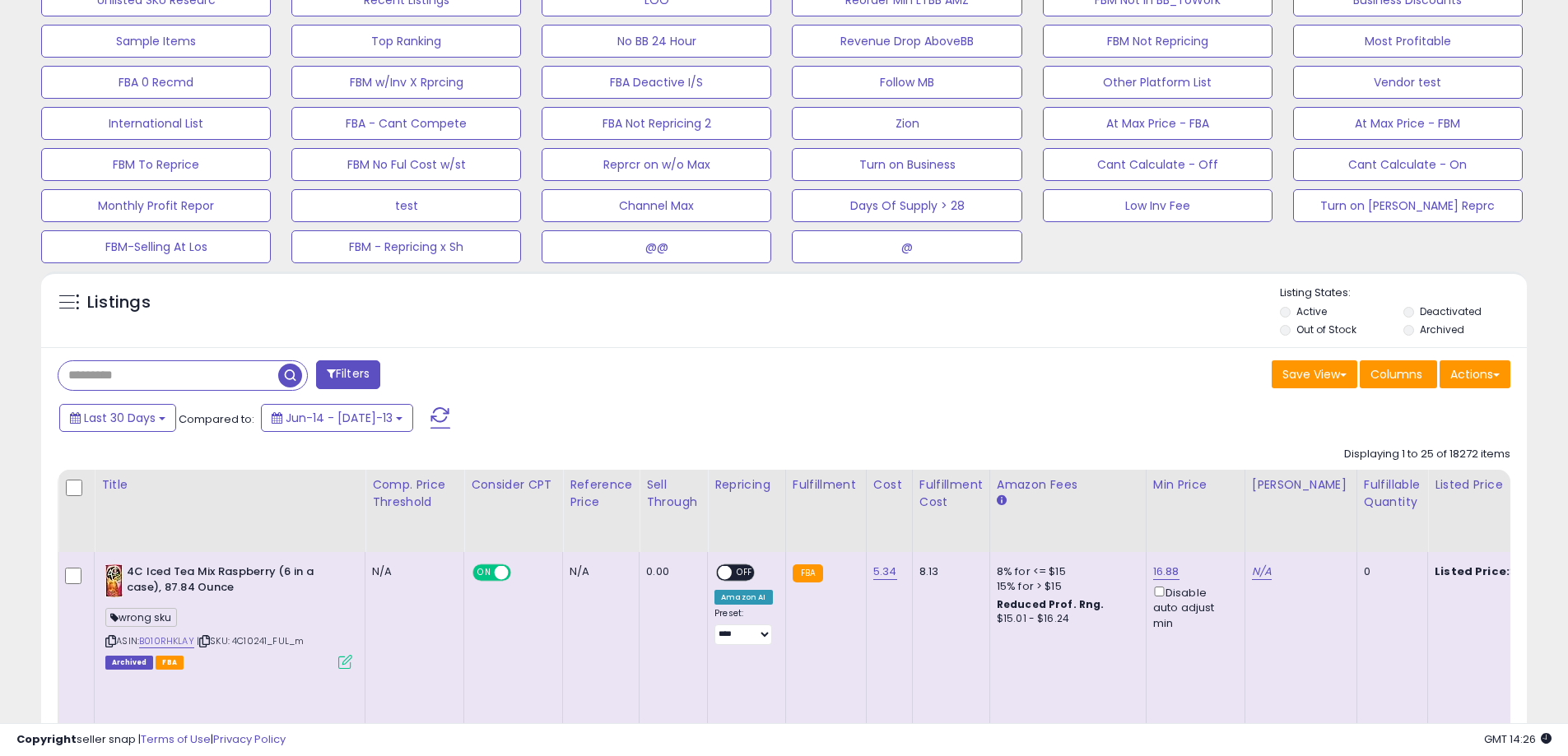
click at [1130, 283] on div "Listings Active" at bounding box center [784, 309] width 1485 height 76
click at [1456, 368] on button "Actions" at bounding box center [1474, 374] width 70 height 28
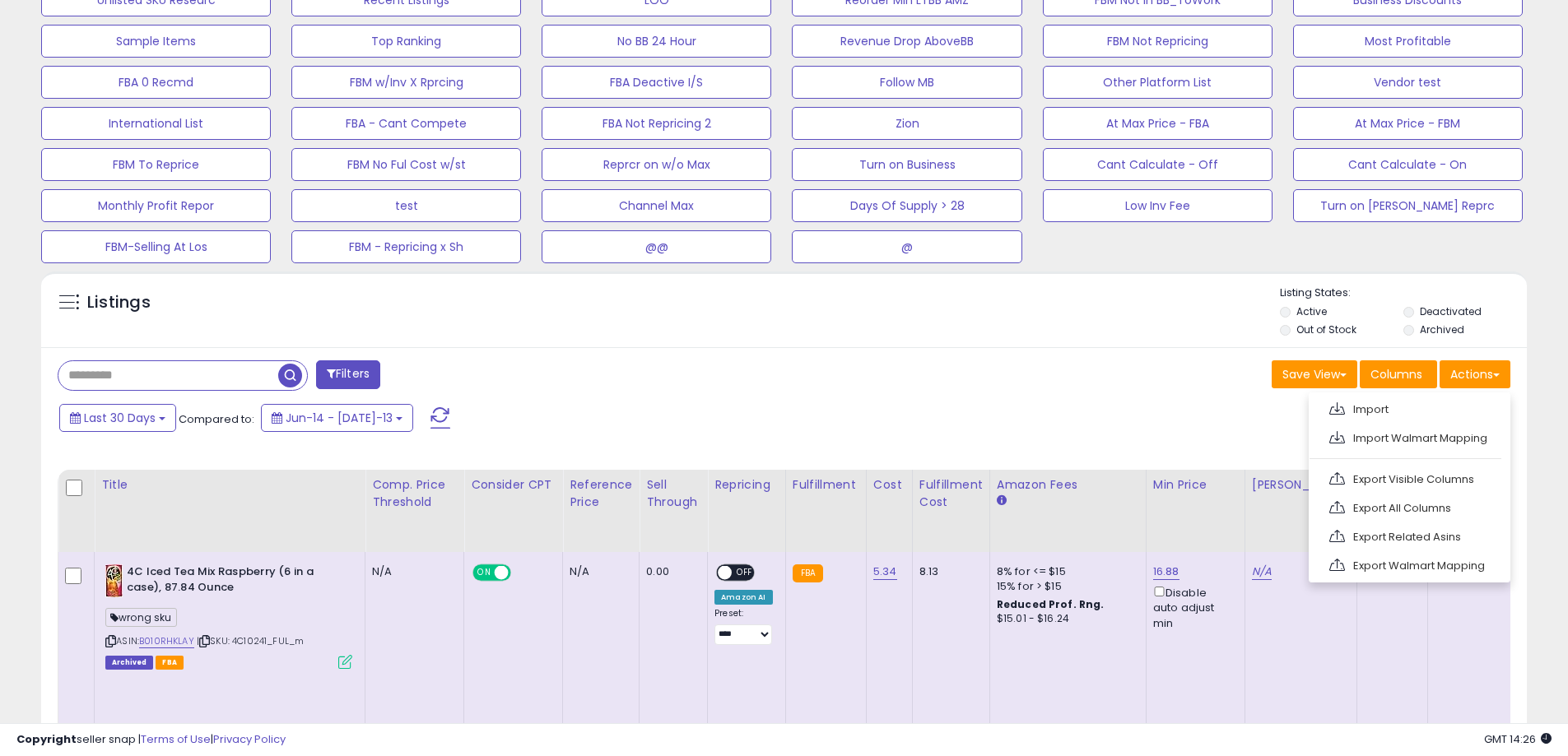
click at [1409, 508] on link "Export All Columns" at bounding box center [1408, 507] width 180 height 25
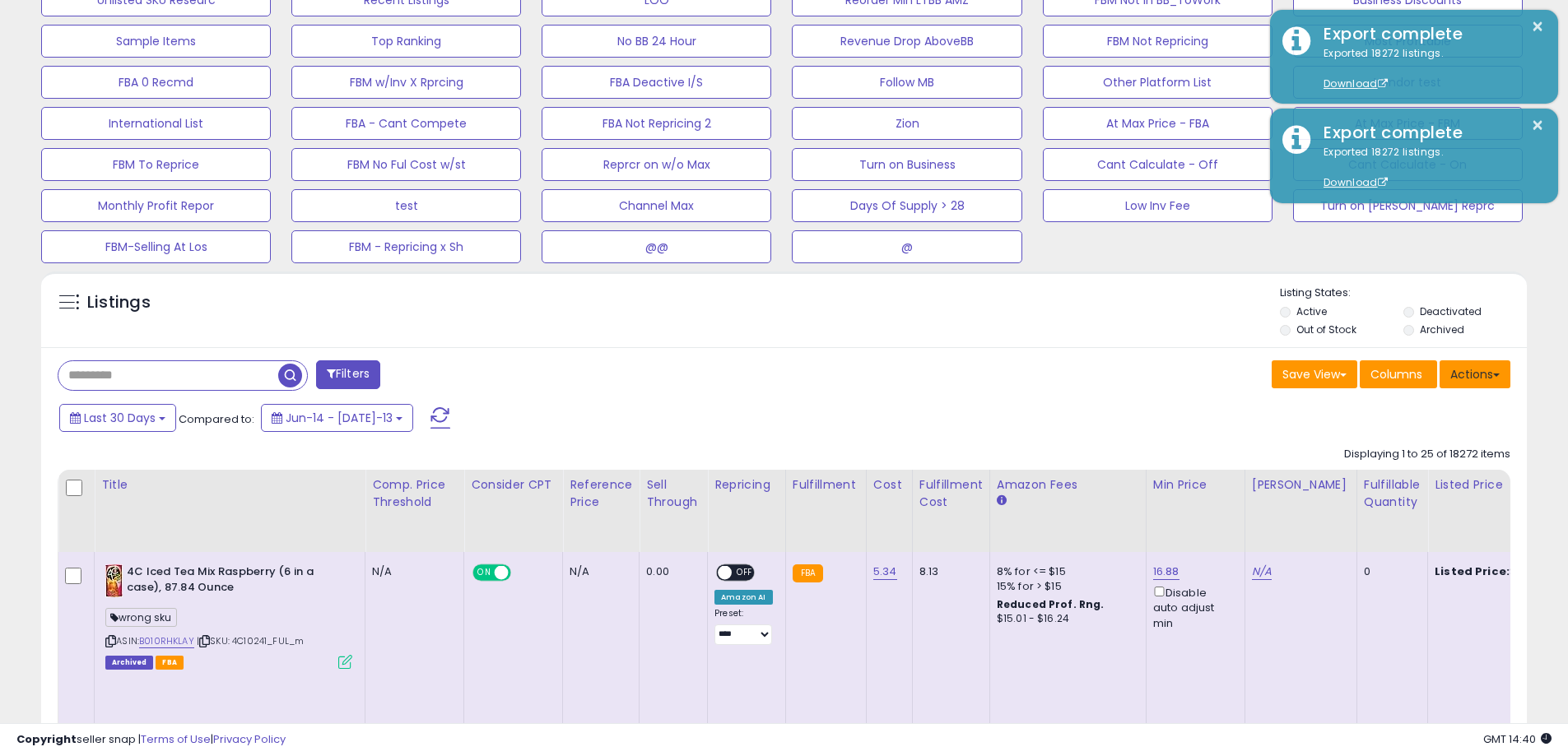
click at [1499, 373] on span at bounding box center [1496, 375] width 7 height 4
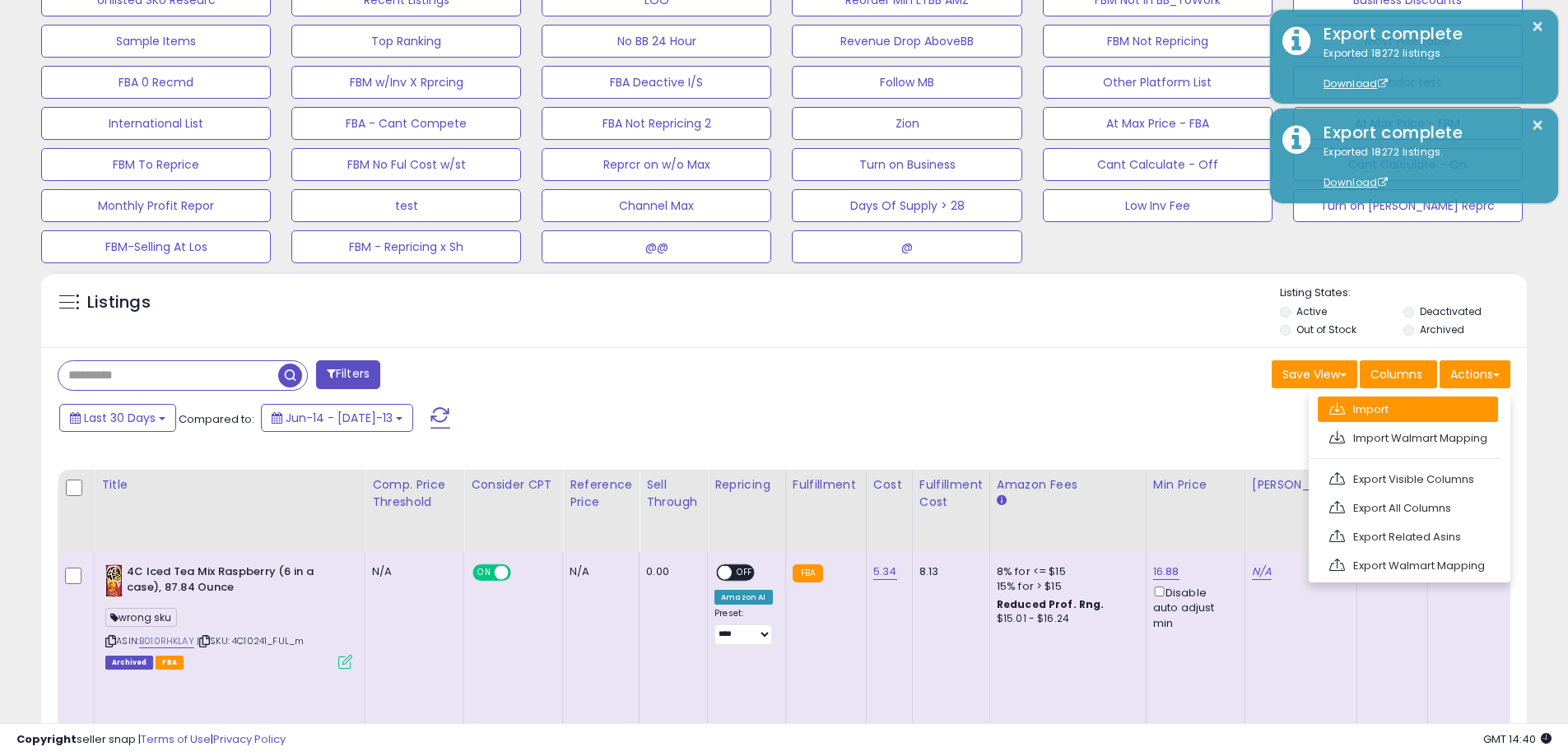
click at [1449, 406] on link "Import" at bounding box center [1408, 409] width 180 height 25
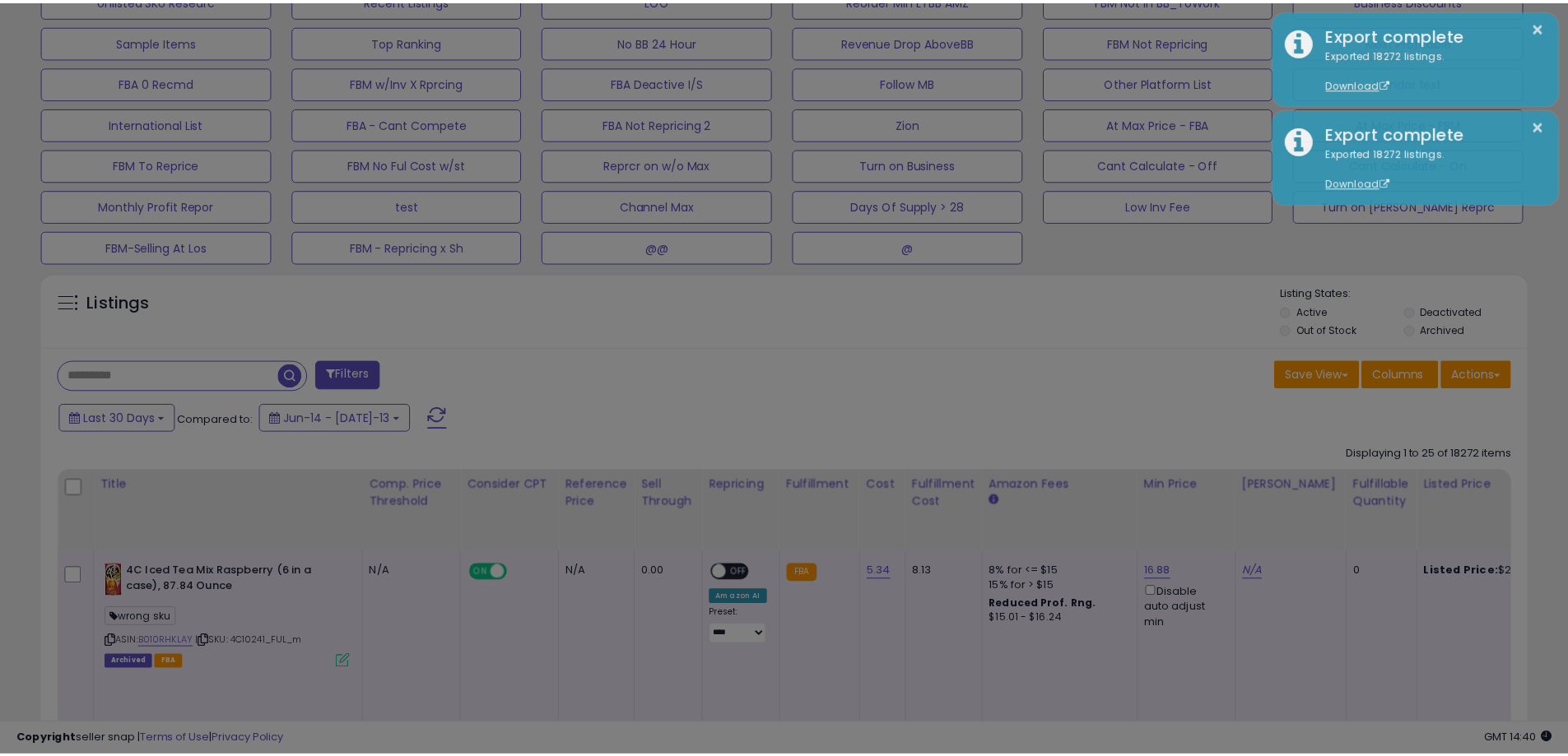
scroll to position [338, 869]
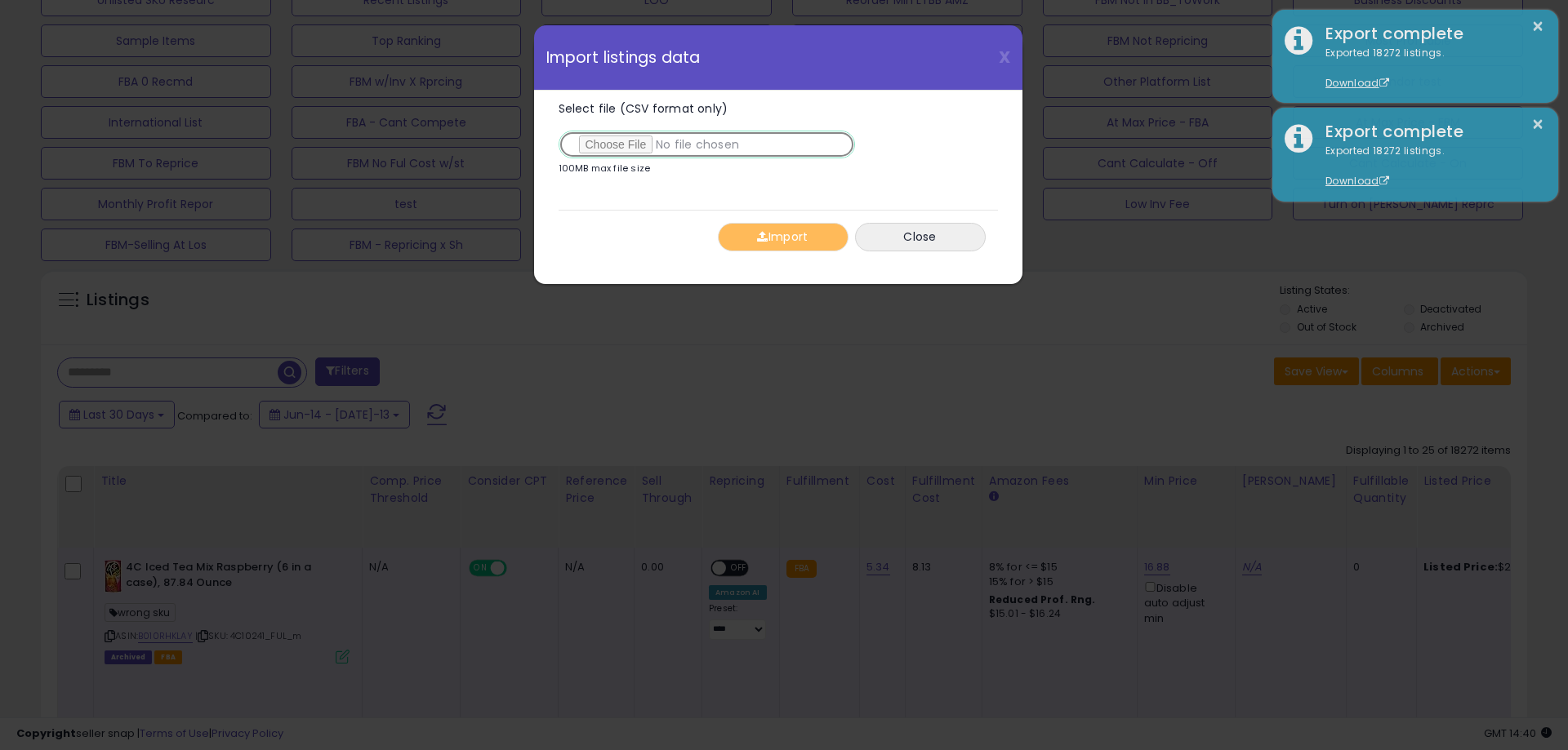
click at [627, 132] on input "Select file (CSV format only)" at bounding box center [707, 144] width 296 height 28
click at [939, 242] on button "Close" at bounding box center [920, 236] width 130 height 29
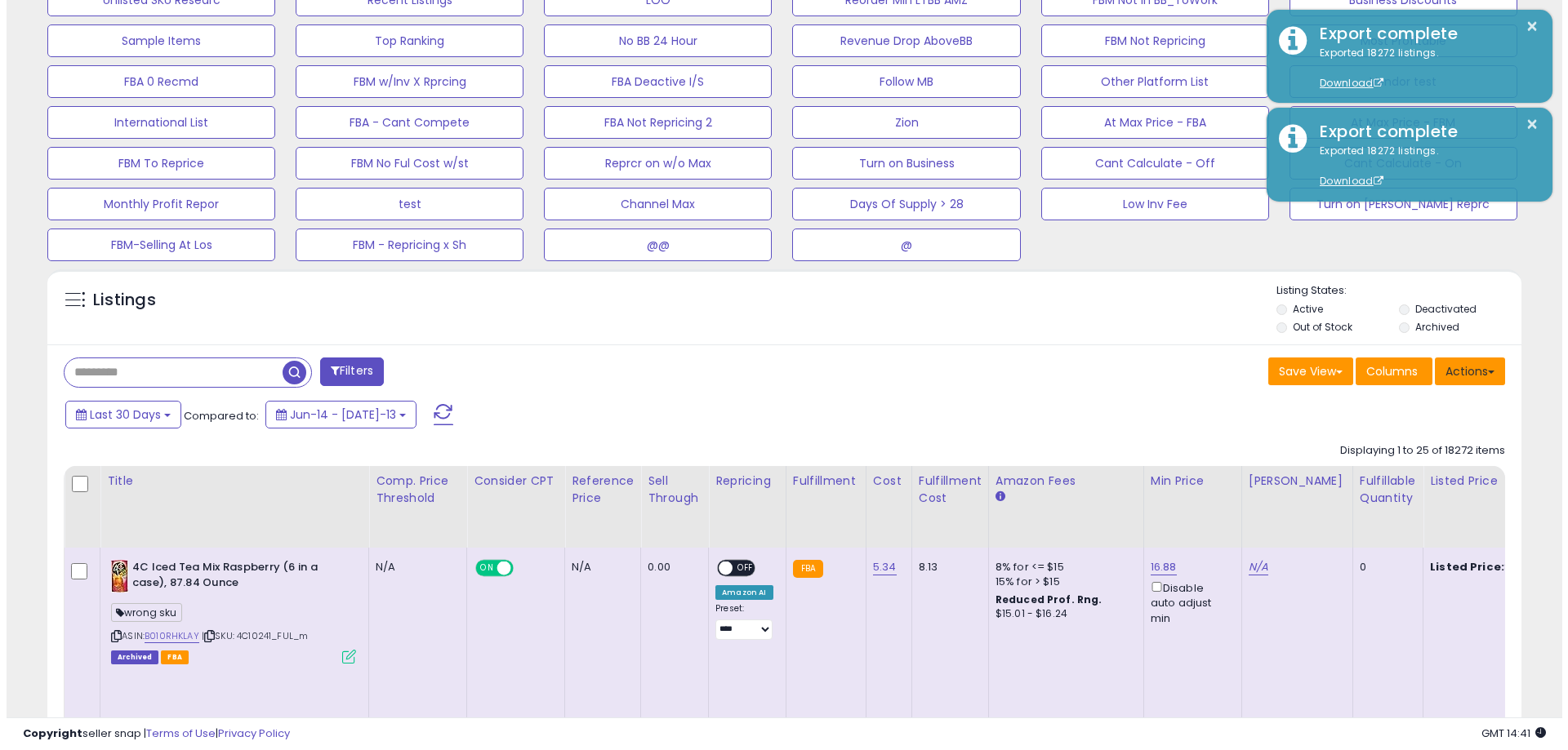
scroll to position [815953, 815955]
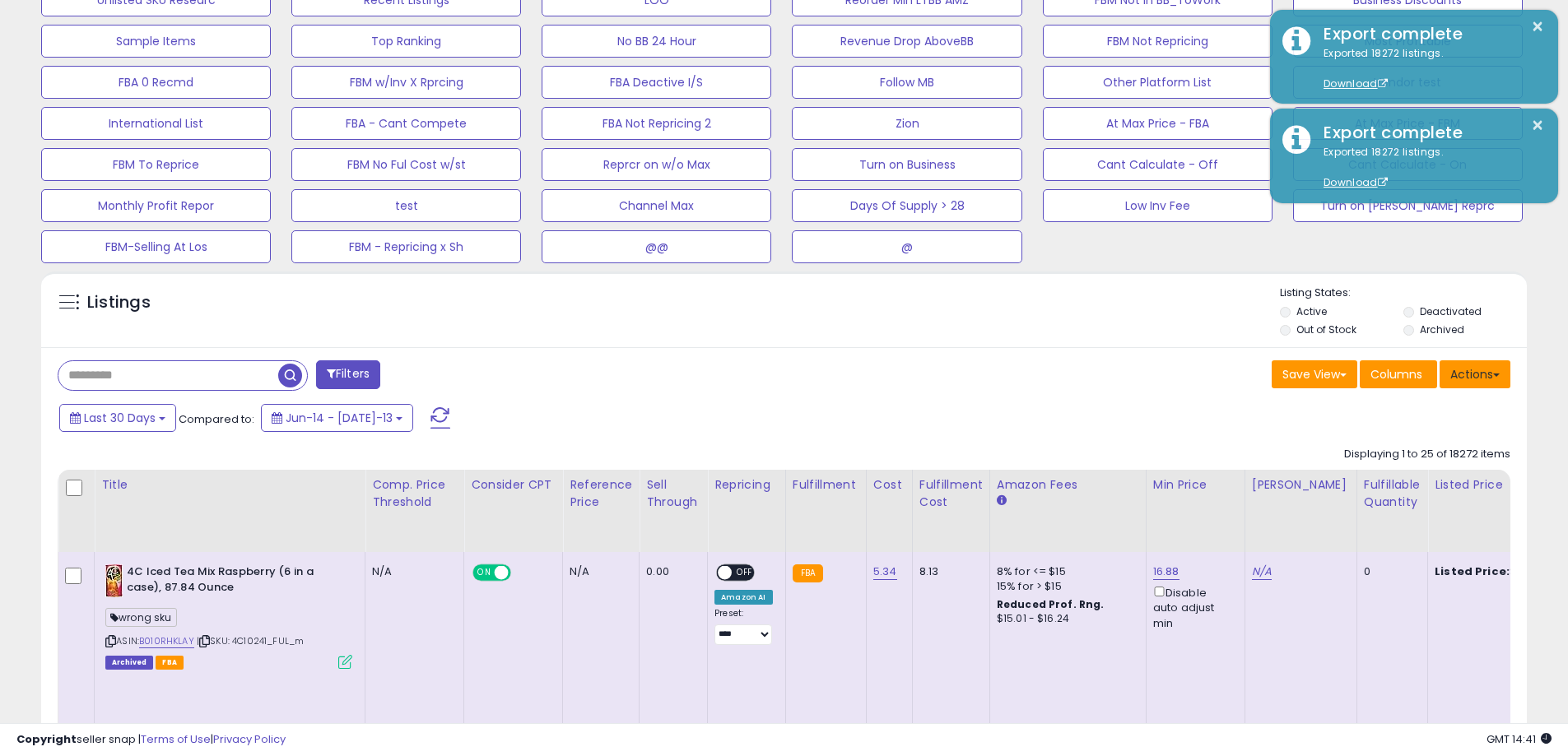
click at [1494, 377] on button "Actions" at bounding box center [1474, 374] width 70 height 28
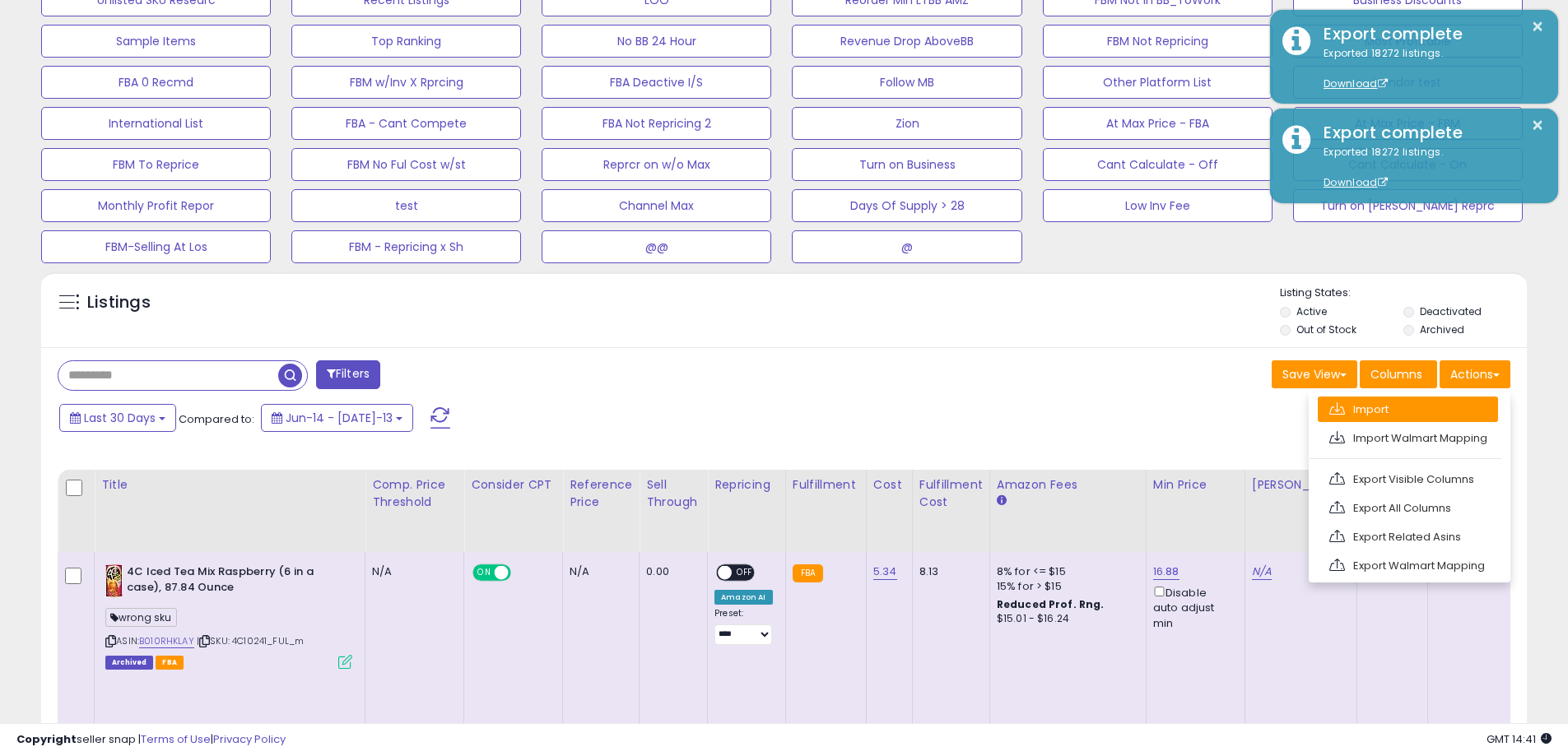
click at [1362, 414] on link "Import" at bounding box center [1408, 409] width 180 height 25
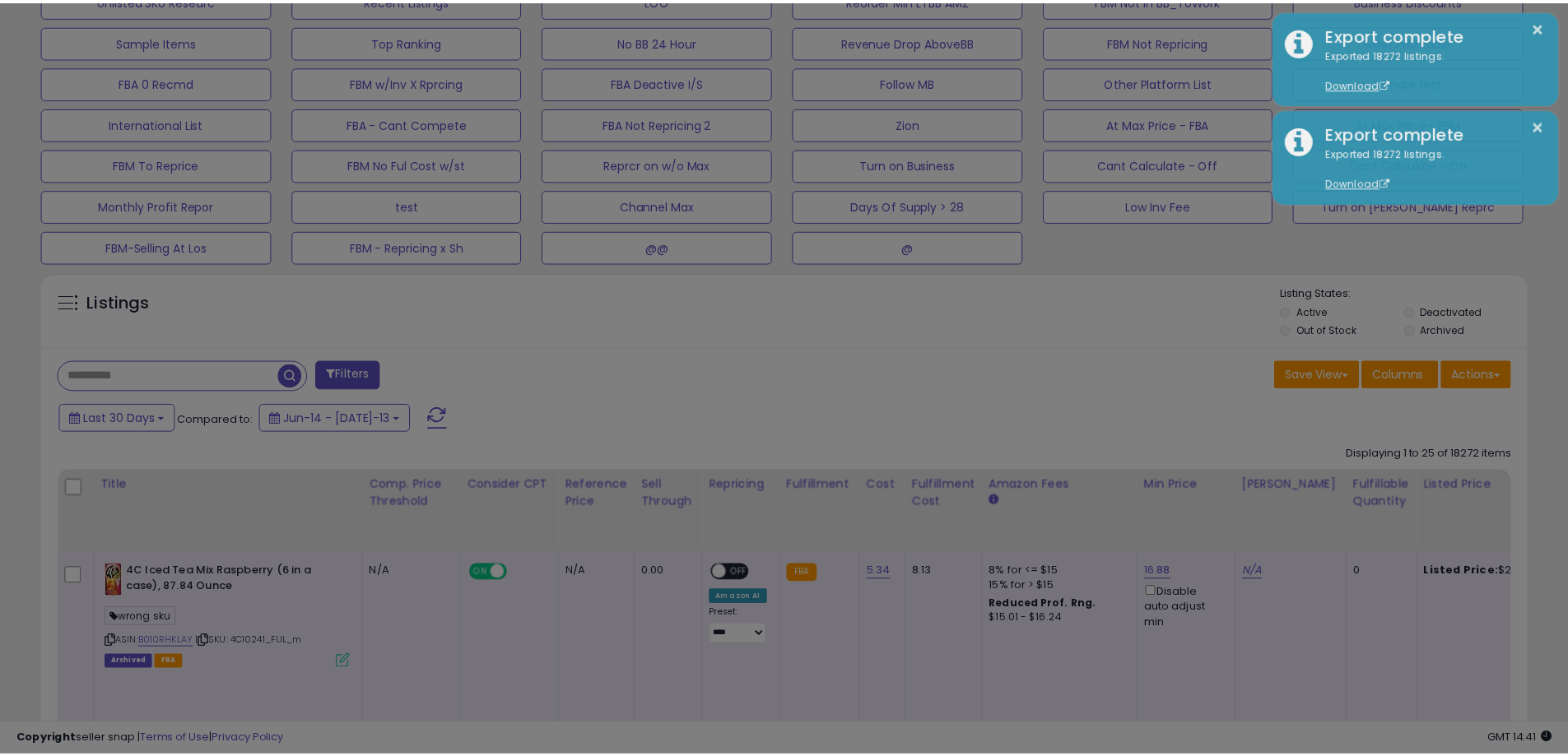
scroll to position [338, 869]
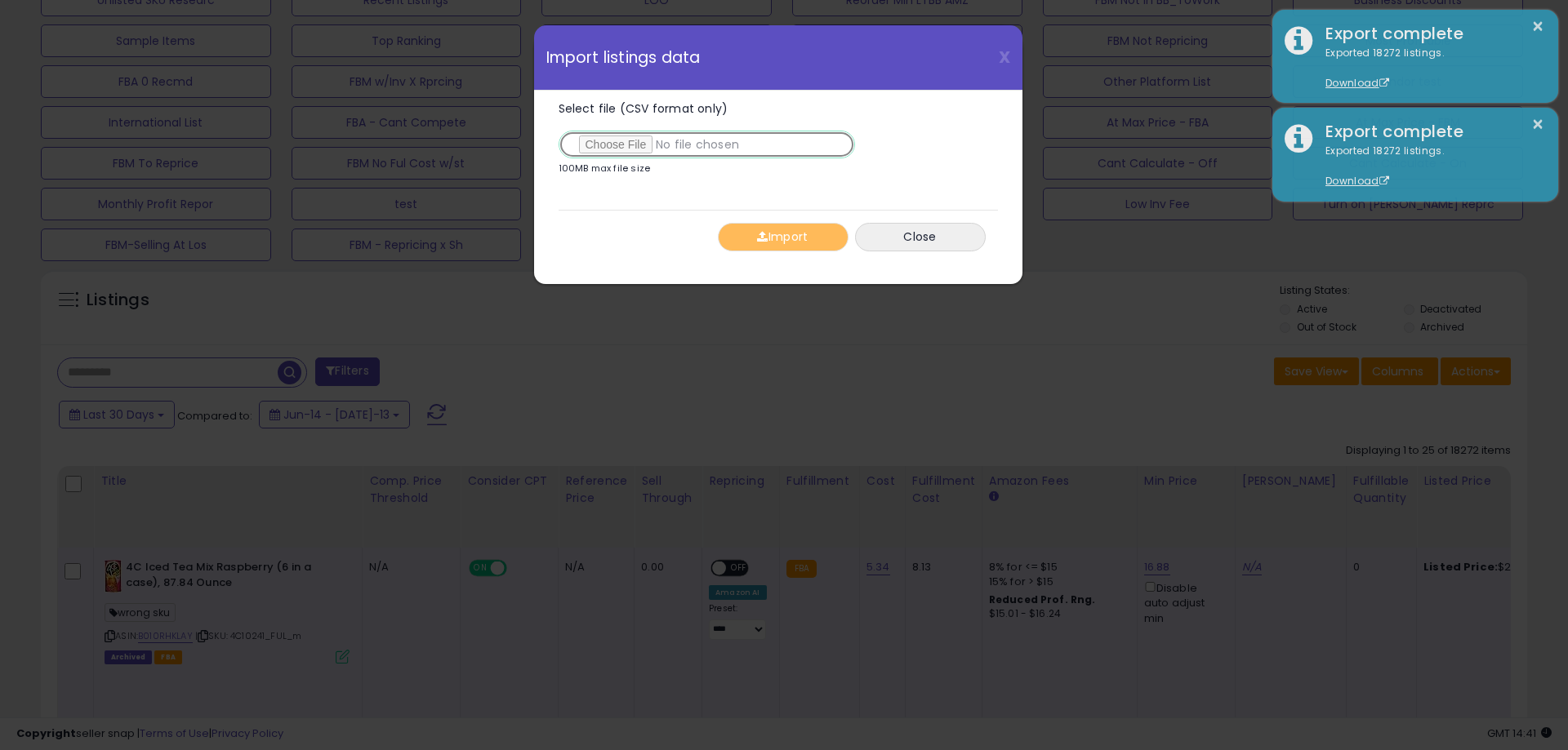
click at [623, 150] on input "Select file (CSV format only)" at bounding box center [707, 144] width 296 height 28
type input "**********"
click at [768, 252] on div "Import Close" at bounding box center [778, 236] width 439 height 54
click at [768, 241] on button "Import" at bounding box center [783, 236] width 130 height 29
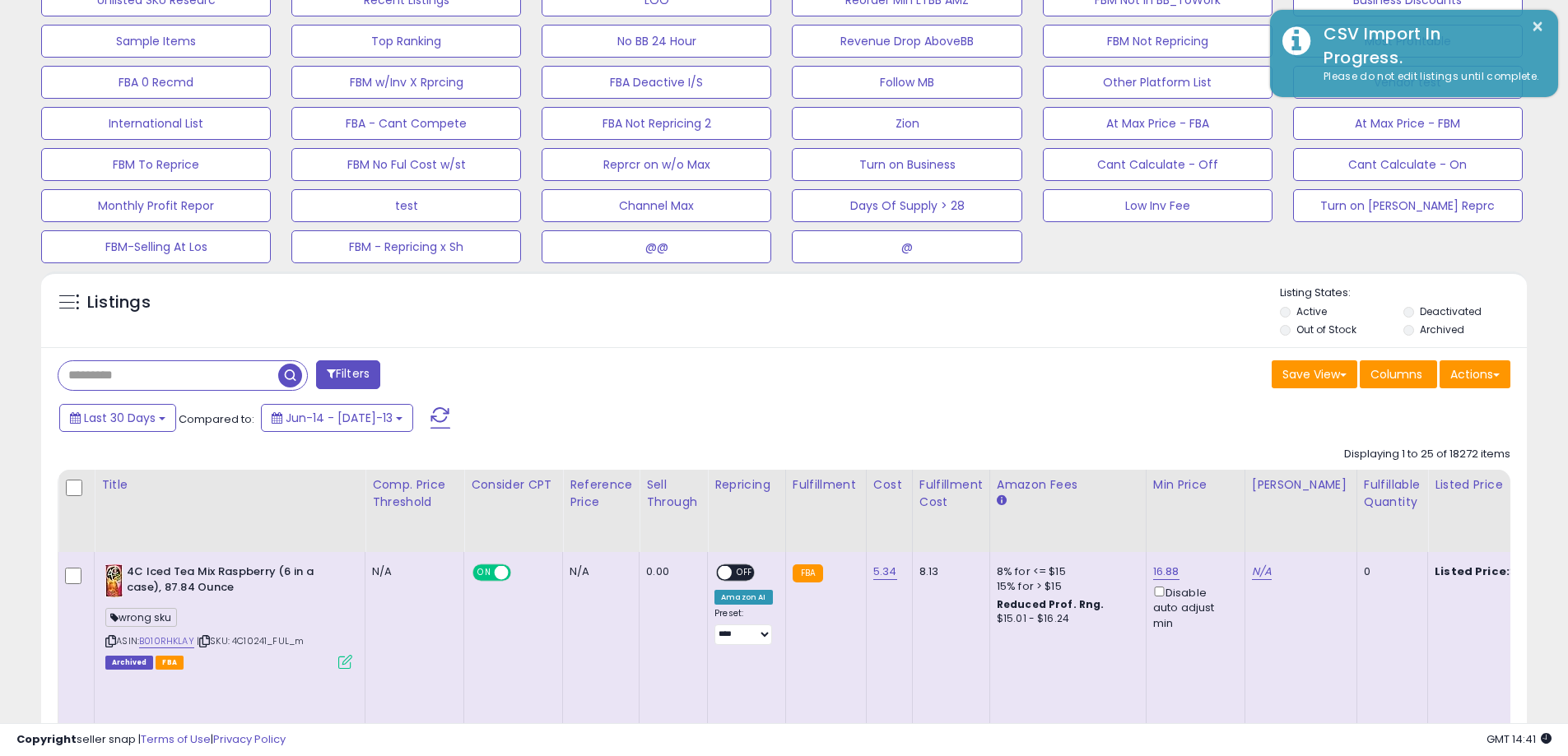
scroll to position [822480, 822303]
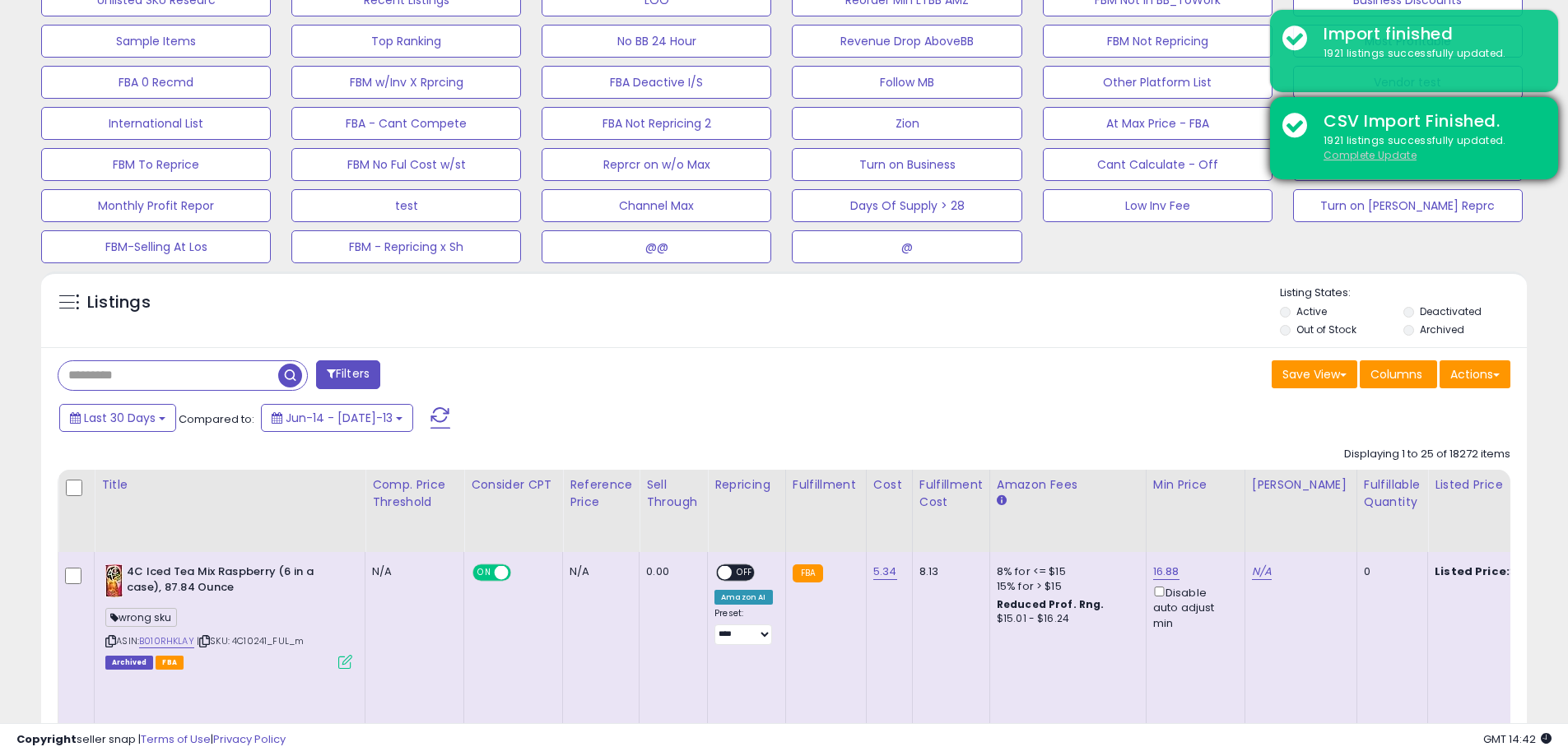
click at [1382, 152] on u "Complete Update" at bounding box center [1370, 155] width 93 height 14
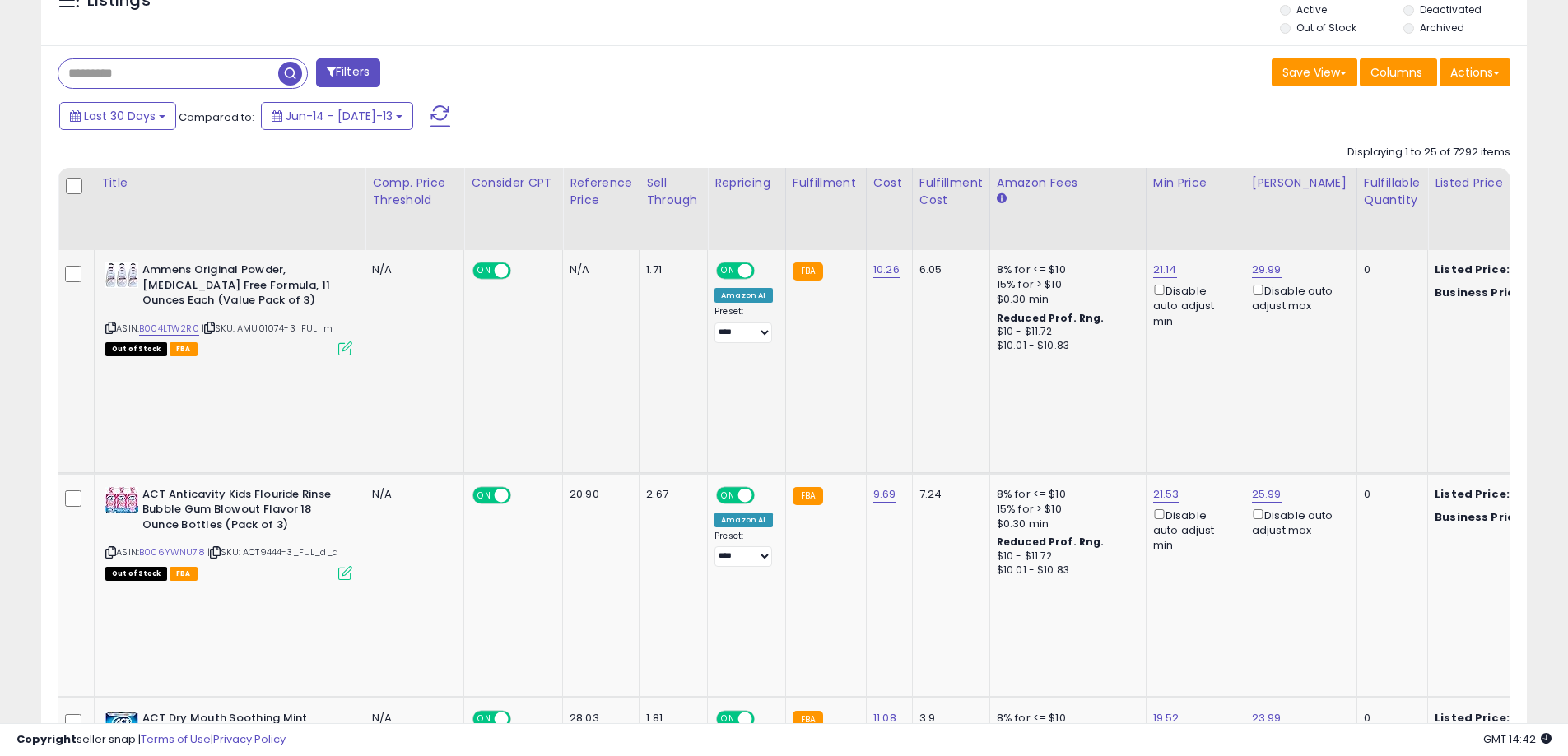
scroll to position [905, 0]
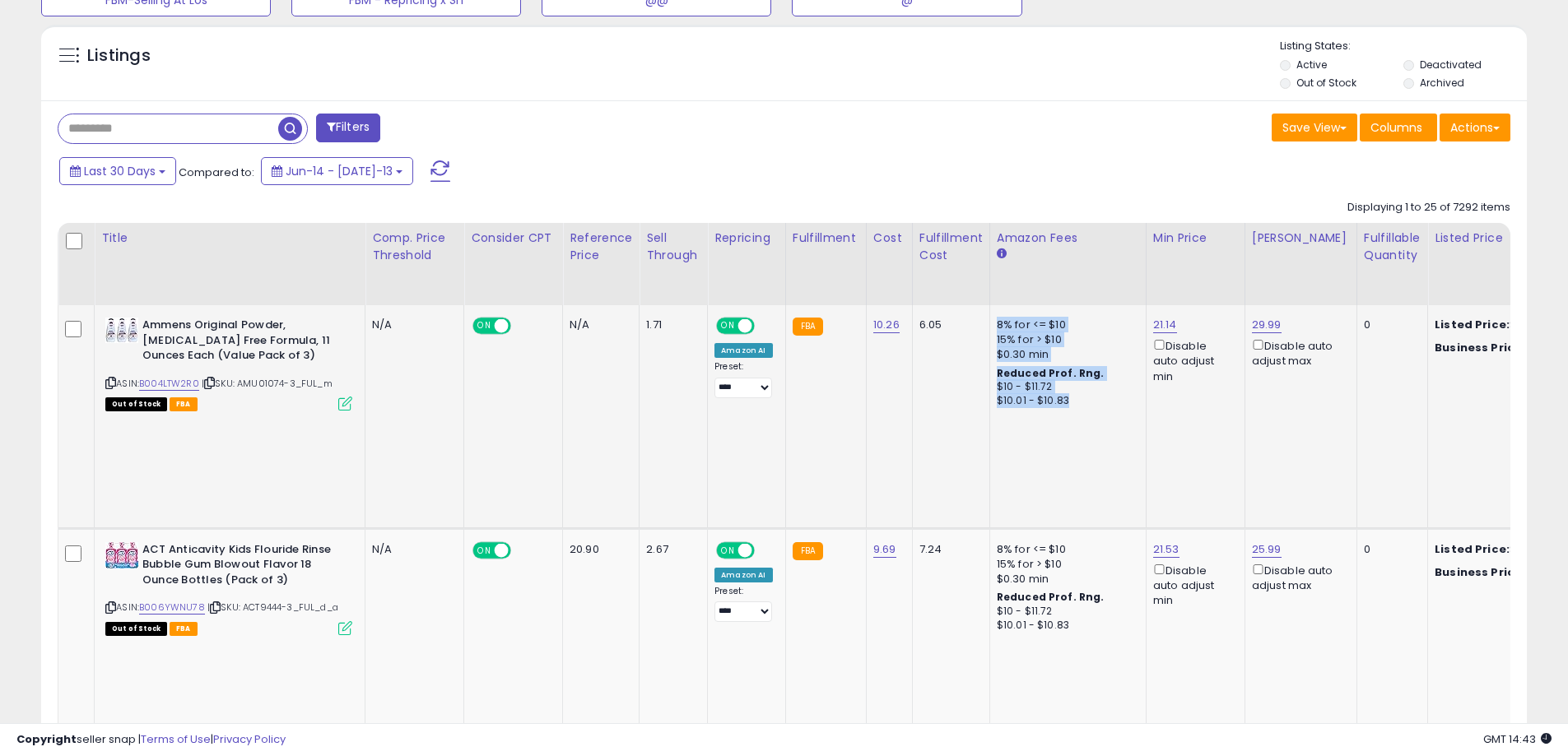
drag, startPoint x: 994, startPoint y: 325, endPoint x: 1067, endPoint y: 402, distance: 106.1
click at [1067, 402] on div "8% for <= $10 15% for > $10 $0.30 min Reduced Prof. Rng. $10 - $11.72 $10.01 - …" at bounding box center [1065, 363] width 137 height 90
click at [1067, 402] on div "$10.01 - $10.83" at bounding box center [1065, 401] width 137 height 14
drag, startPoint x: 1060, startPoint y: 401, endPoint x: 985, endPoint y: 325, distance: 106.8
click at [989, 325] on td "8% for <= $10 15% for > $10 $0.30 min Reduced Prof. Rng. $10 - $11.72 $10.01 - …" at bounding box center [1067, 416] width 157 height 223
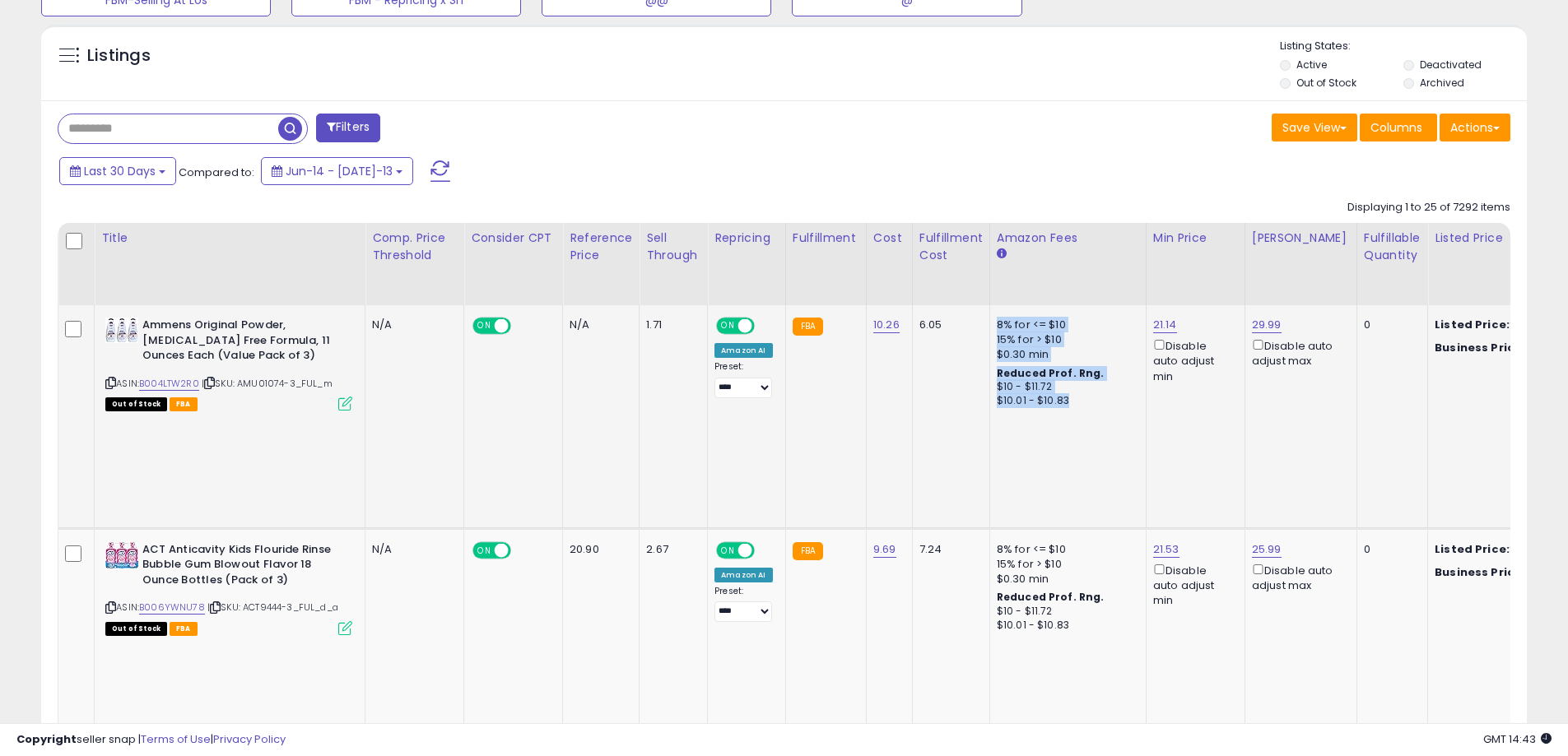
click at [1080, 411] on td "8% for <= $10 15% for > $10 $0.30 min Reduced Prof. Rng. $10 - $11.72 $10.01 - …" at bounding box center [1067, 416] width 157 height 223
drag, startPoint x: 992, startPoint y: 325, endPoint x: 1058, endPoint y: 401, distance: 100.7
click at [1058, 401] on div "8% for <= $10 15% for > $10 $0.30 min Reduced Prof. Rng. $10 - $11.72 $10.01 - …" at bounding box center [1065, 363] width 137 height 90
click at [1067, 406] on div "$10.01 - $10.83" at bounding box center [1065, 401] width 137 height 14
drag, startPoint x: 1065, startPoint y: 400, endPoint x: 986, endPoint y: 325, distance: 108.9
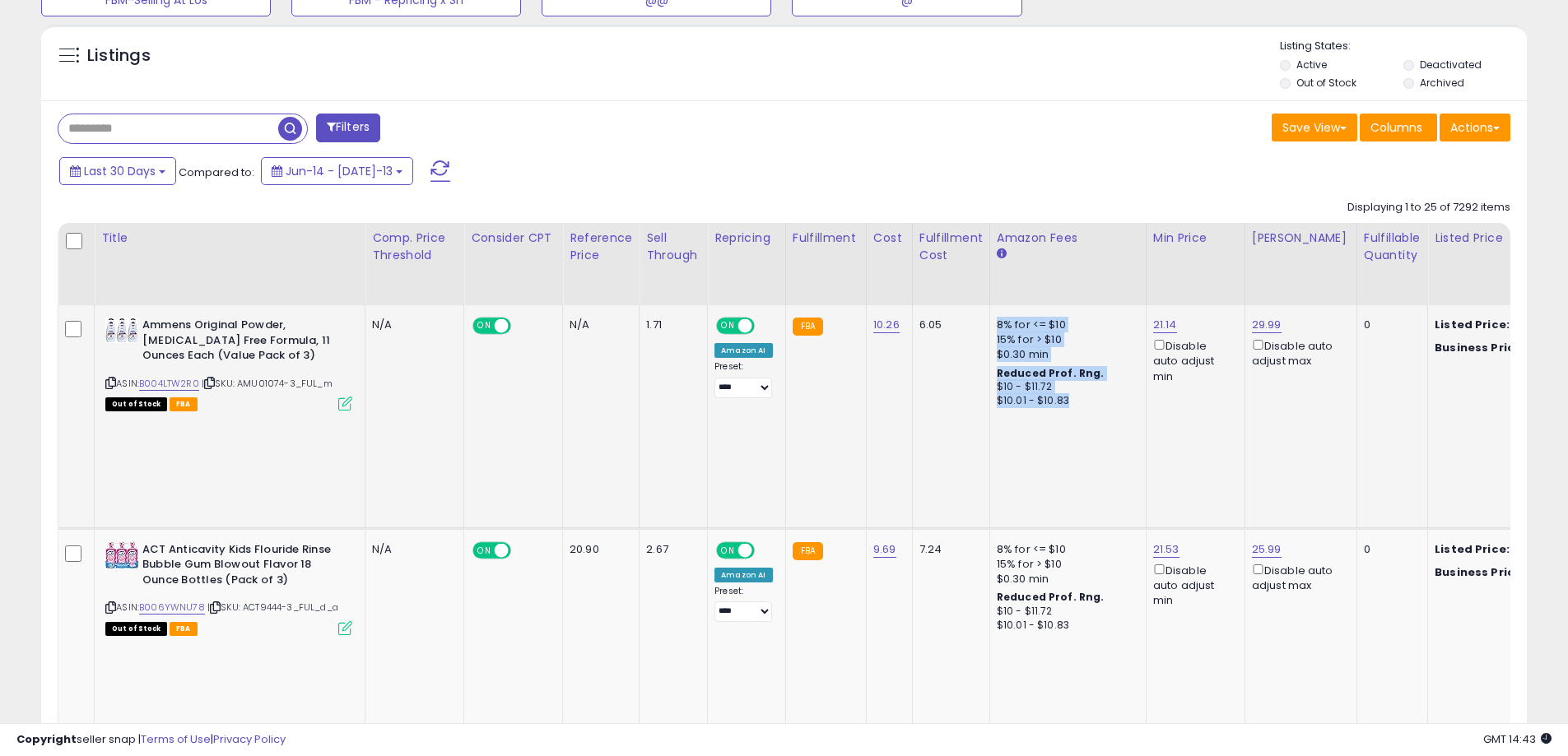
click at [989, 325] on td "8% for <= $10 15% for > $10 $0.30 min Reduced Prof. Rng. $10 - $11.72 $10.01 - …" at bounding box center [1067, 416] width 157 height 223
click at [964, 372] on td "6.05" at bounding box center [951, 416] width 77 height 223
drag, startPoint x: 993, startPoint y: 322, endPoint x: 1062, endPoint y: 402, distance: 105.6
click at [1062, 402] on div "8% for <= $10 15% for > $10 $0.30 min Reduced Prof. Rng. $10 - $11.72 $10.01 - …" at bounding box center [1065, 363] width 137 height 90
click at [997, 254] on icon at bounding box center [1001, 253] width 10 height 10
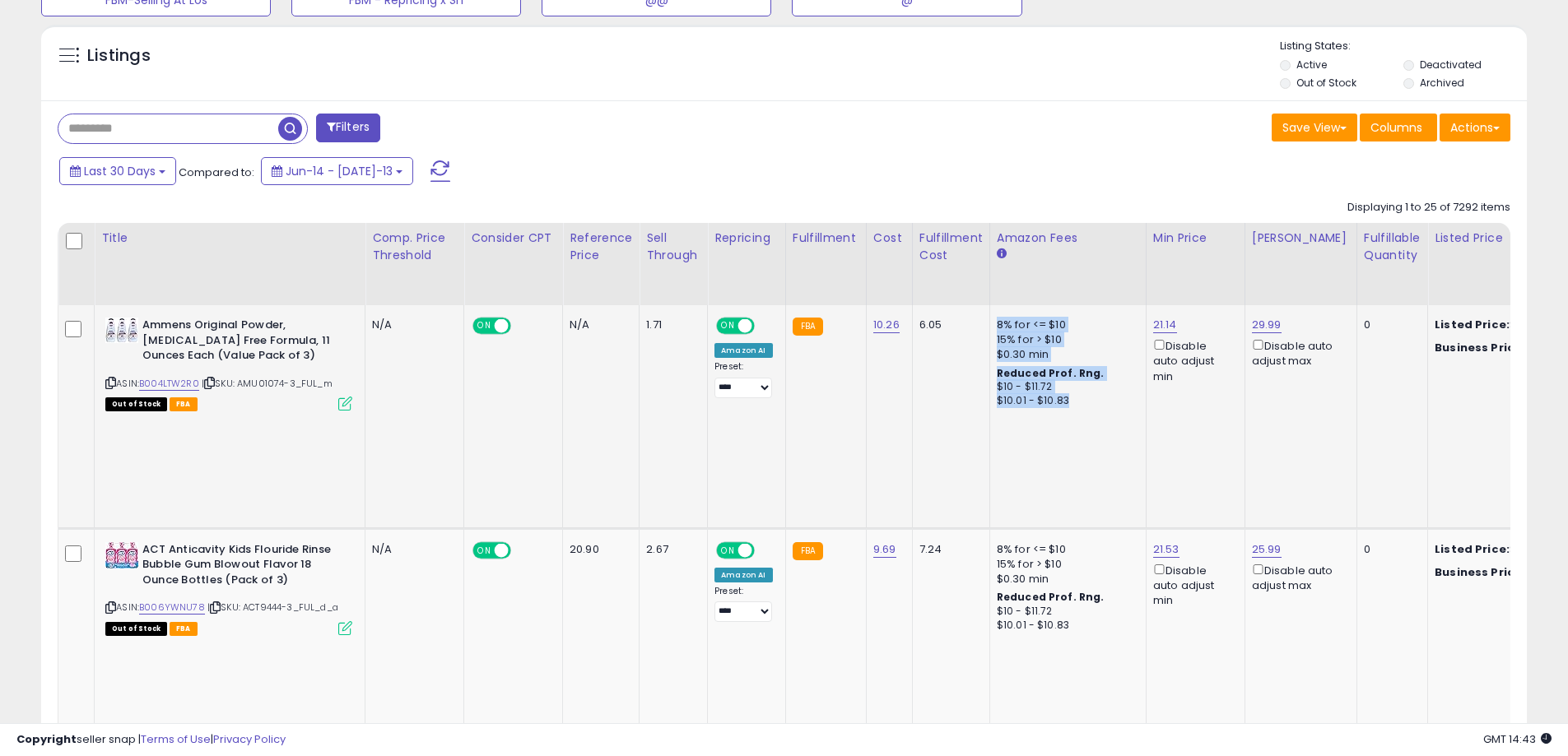
click at [525, 419] on td "ON OFF" at bounding box center [513, 416] width 99 height 223
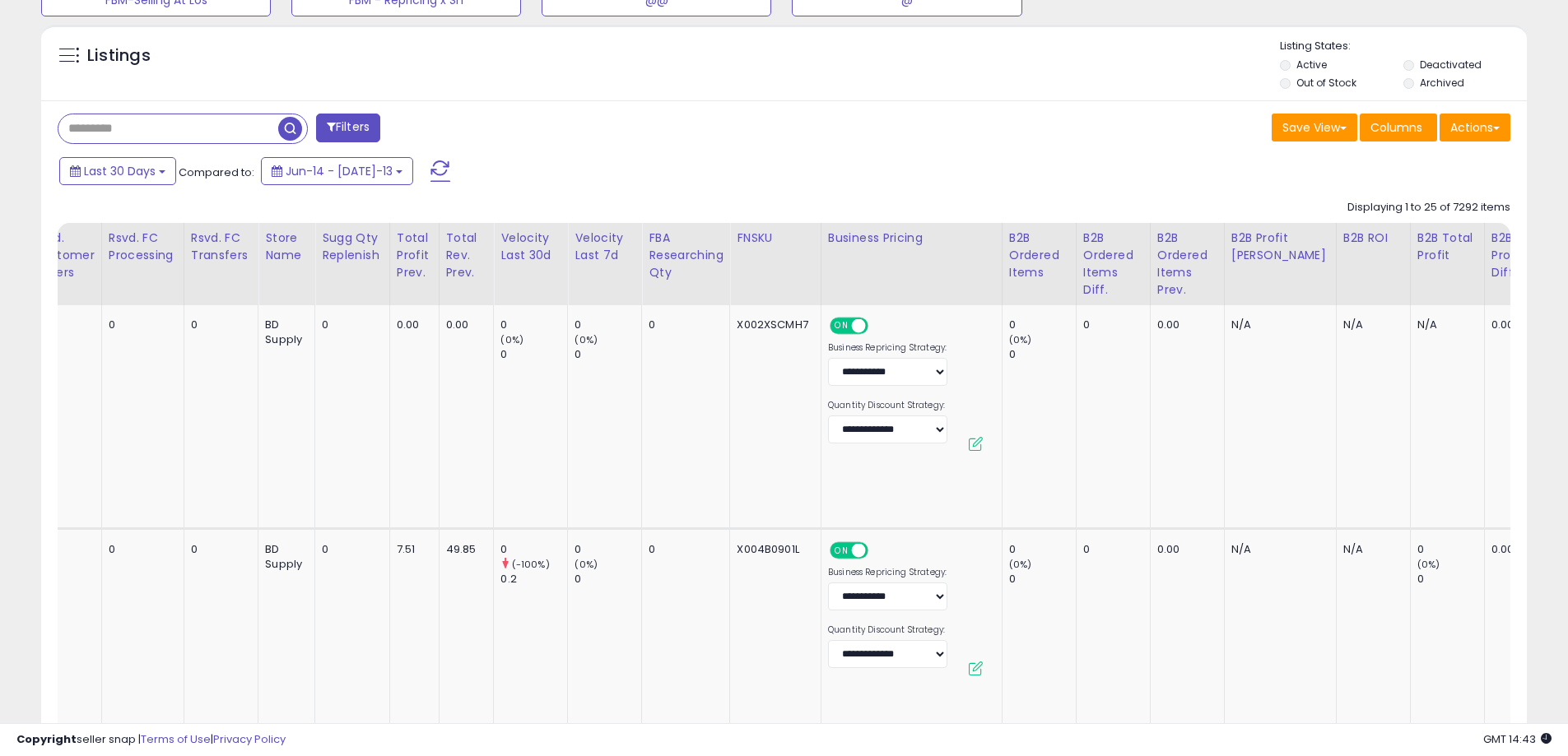
scroll to position [0, 0]
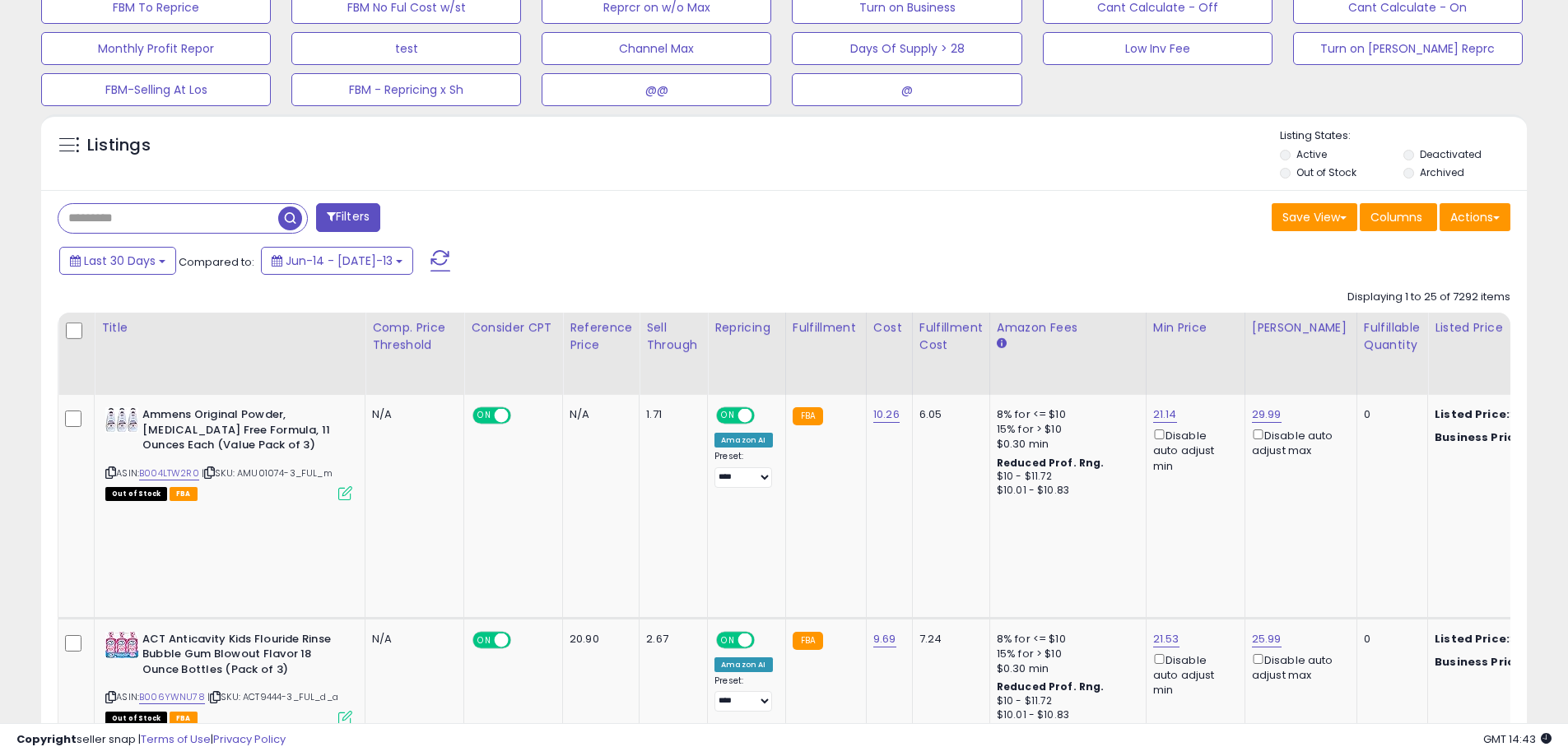
click at [131, 229] on input "text" at bounding box center [168, 219] width 220 height 29
type input "**"
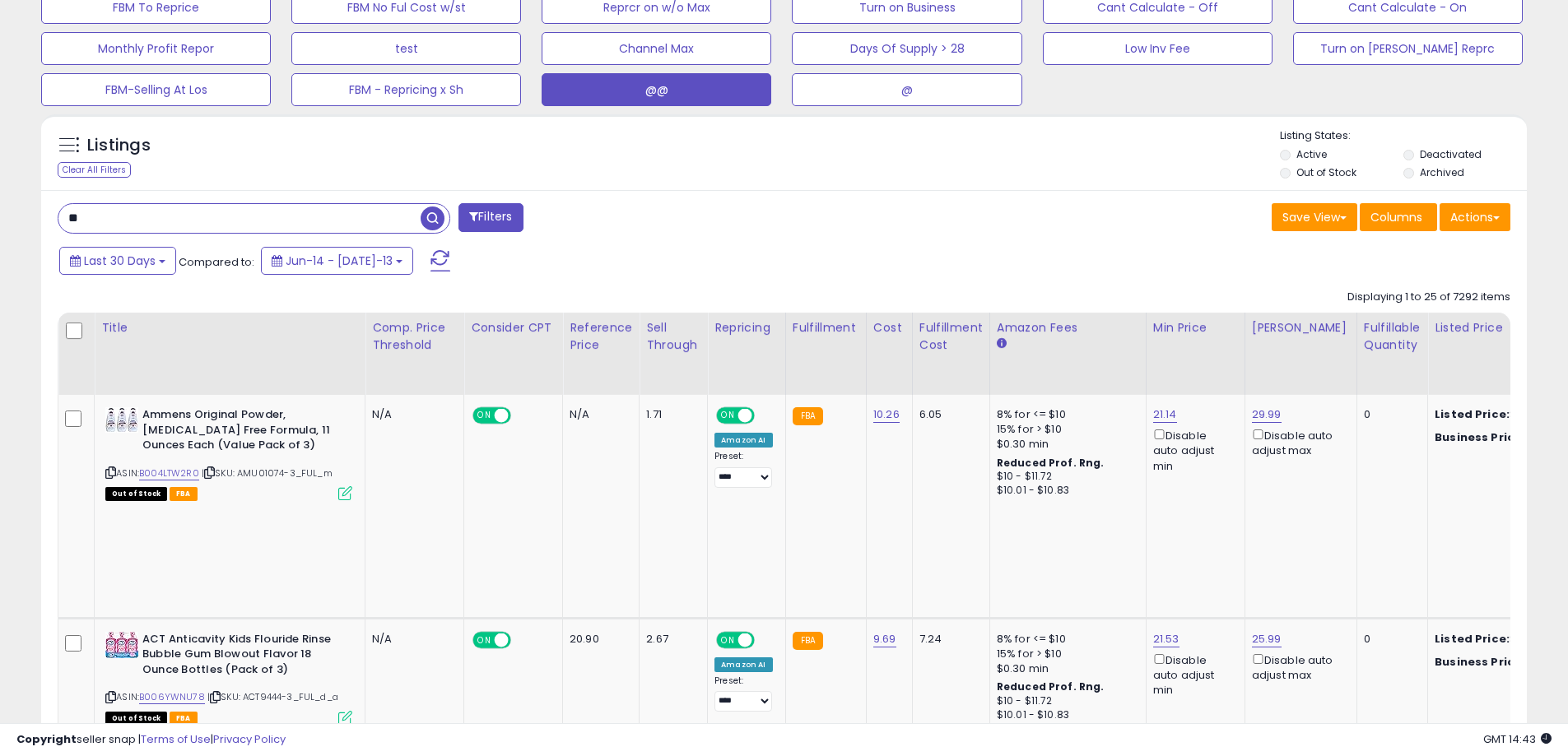
drag, startPoint x: 434, startPoint y: 218, endPoint x: 640, endPoint y: 291, distance: 218.6
click at [434, 218] on span "button" at bounding box center [432, 218] width 23 height 23
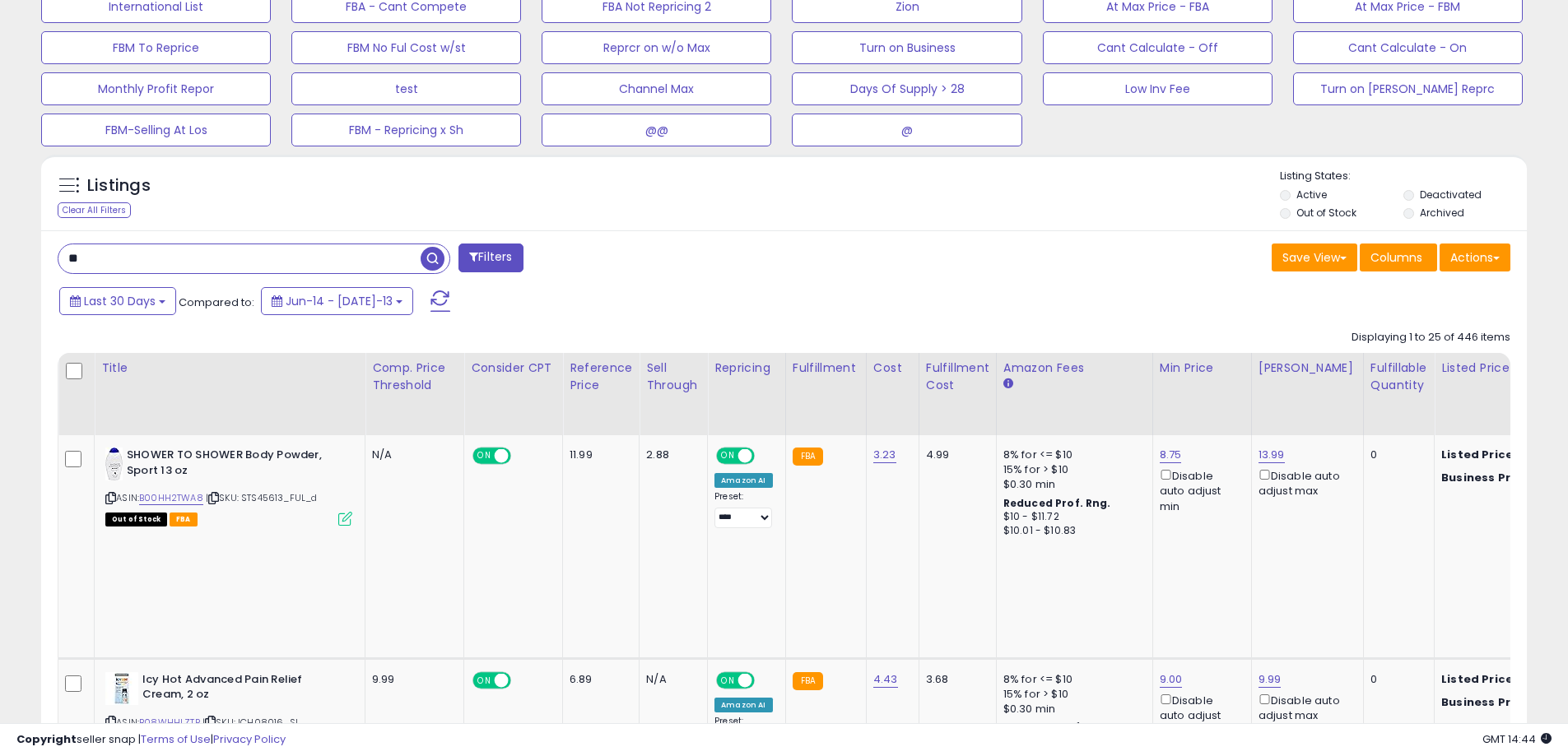
click at [437, 258] on span "button" at bounding box center [432, 258] width 23 height 23
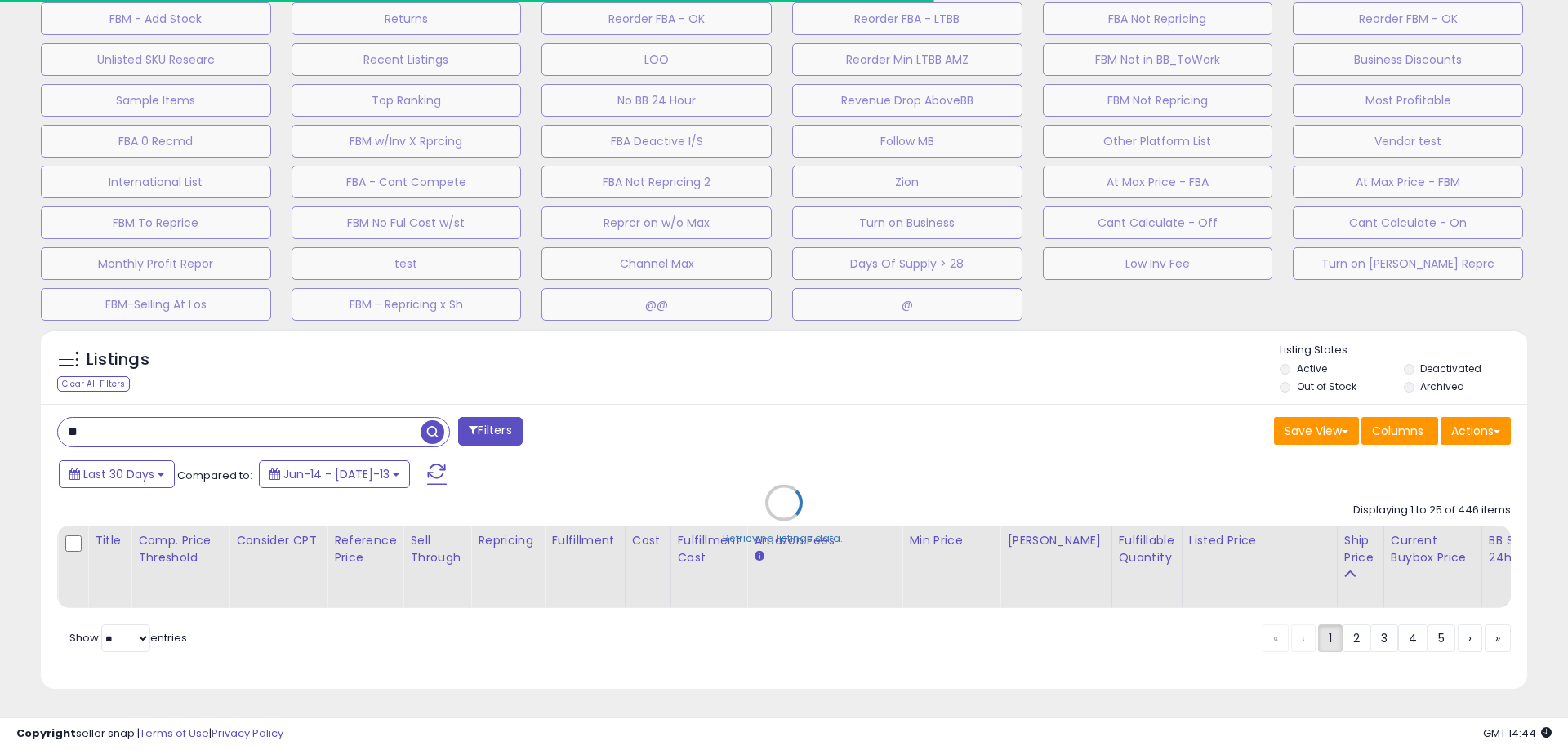
select select "*"
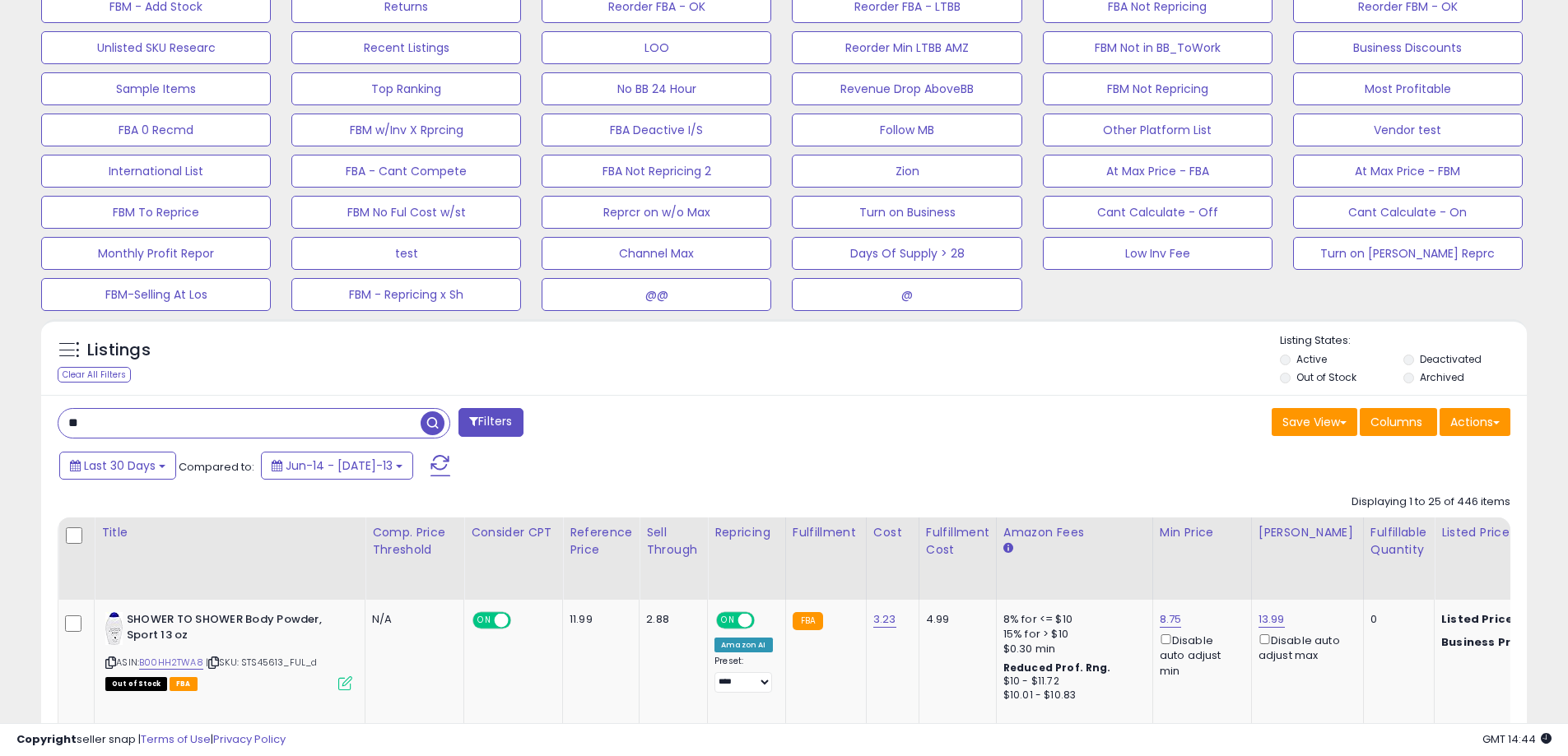
click at [512, 432] on button "Filters" at bounding box center [491, 422] width 64 height 29
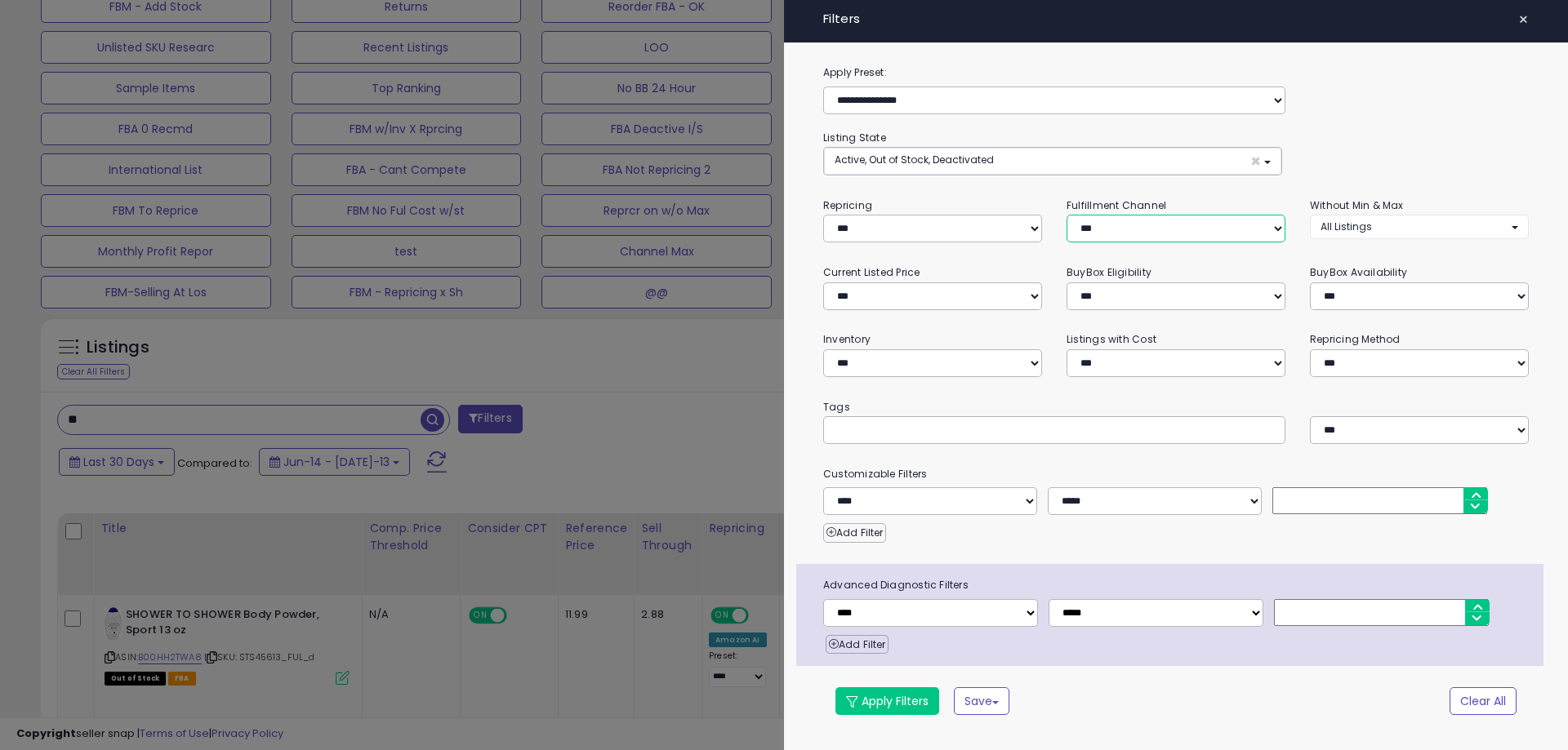
click at [1174, 230] on select "*** *** *** ***" at bounding box center [1176, 229] width 219 height 28
select select "***"
click at [1067, 215] on select "*** *** *** ***" at bounding box center [1176, 229] width 219 height 28
click at [901, 702] on button "Apply Filters" at bounding box center [886, 702] width 103 height 28
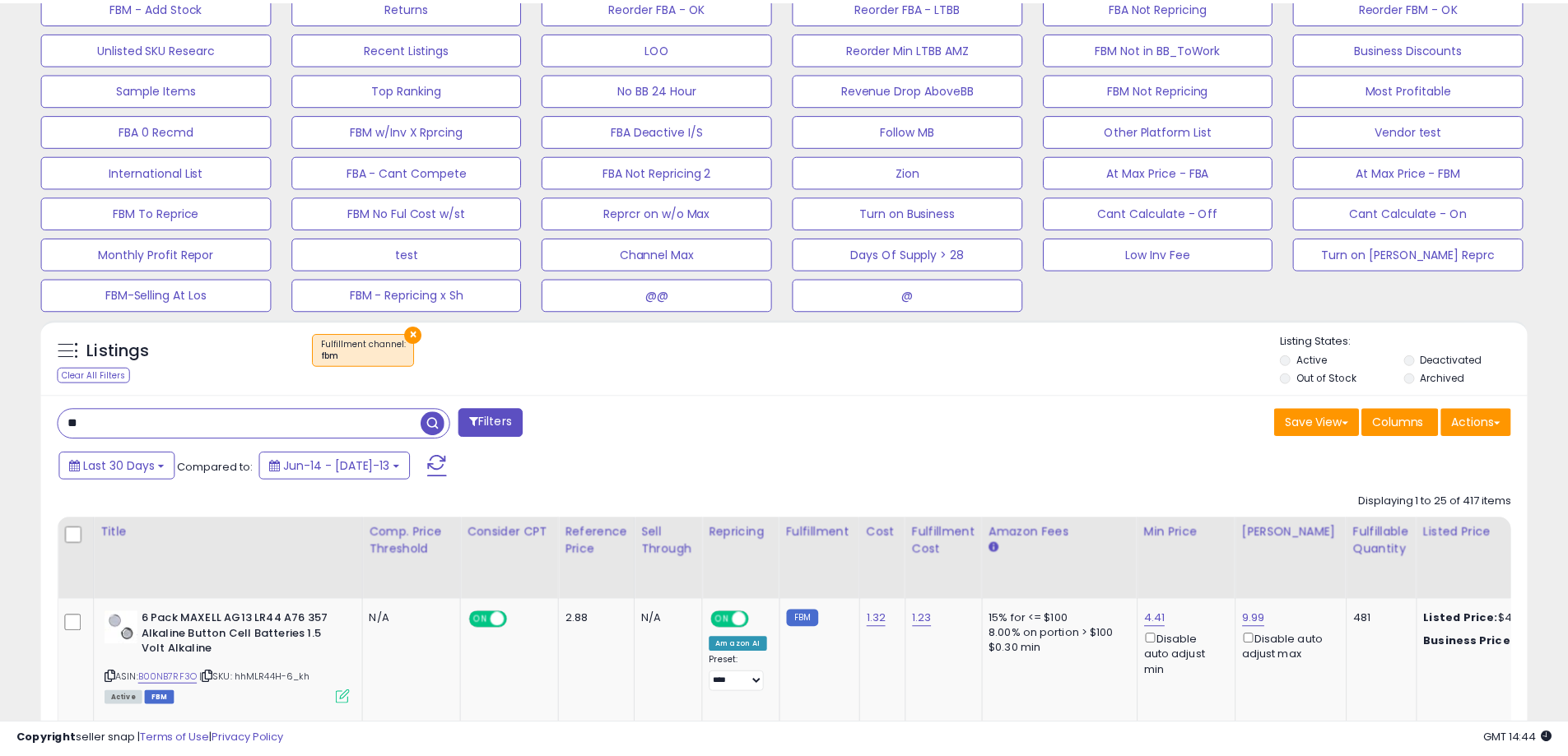
scroll to position [857, 0]
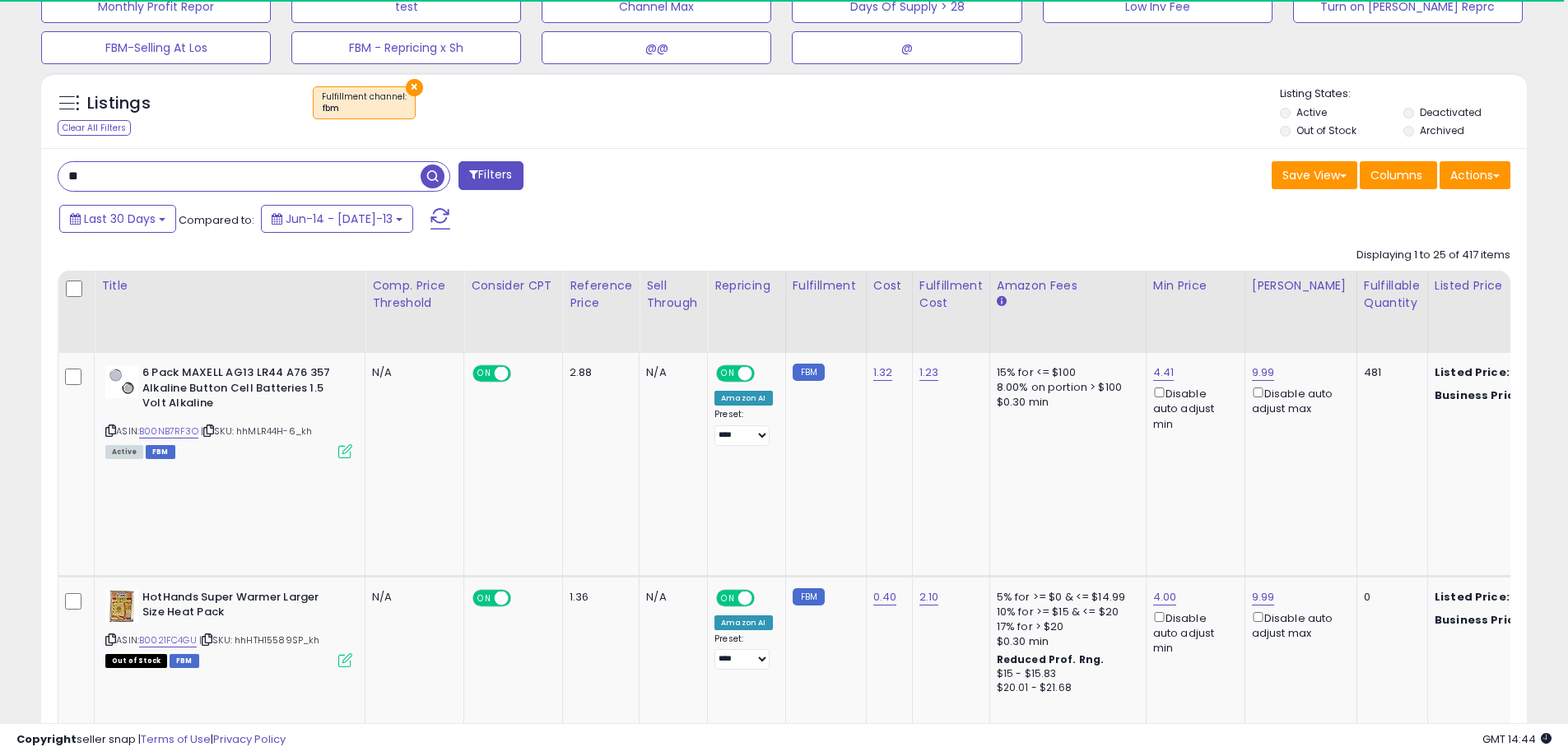
click at [411, 89] on button "×" at bounding box center [414, 87] width 17 height 17
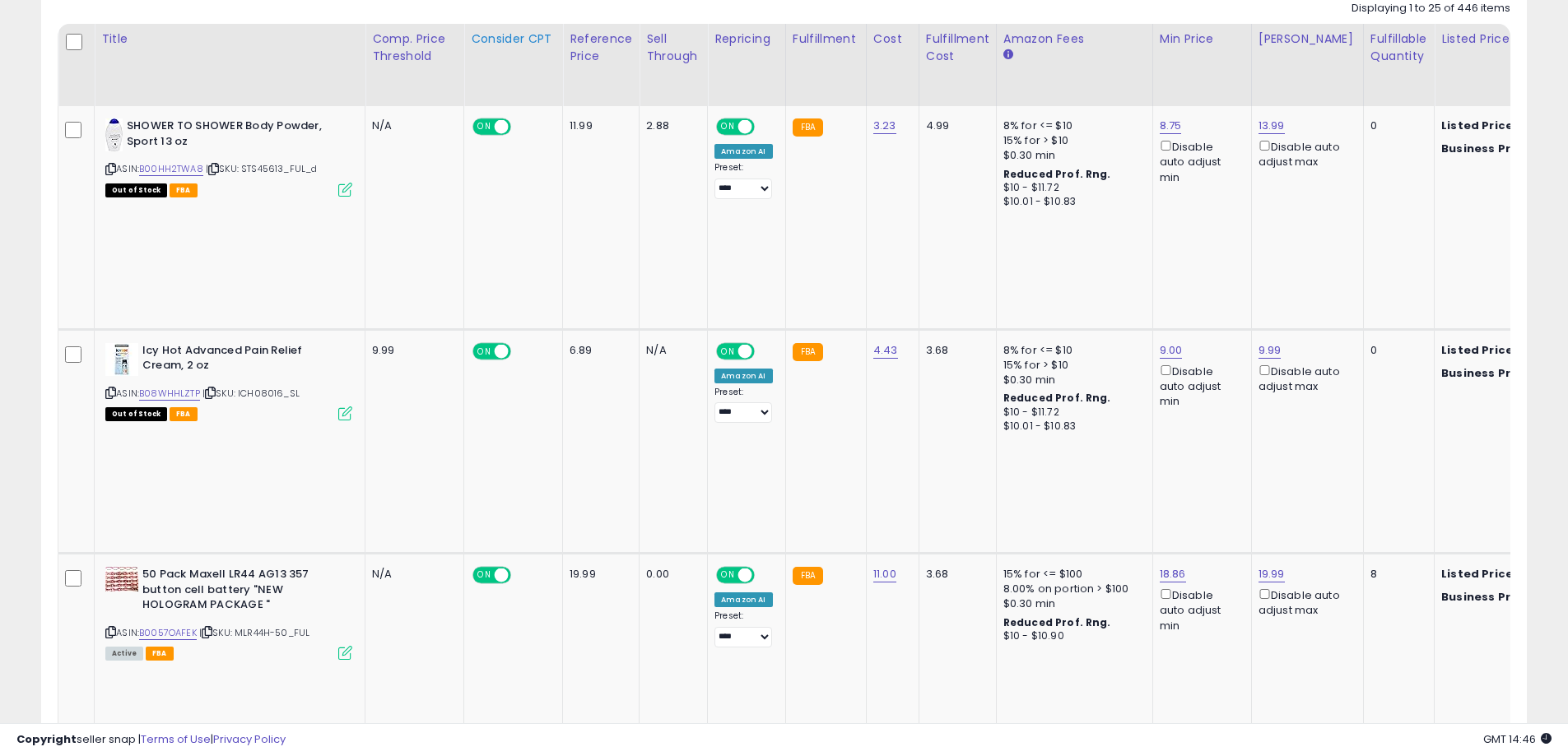
scroll to position [775, 0]
